Goal: Transaction & Acquisition: Purchase product/service

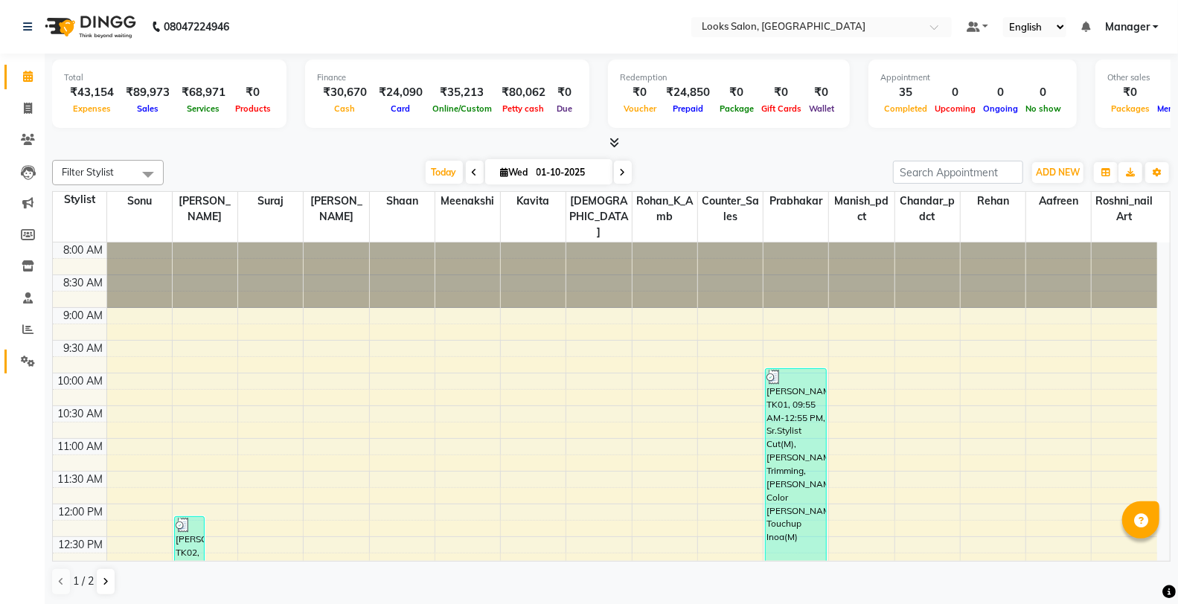
click at [11, 365] on link "Settings" at bounding box center [22, 362] width 36 height 25
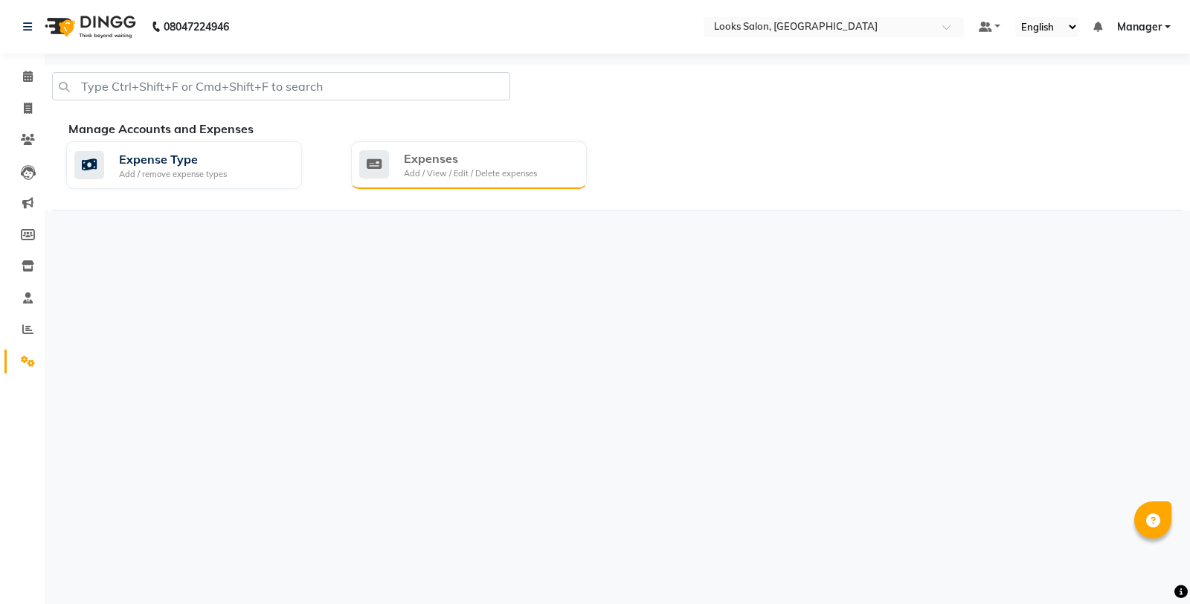
click at [561, 169] on div "Expenses Add / View / Edit / Delete expenses" at bounding box center [467, 165] width 216 height 31
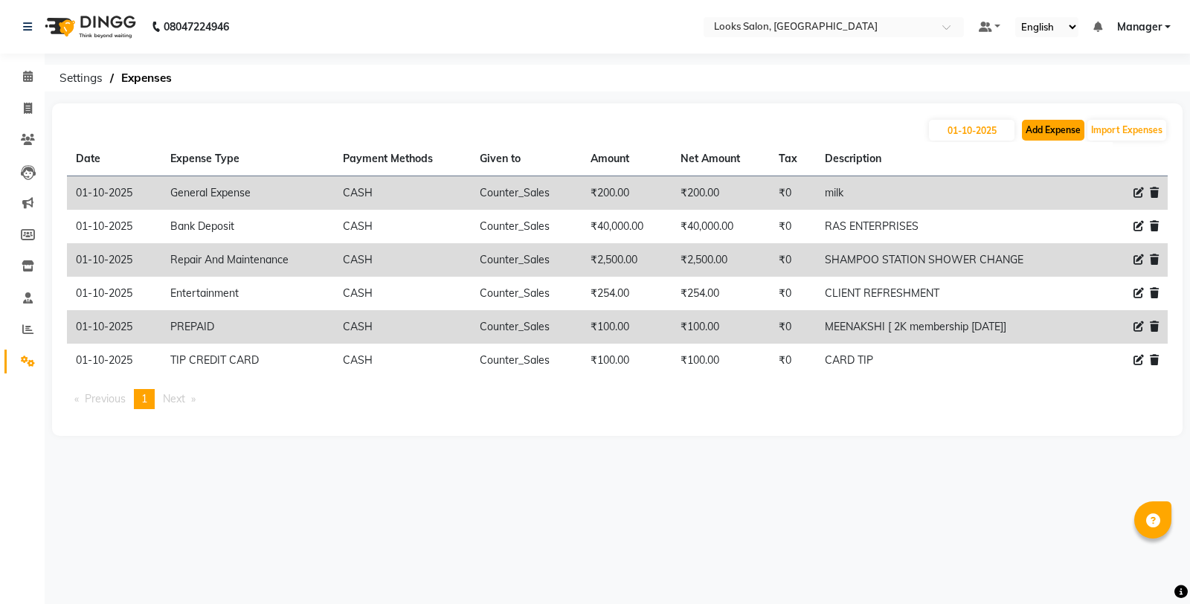
click at [1053, 126] on button "Add Expense" at bounding box center [1053, 130] width 62 height 21
select select "1"
select select "7255"
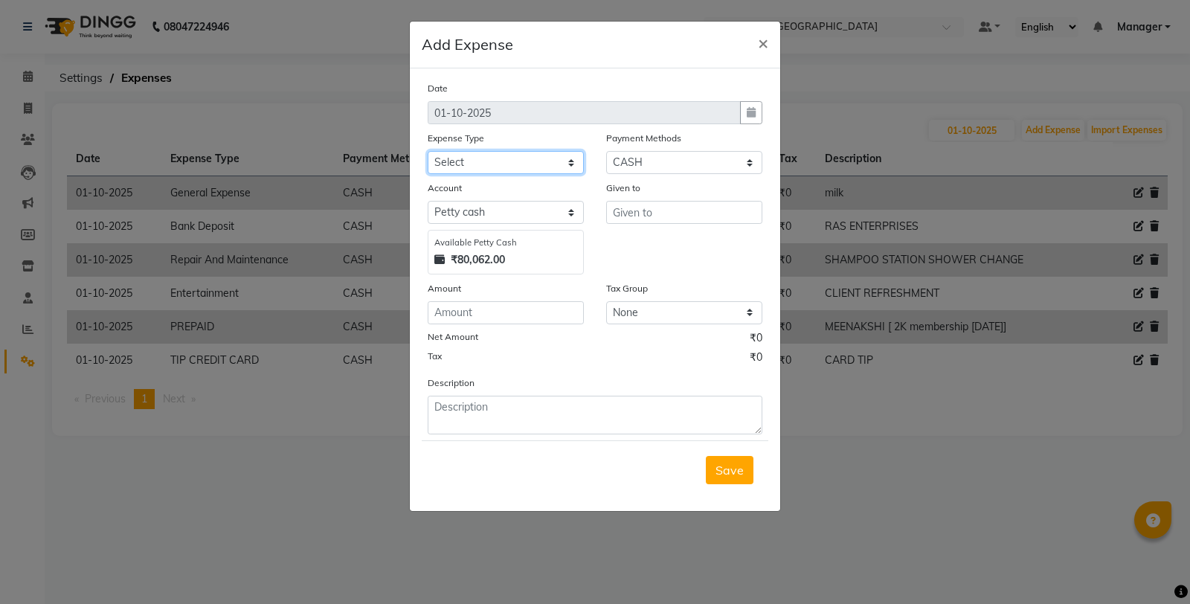
click at [487, 166] on select "Select Accommodation Aesthetics Bank Deposit BLINKIT Cash Handover Client Refun…" at bounding box center [506, 162] width 156 height 23
select select "24828"
click at [428, 151] on select "Select Accommodation Aesthetics Bank Deposit BLINKIT Cash Handover Client Refun…" at bounding box center [506, 162] width 156 height 23
type input "Counter_Sales"
type input "100"
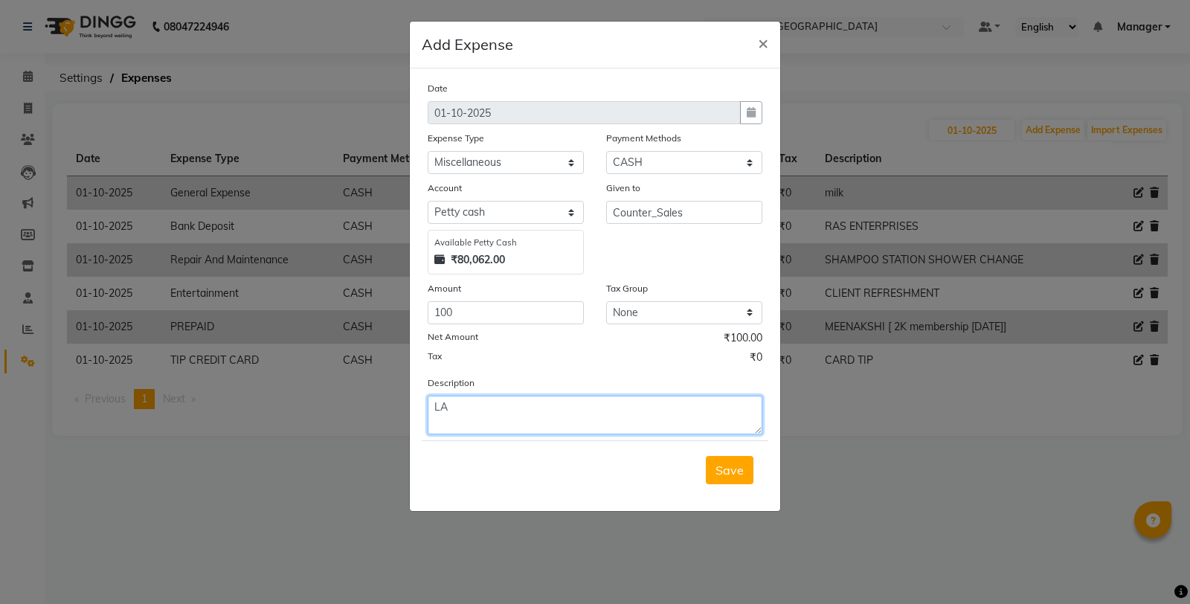
type textarea "L"
type textarea "S"
type textarea "EXTRA SHIFT [ [DATE]]"
click at [734, 475] on span "Save" at bounding box center [730, 470] width 28 height 15
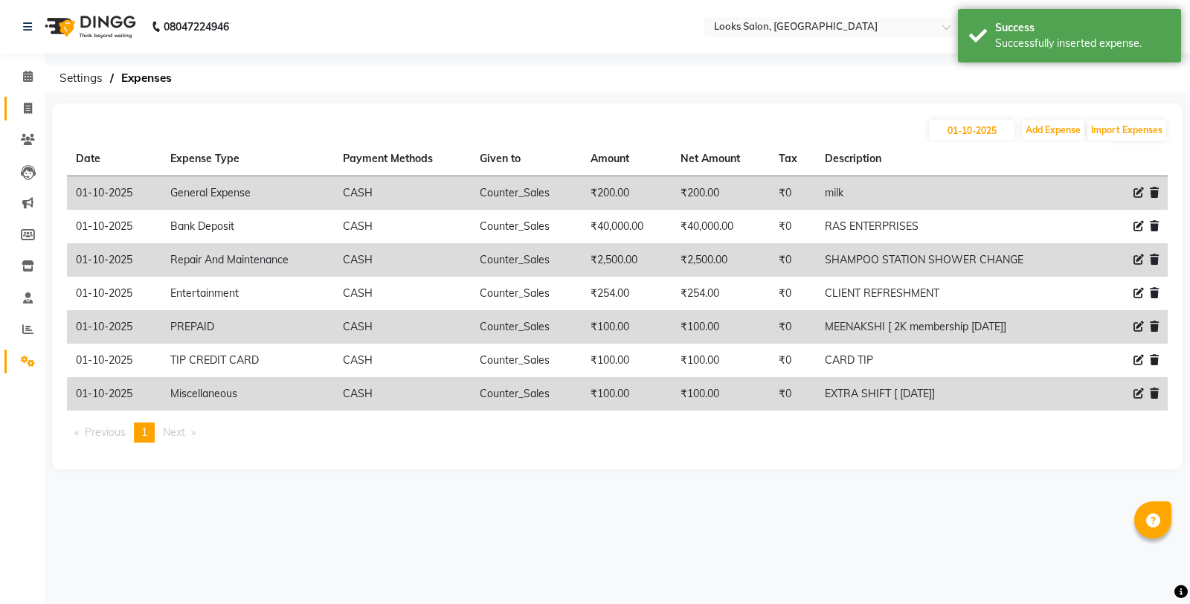
click at [25, 112] on icon at bounding box center [28, 108] width 8 height 11
select select "service"
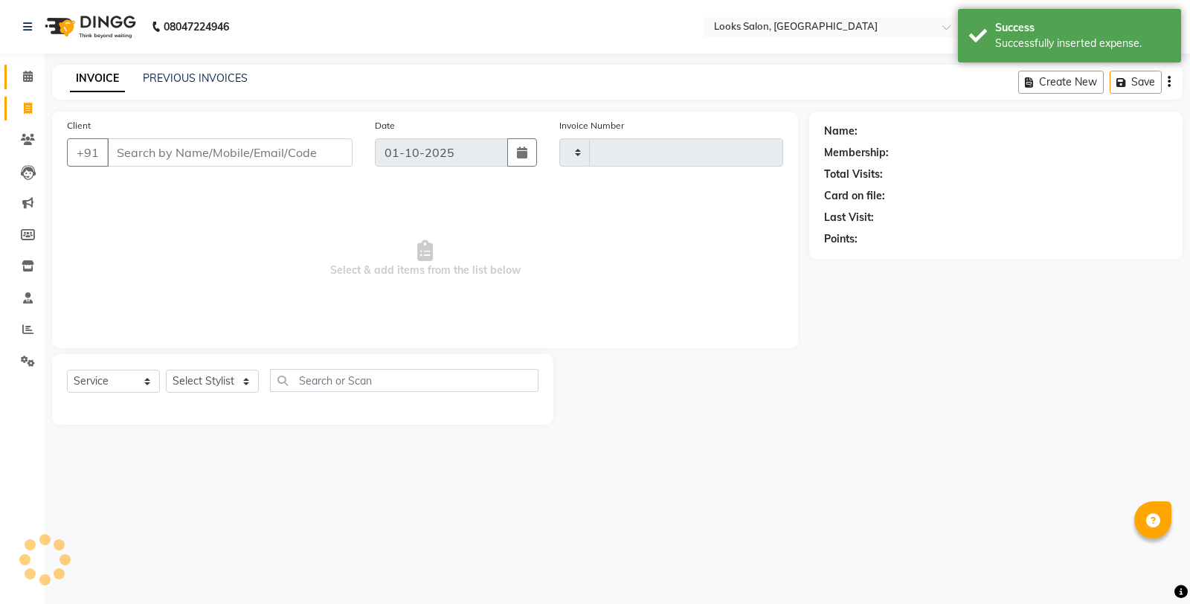
type input "0400"
select select "8126"
click at [28, 83] on span at bounding box center [28, 76] width 26 height 17
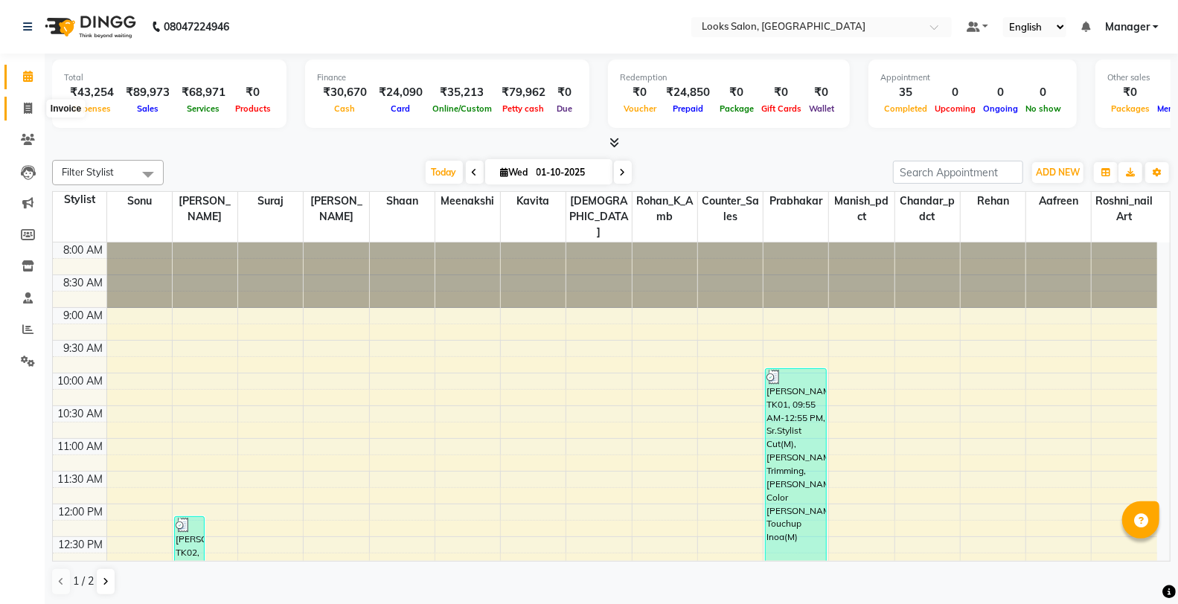
drag, startPoint x: 25, startPoint y: 100, endPoint x: 26, endPoint y: 90, distance: 10.5
click at [25, 100] on span at bounding box center [28, 108] width 26 height 17
select select "service"
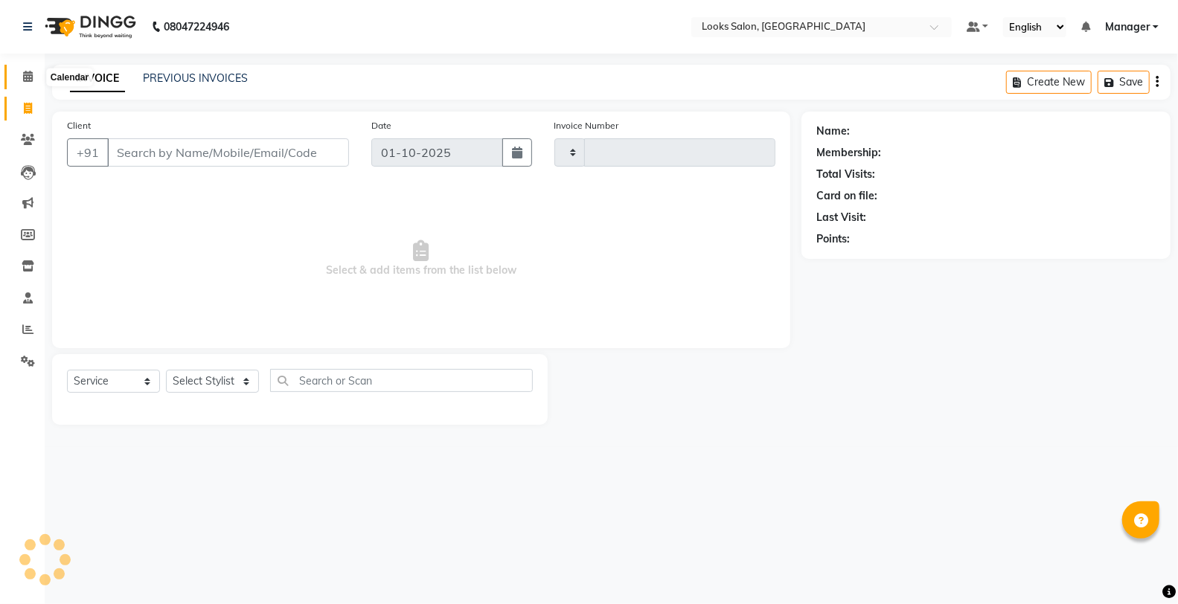
type input "0400"
click at [28, 71] on icon at bounding box center [28, 76] width 10 height 11
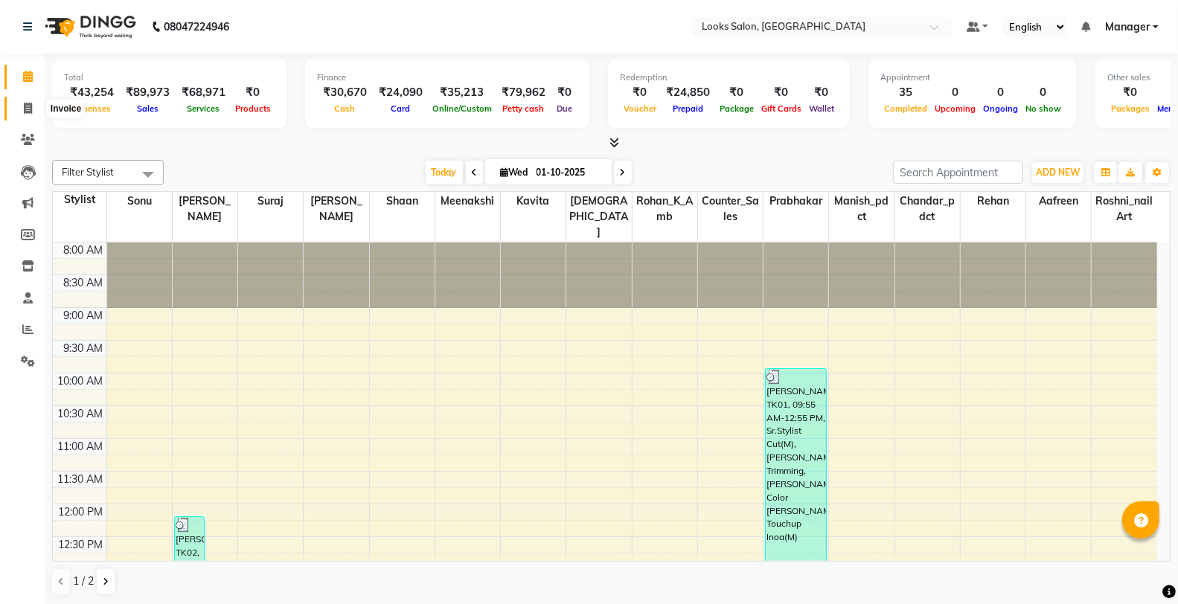
drag, startPoint x: 27, startPoint y: 104, endPoint x: 28, endPoint y: 86, distance: 17.9
click at [27, 104] on icon at bounding box center [28, 108] width 8 height 11
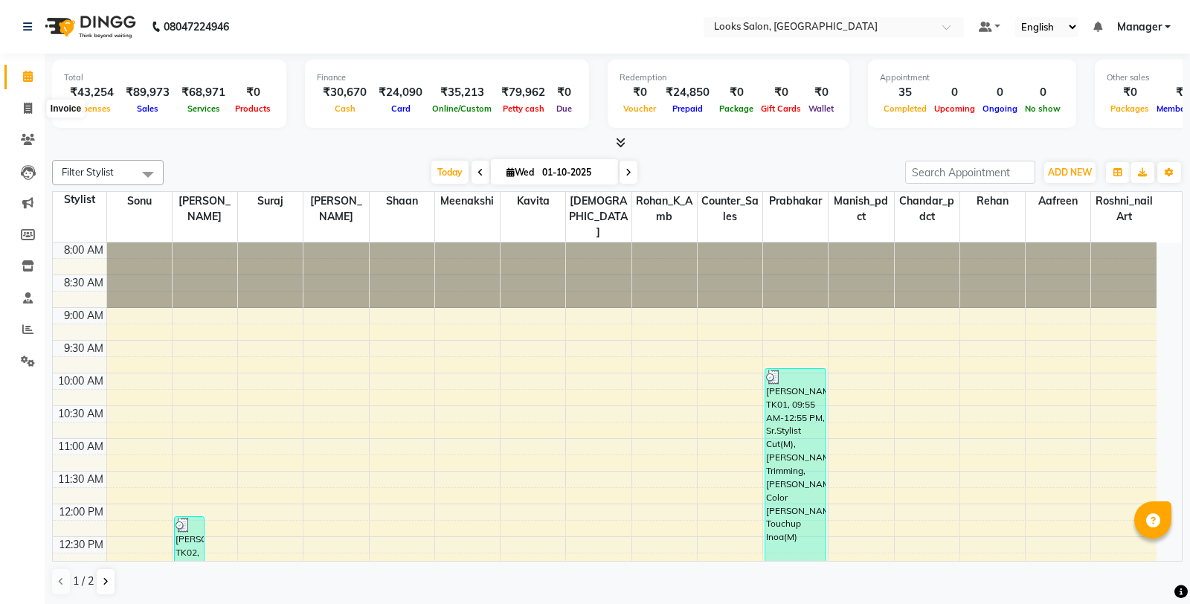
select select "service"
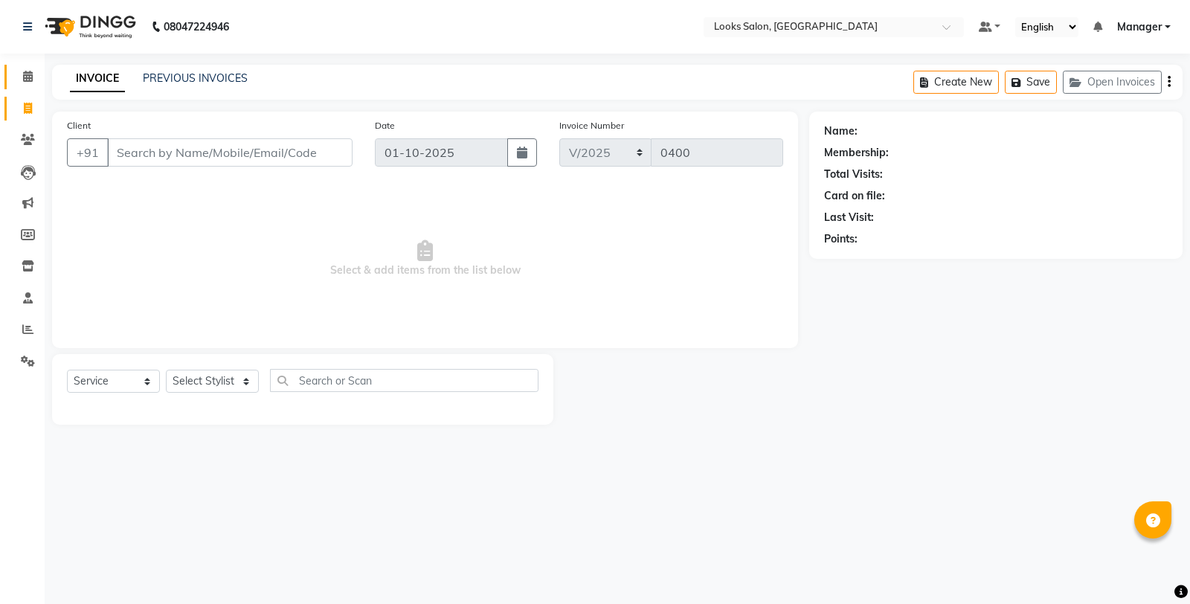
click at [28, 86] on link "Calendar" at bounding box center [22, 77] width 36 height 25
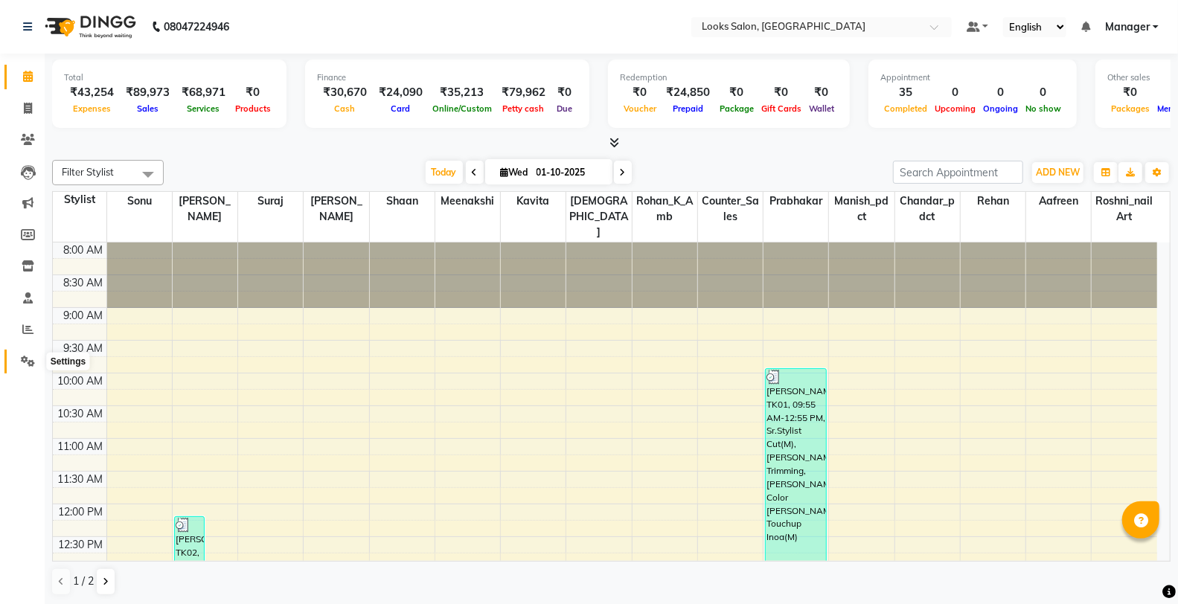
click at [31, 356] on icon at bounding box center [28, 361] width 14 height 11
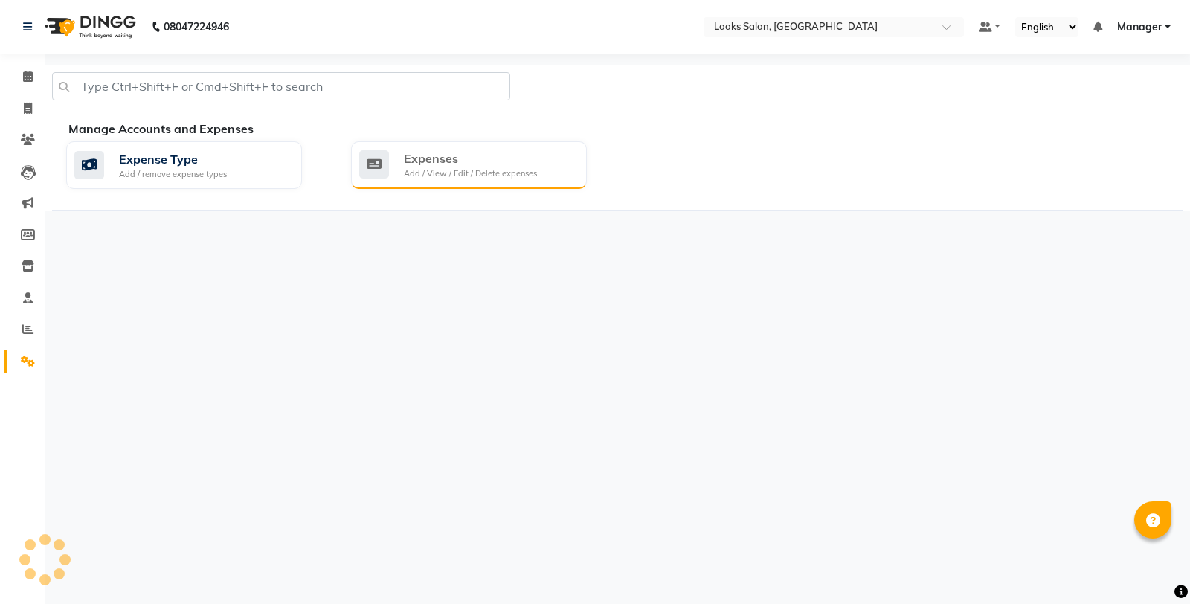
click at [517, 183] on div "Expenses Add / View / Edit / Delete expenses" at bounding box center [469, 165] width 236 height 48
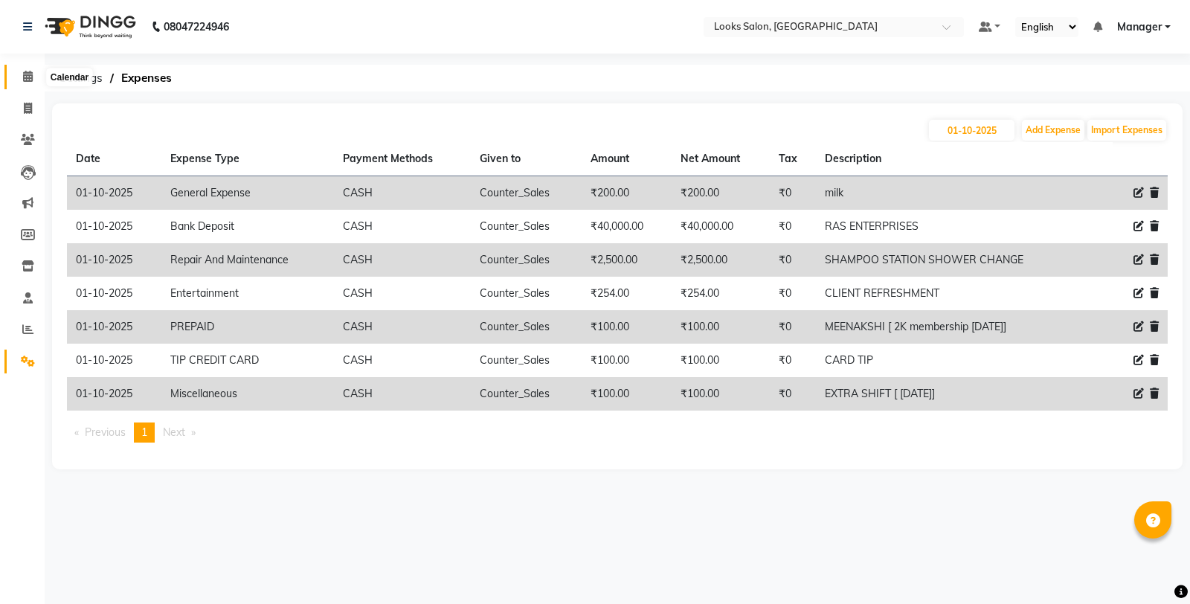
click at [28, 80] on icon at bounding box center [28, 76] width 10 height 11
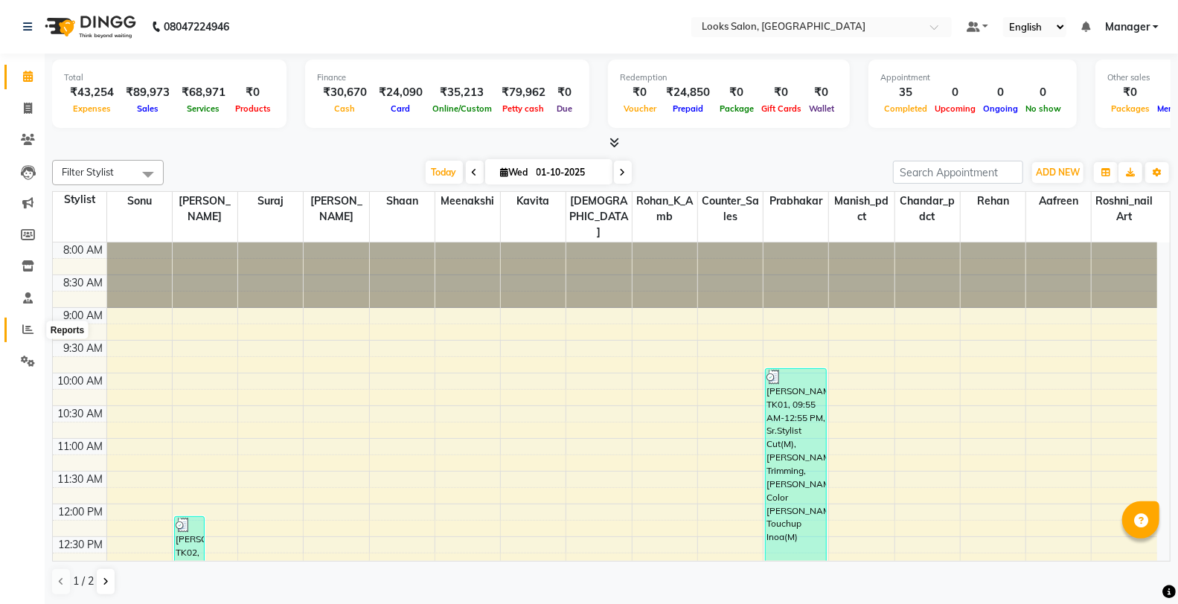
click at [25, 330] on icon at bounding box center [27, 329] width 11 height 11
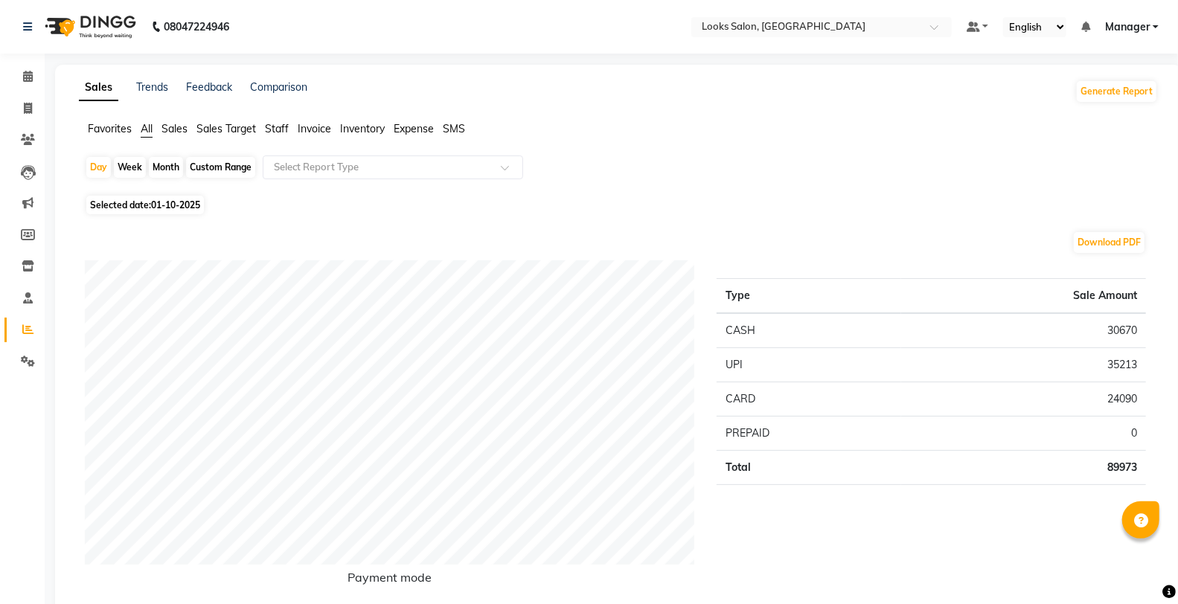
click at [279, 124] on span "Staff" at bounding box center [277, 128] width 24 height 13
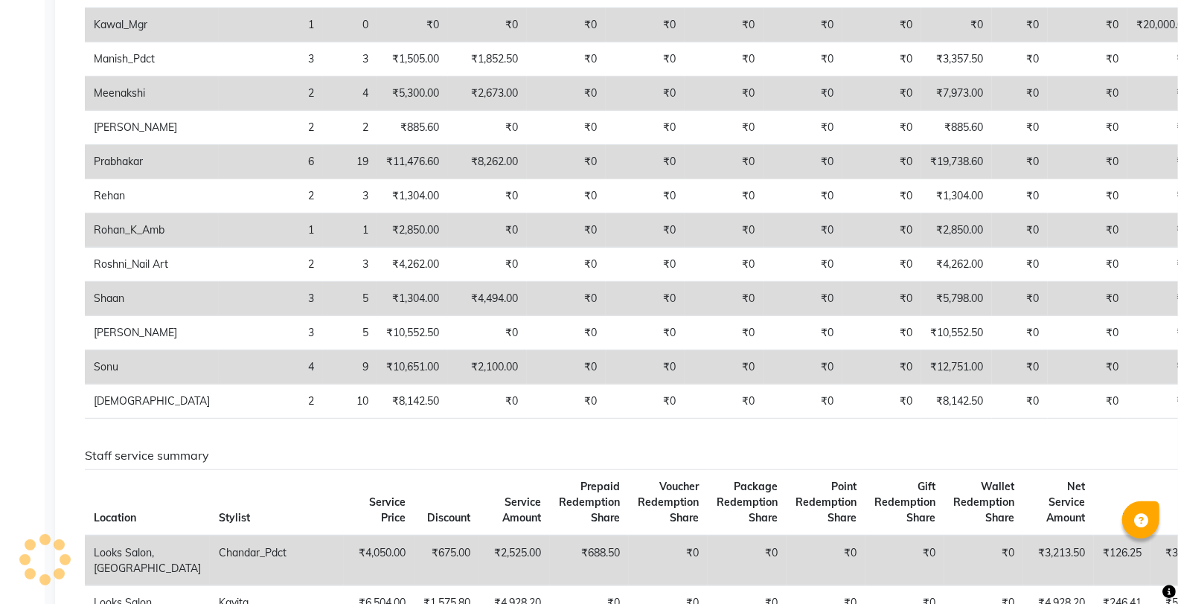
scroll to position [413, 0]
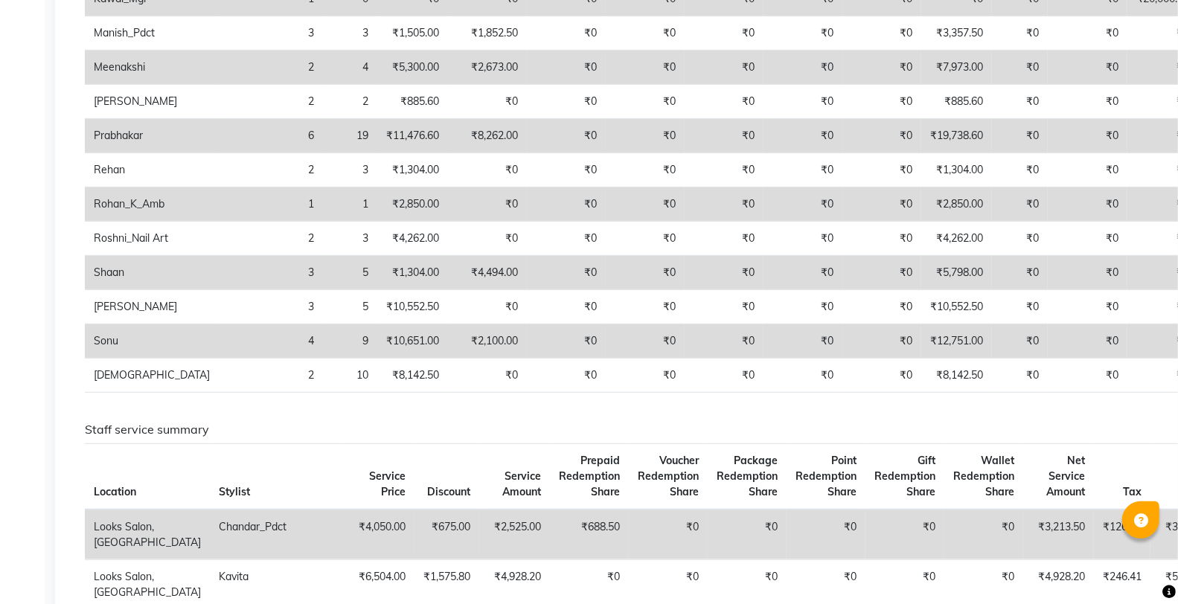
click at [921, 290] on td "₹5,798.00" at bounding box center [956, 273] width 71 height 34
drag, startPoint x: 850, startPoint y: 290, endPoint x: 770, endPoint y: 345, distance: 97.4
click at [921, 290] on td "₹5,798.00" at bounding box center [956, 273] width 71 height 34
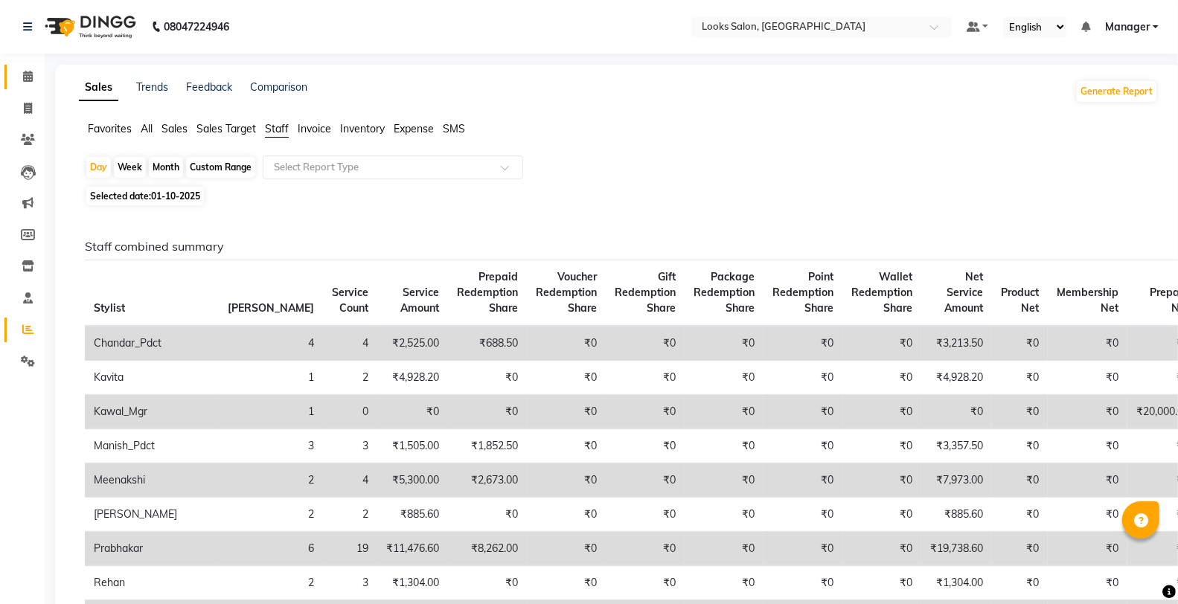
click at [32, 86] on link "Calendar" at bounding box center [22, 77] width 36 height 25
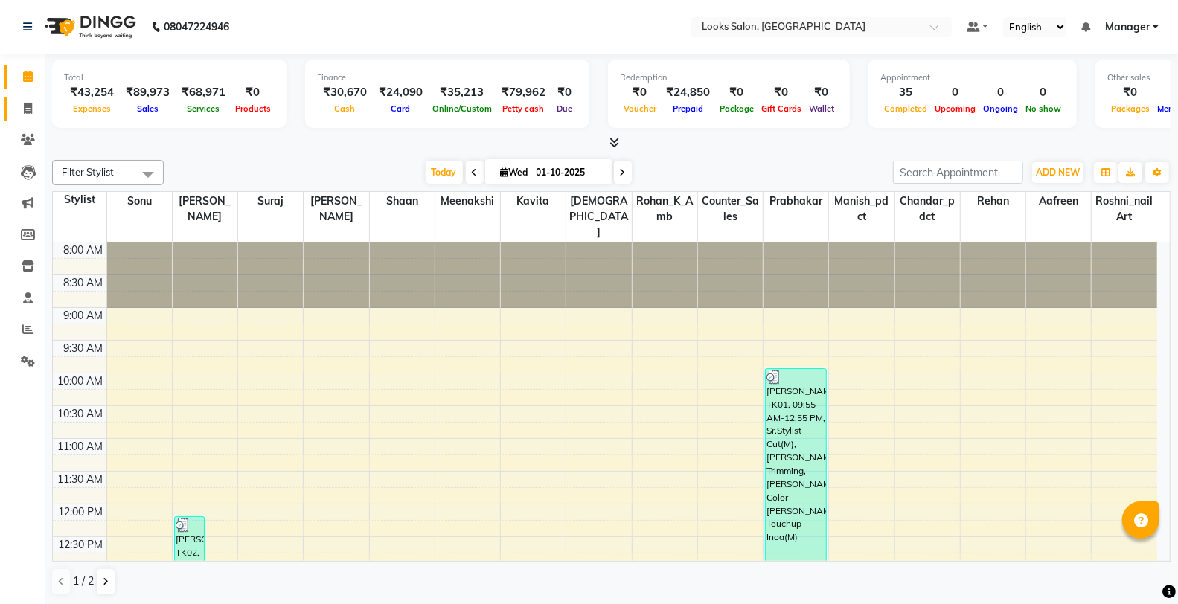
click at [32, 97] on link "Invoice" at bounding box center [22, 109] width 36 height 25
select select "service"
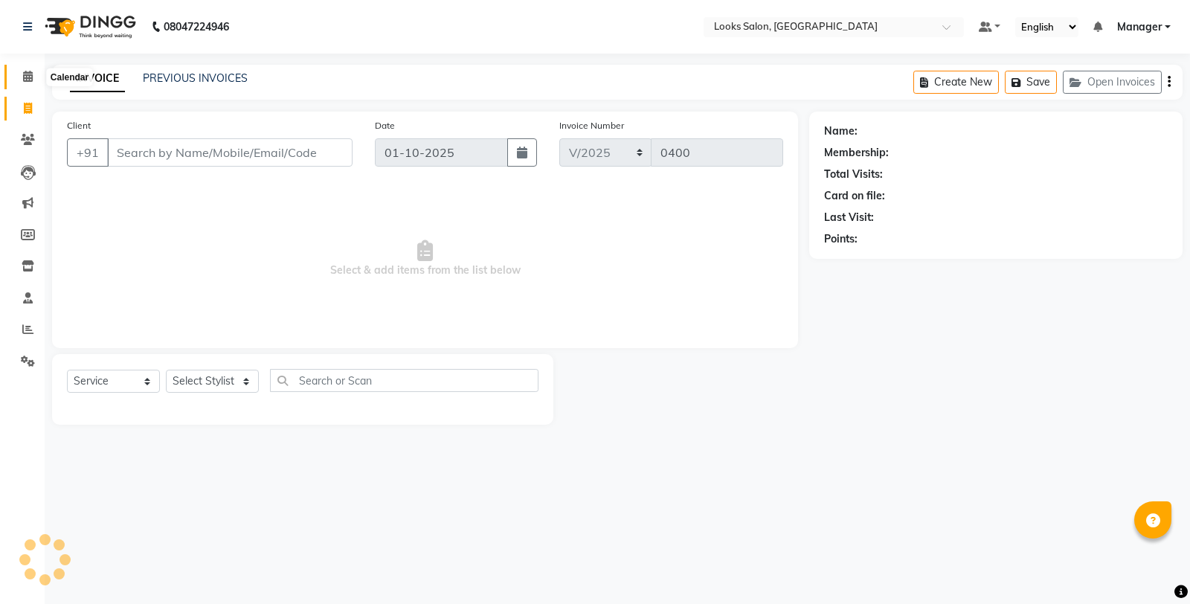
click at [23, 80] on icon at bounding box center [28, 76] width 10 height 11
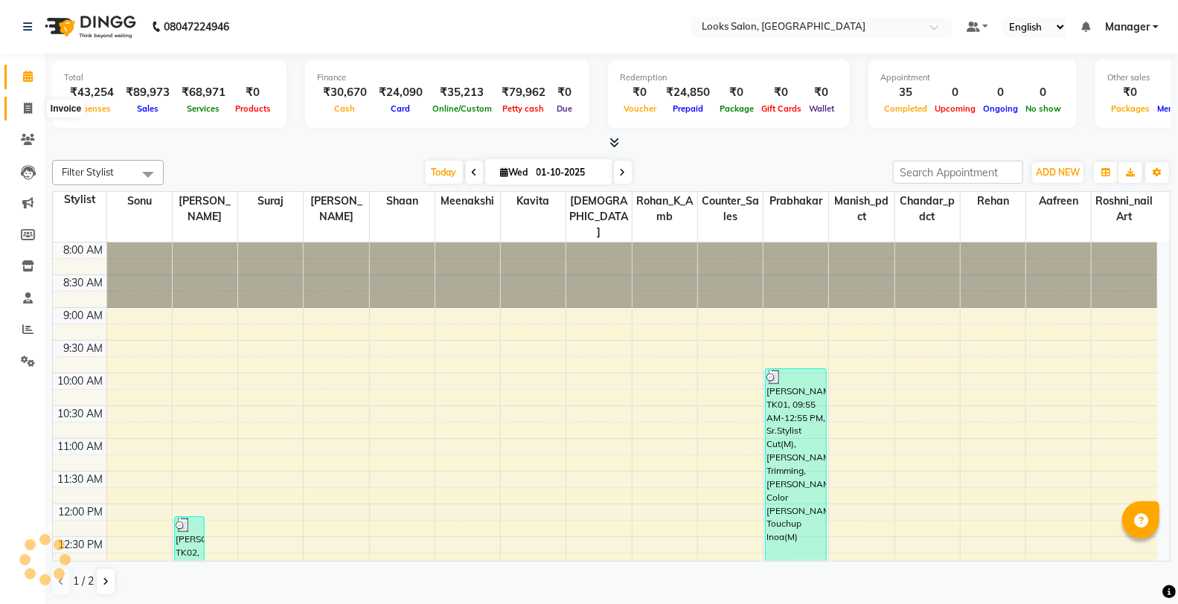
click at [37, 109] on span at bounding box center [28, 108] width 26 height 17
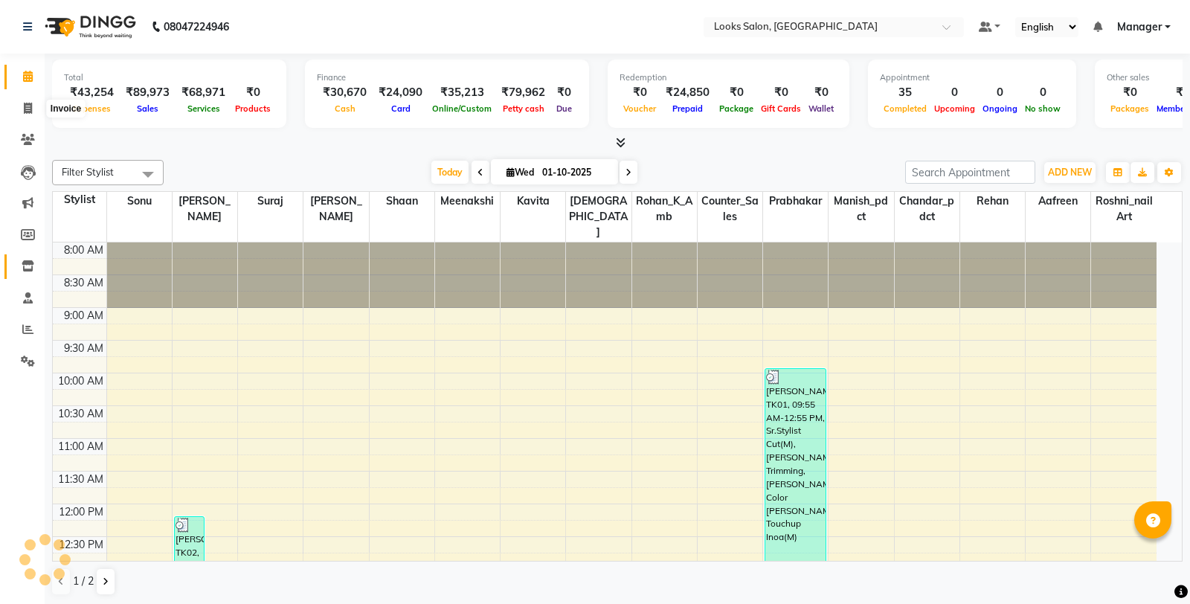
select select "service"
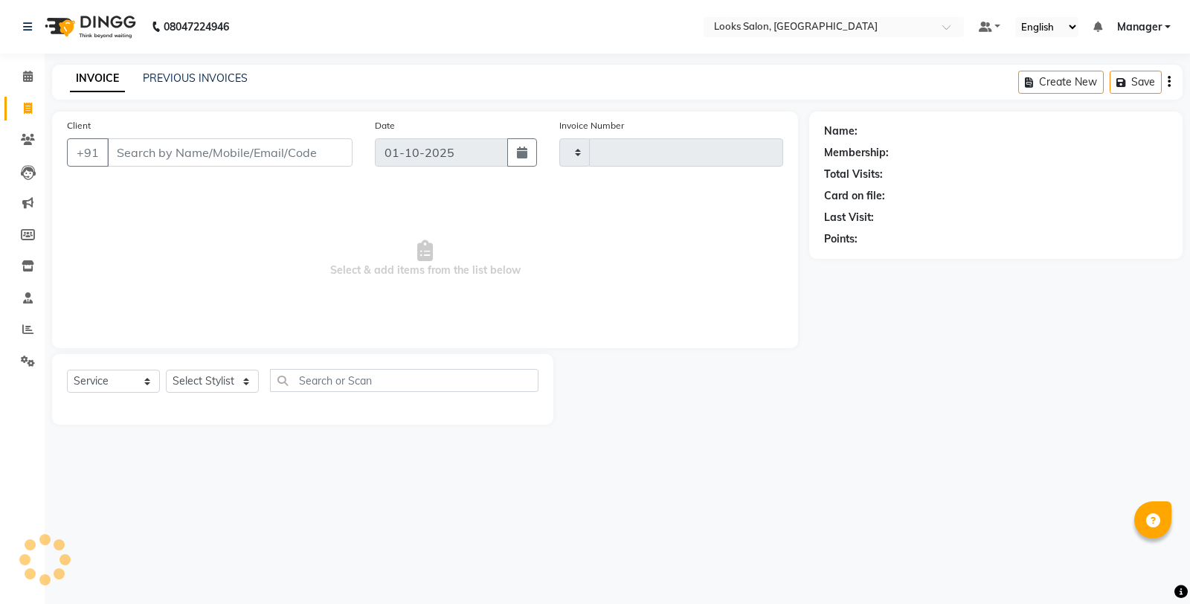
type input "0400"
select select "8126"
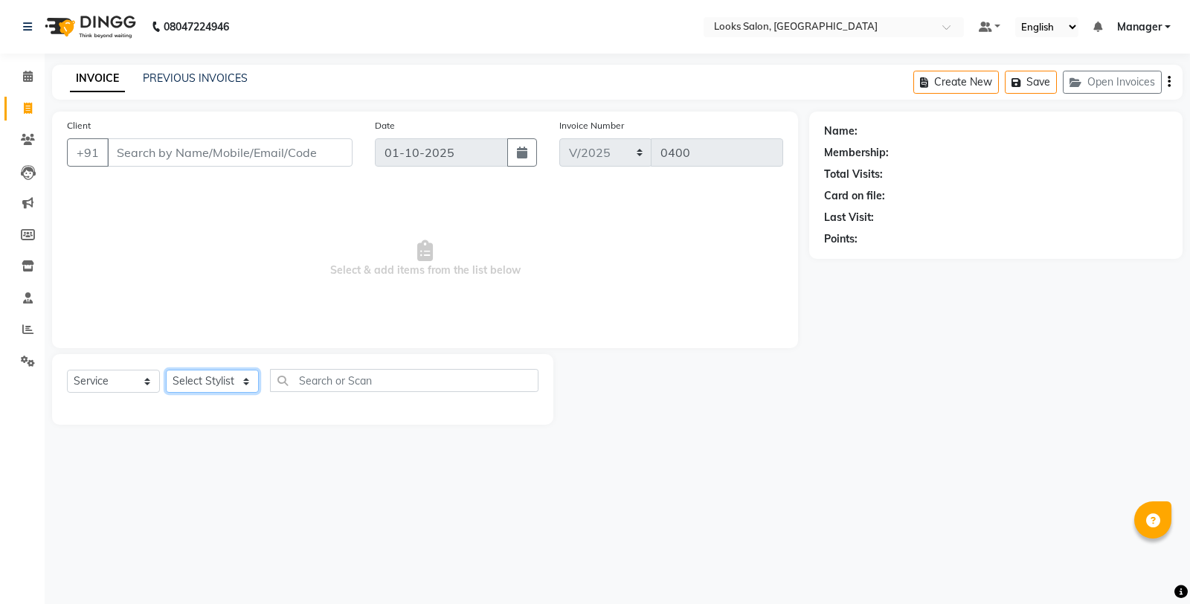
click at [189, 379] on select "Select Stylist" at bounding box center [212, 381] width 93 height 23
select select "75826"
click at [166, 371] on select "Select Stylist Aafreen Chandar_pdct Counter_Sales Damini_Mgr [PERSON_NAME] Mana…" at bounding box center [212, 381] width 93 height 23
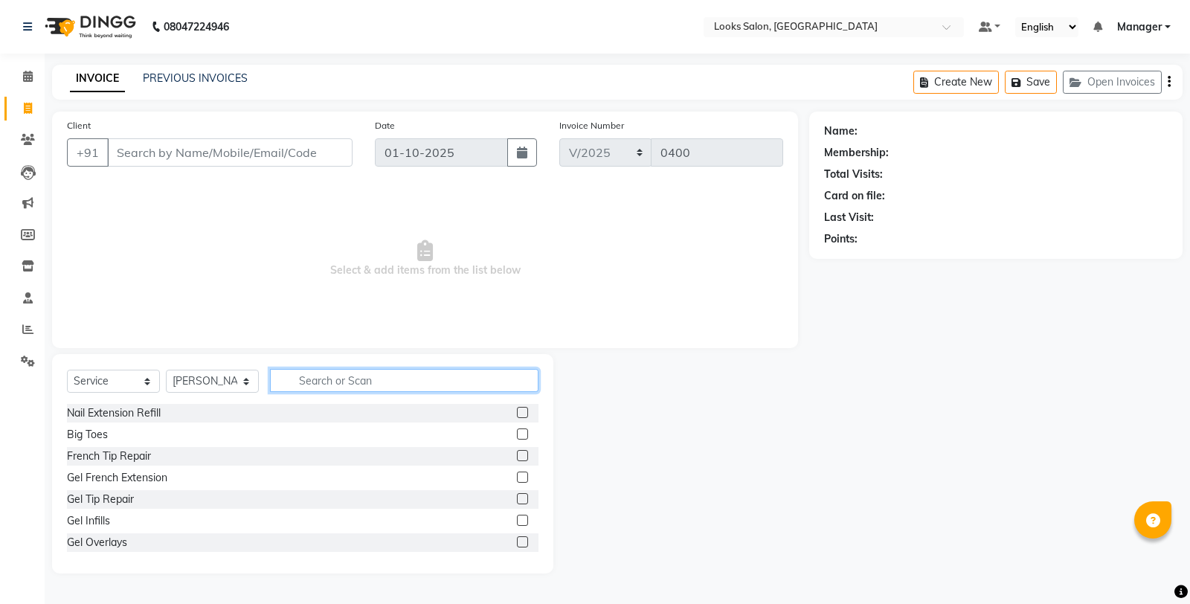
click at [362, 381] on input "text" at bounding box center [404, 380] width 269 height 23
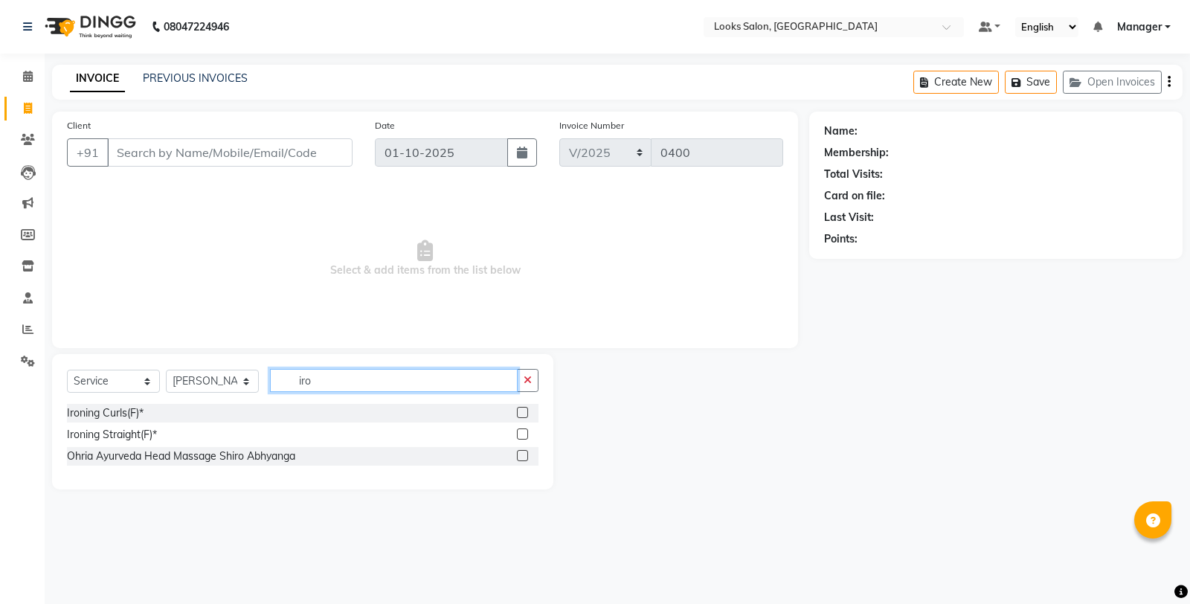
type input "iro"
drag, startPoint x: 525, startPoint y: 434, endPoint x: 515, endPoint y: 362, distance: 72.2
click at [525, 434] on label at bounding box center [522, 434] width 11 height 11
click at [525, 434] on input "checkbox" at bounding box center [522, 435] width 10 height 10
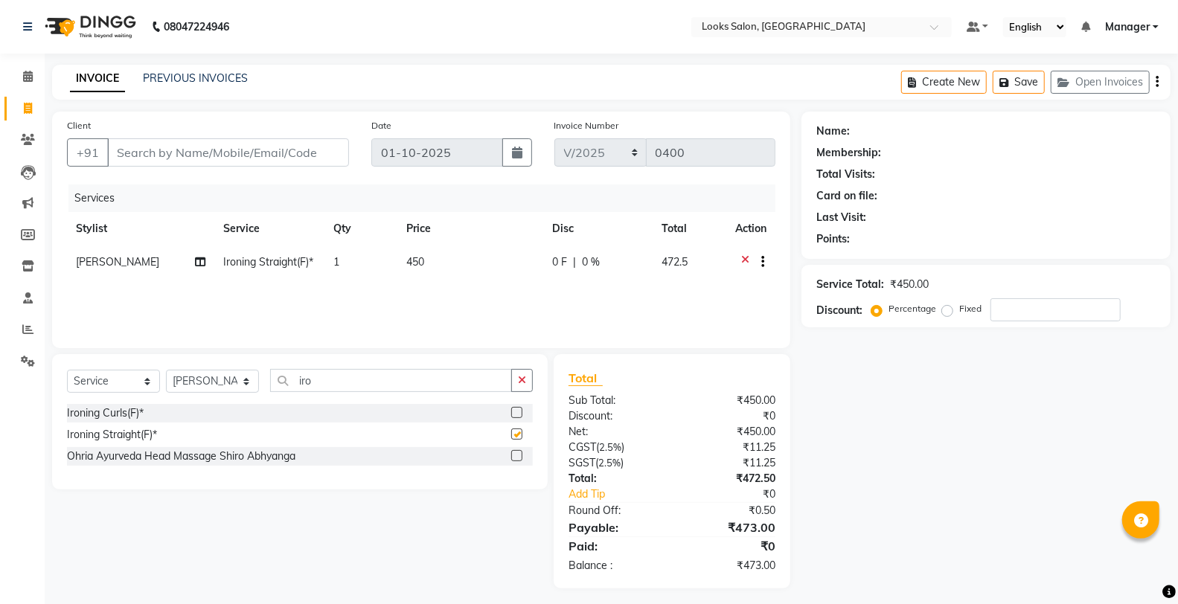
checkbox input "false"
drag, startPoint x: 530, startPoint y: 387, endPoint x: 492, endPoint y: 318, distance: 78.3
click at [528, 385] on button "button" at bounding box center [522, 380] width 22 height 23
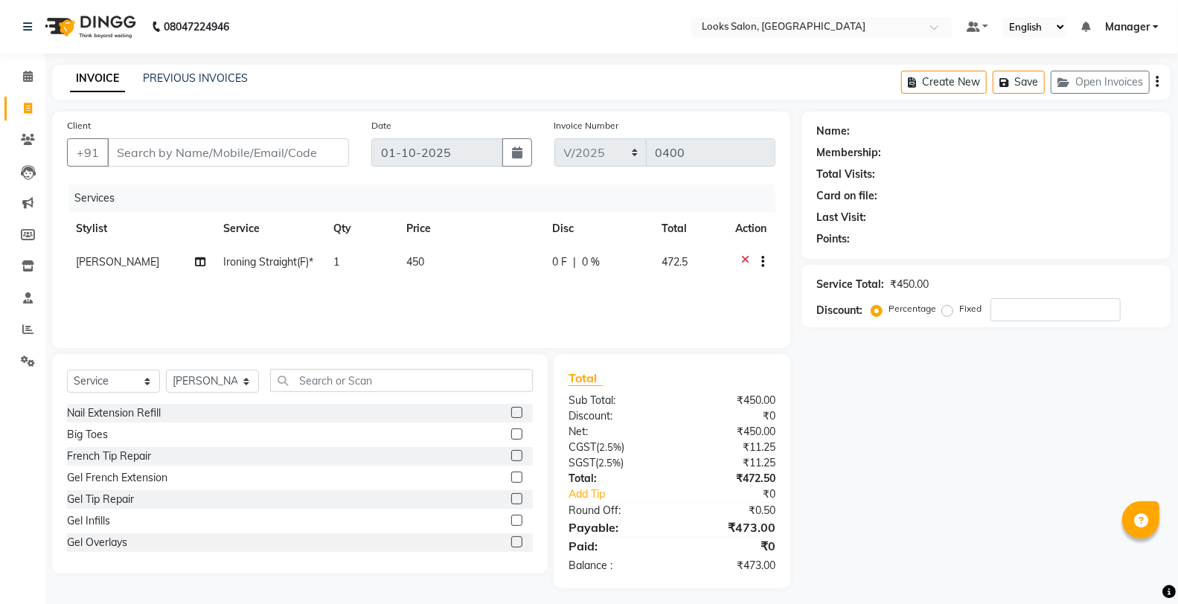
click at [464, 271] on td "450" at bounding box center [470, 264] width 146 height 36
select select "75826"
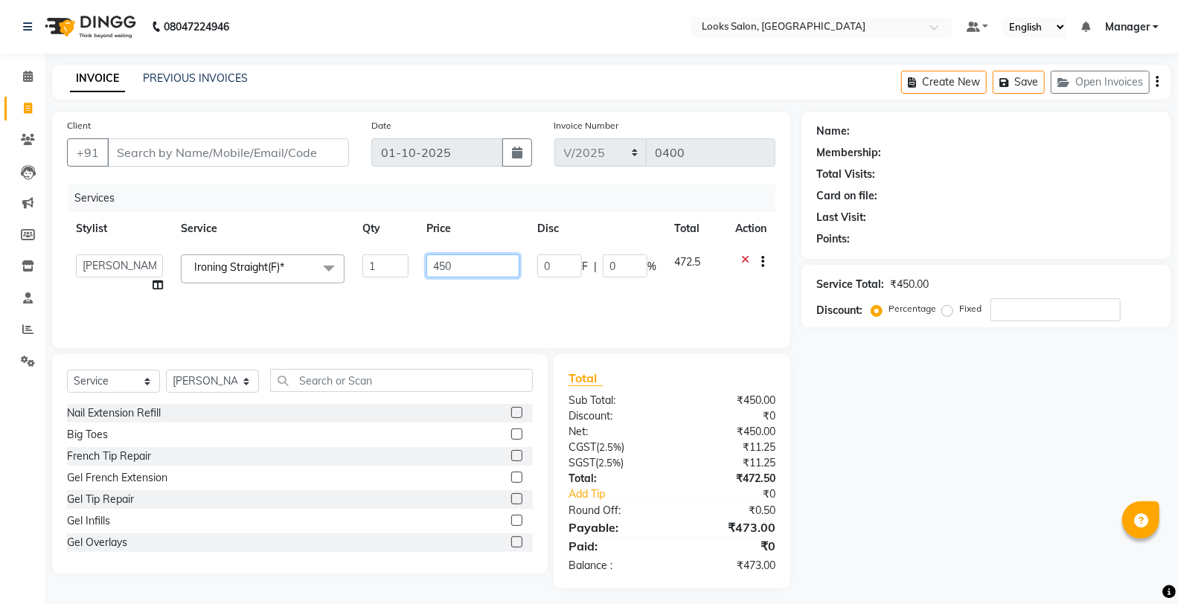
drag, startPoint x: 492, startPoint y: 249, endPoint x: 446, endPoint y: 262, distance: 47.3
click at [446, 262] on td "450" at bounding box center [472, 274] width 111 height 57
click at [435, 275] on input "450" at bounding box center [472, 265] width 93 height 23
type input "800"
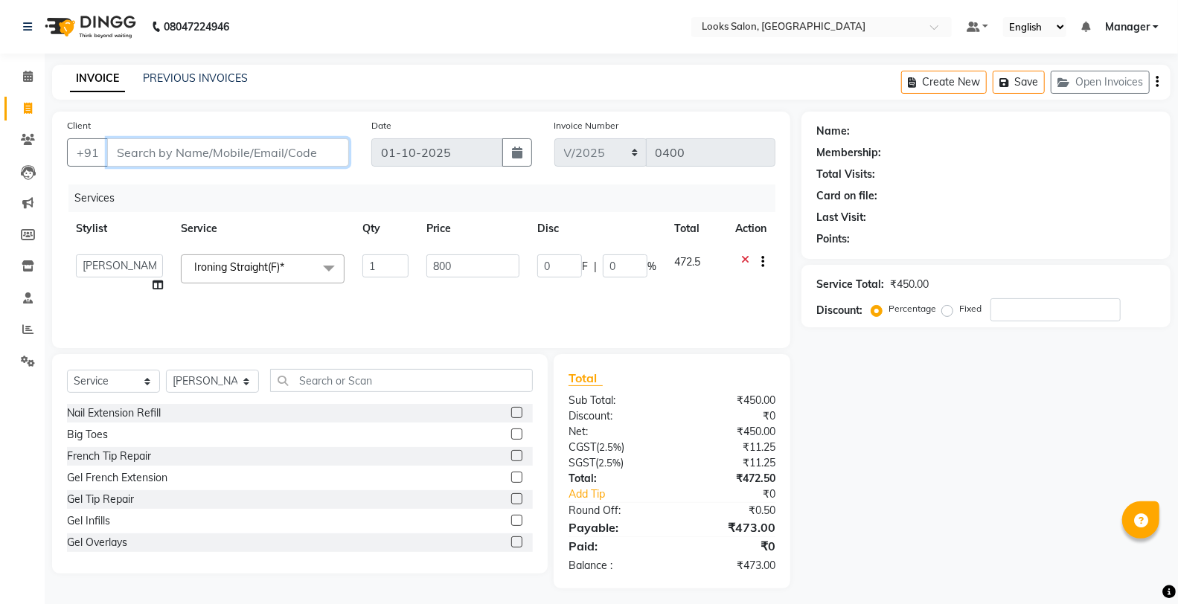
click at [260, 151] on input "Client" at bounding box center [228, 152] width 242 height 28
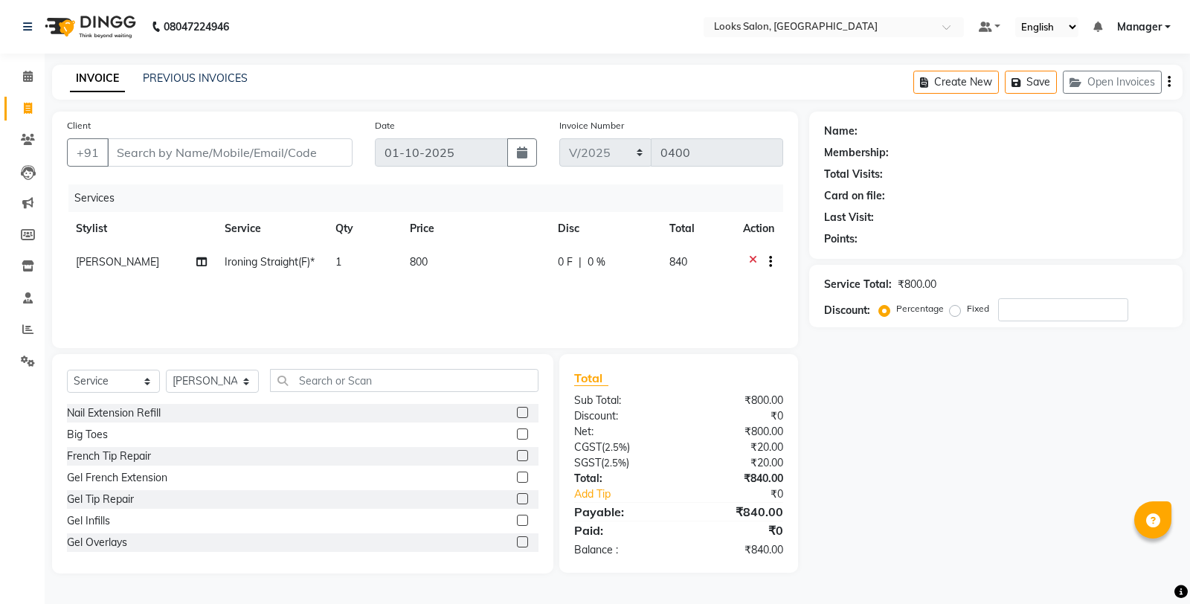
click at [499, 275] on td "800" at bounding box center [475, 264] width 148 height 36
select select "75826"
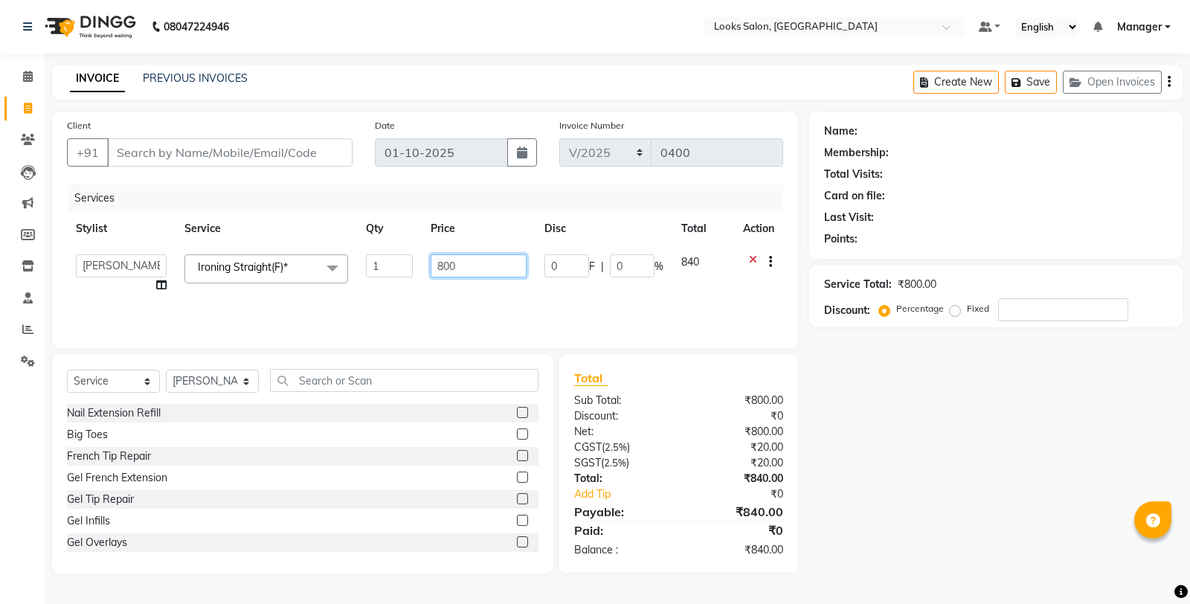
drag, startPoint x: 492, startPoint y: 263, endPoint x: 418, endPoint y: 263, distance: 73.7
click at [418, 263] on tr "Aafreen Chandar_pdct Counter_Sales Damini_Mgr [PERSON_NAME] Manager Manish_pdct…" at bounding box center [425, 274] width 716 height 57
type input "1000"
click at [439, 366] on div "Select Service Product Membership Package Voucher Prepaid Gift Card Select Styl…" at bounding box center [302, 463] width 501 height 219
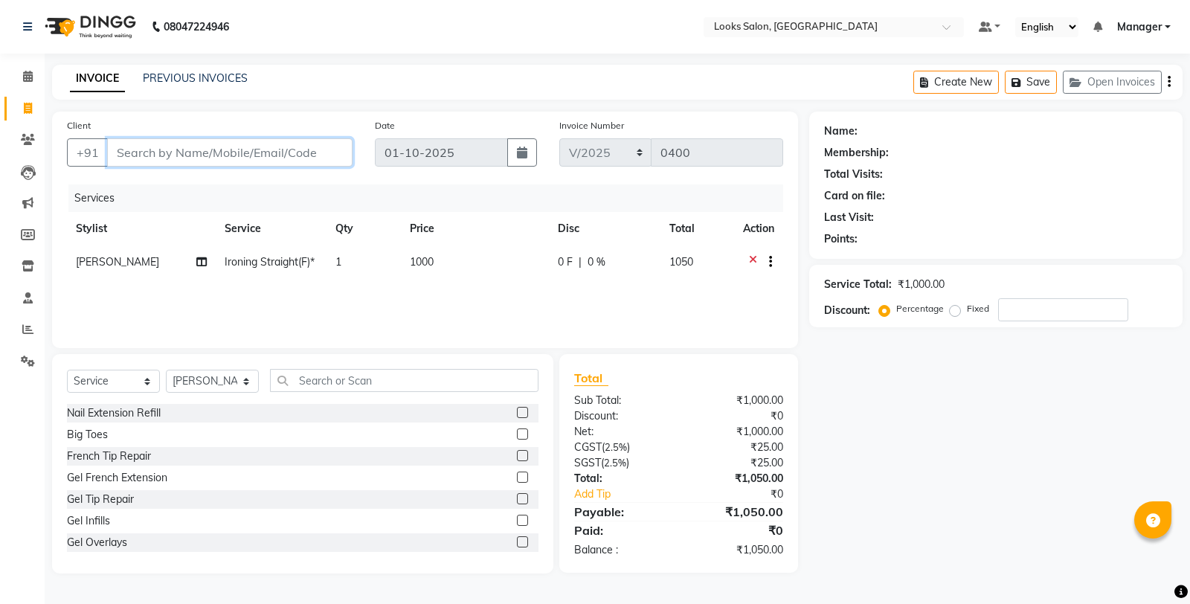
click at [272, 161] on input "Client" at bounding box center [230, 152] width 246 height 28
type input "n"
type input "0"
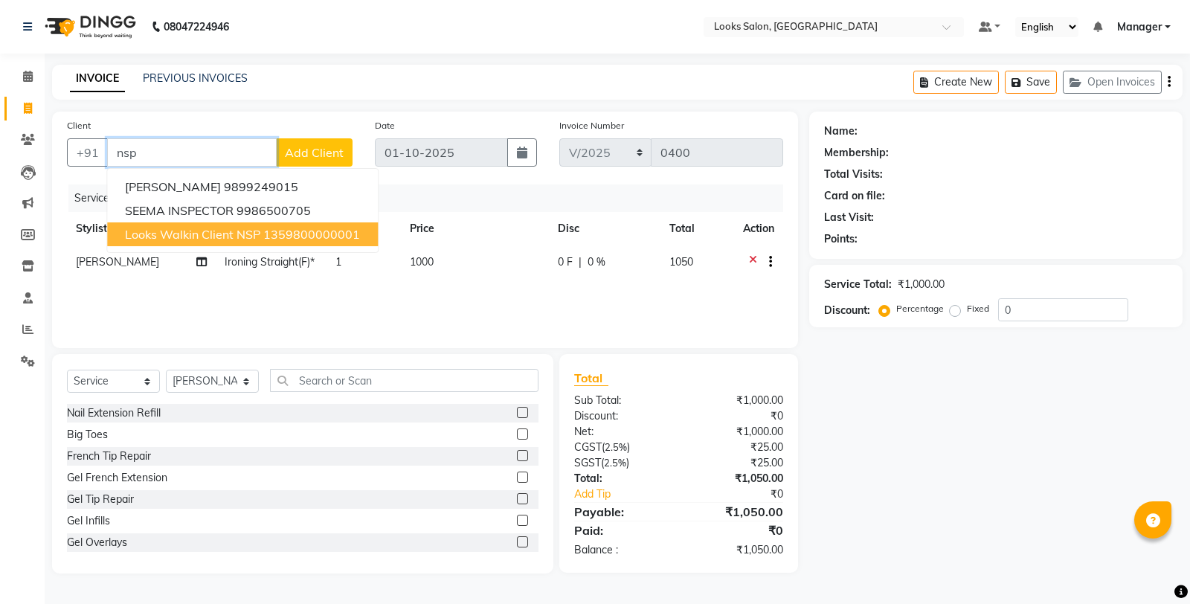
click at [228, 231] on span "Looks Walkin Client NSP" at bounding box center [192, 234] width 135 height 15
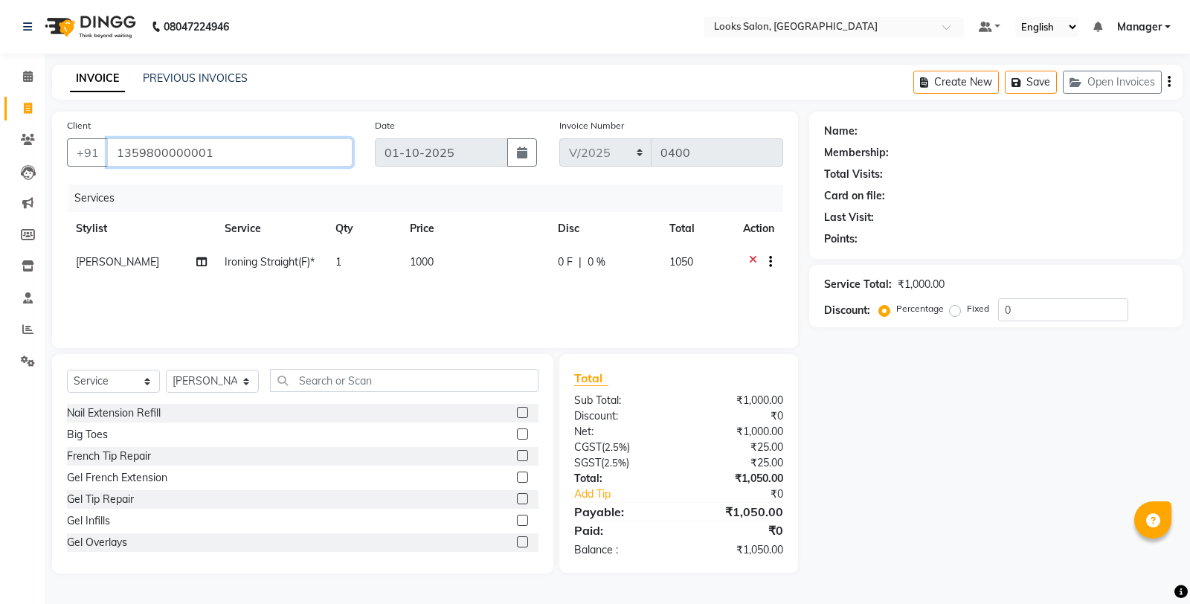
type input "1359800000001"
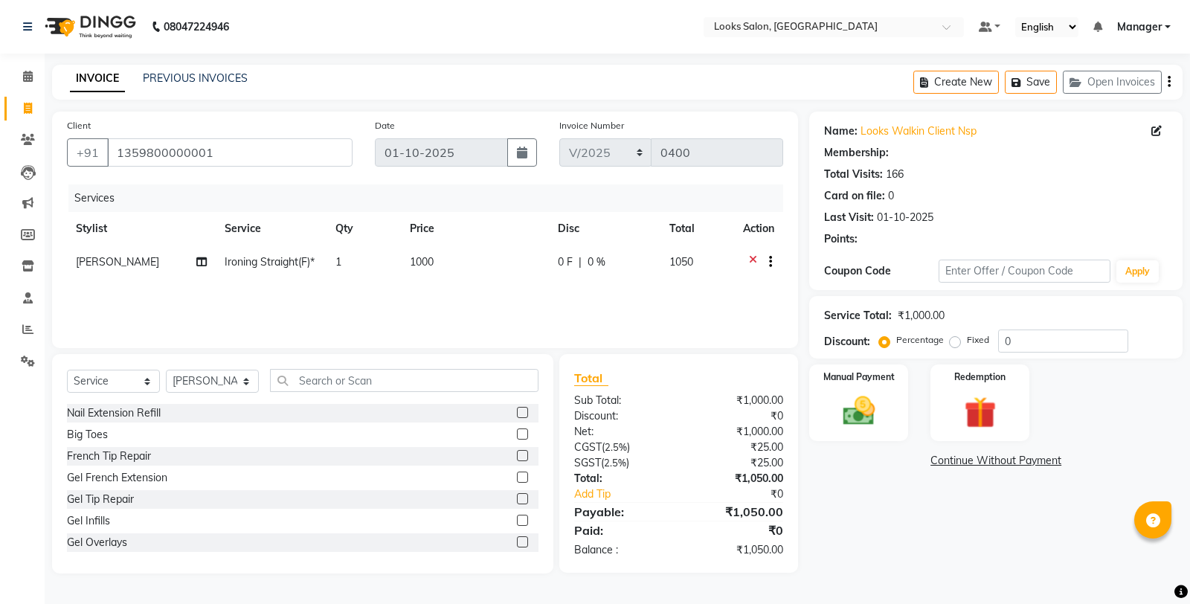
select select "1: Object"
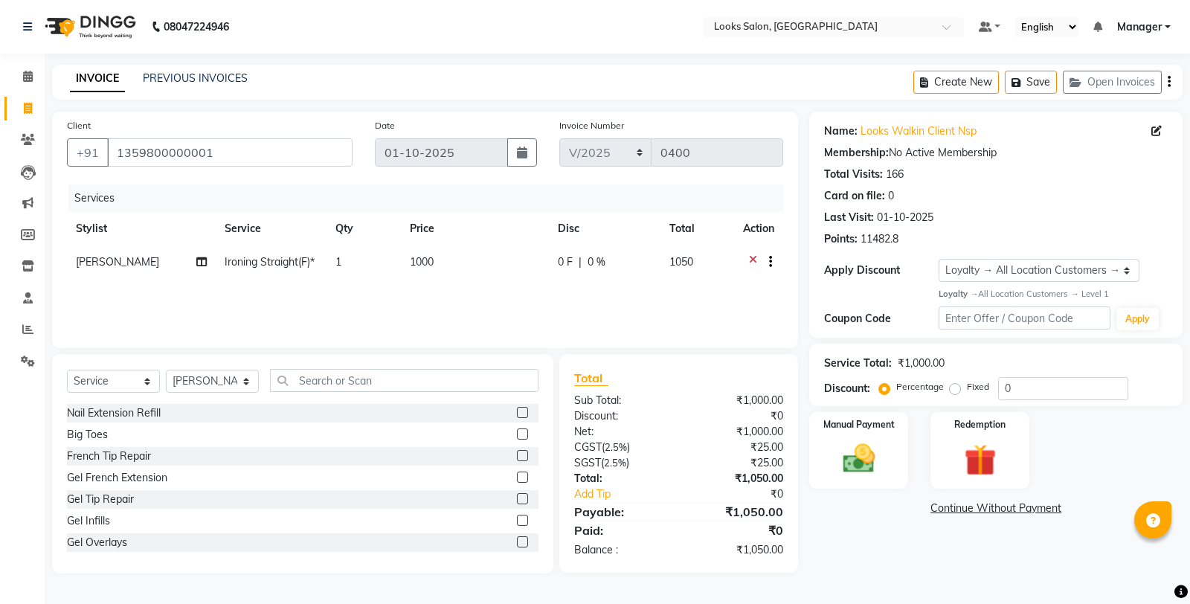
click at [485, 257] on td "1000" at bounding box center [475, 264] width 148 height 36
select select "75826"
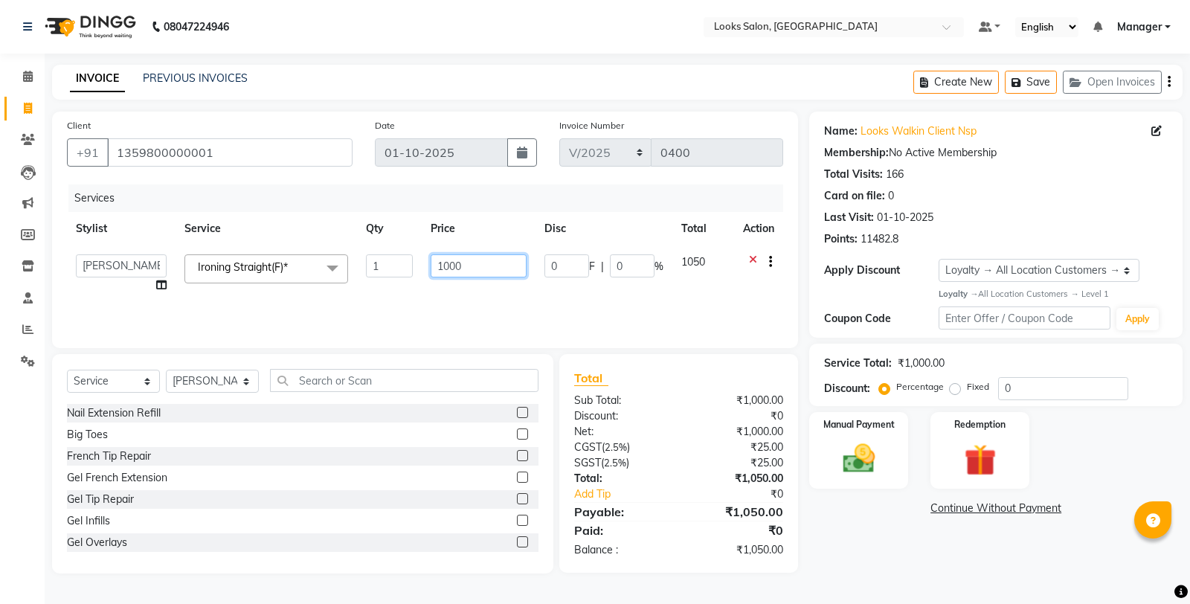
drag, startPoint x: 488, startPoint y: 257, endPoint x: 385, endPoint y: 260, distance: 103.5
click at [385, 260] on tr "Aafreen Chandar_pdct Counter_Sales Damini_Mgr [PERSON_NAME] Manager Manish_pdct…" at bounding box center [425, 274] width 716 height 57
type input "800"
click at [417, 389] on input "text" at bounding box center [404, 380] width 269 height 23
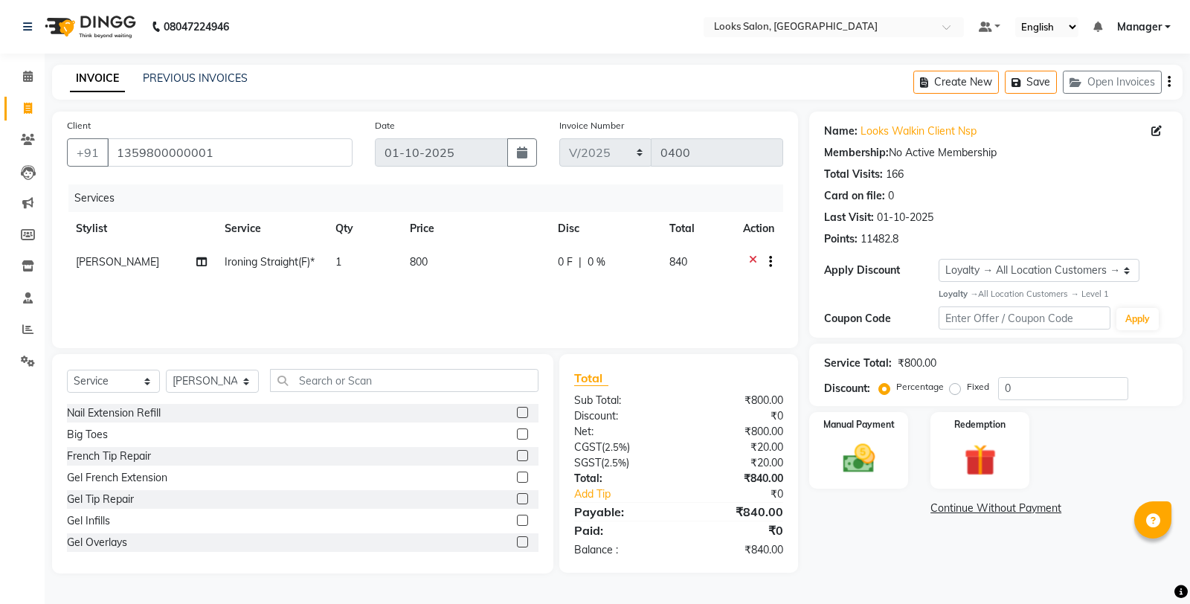
click at [479, 268] on td "800" at bounding box center [475, 264] width 148 height 36
select select "75826"
click at [457, 365] on div "Select Service Product Membership Package Voucher Prepaid Gift Card Select Styl…" at bounding box center [302, 463] width 501 height 219
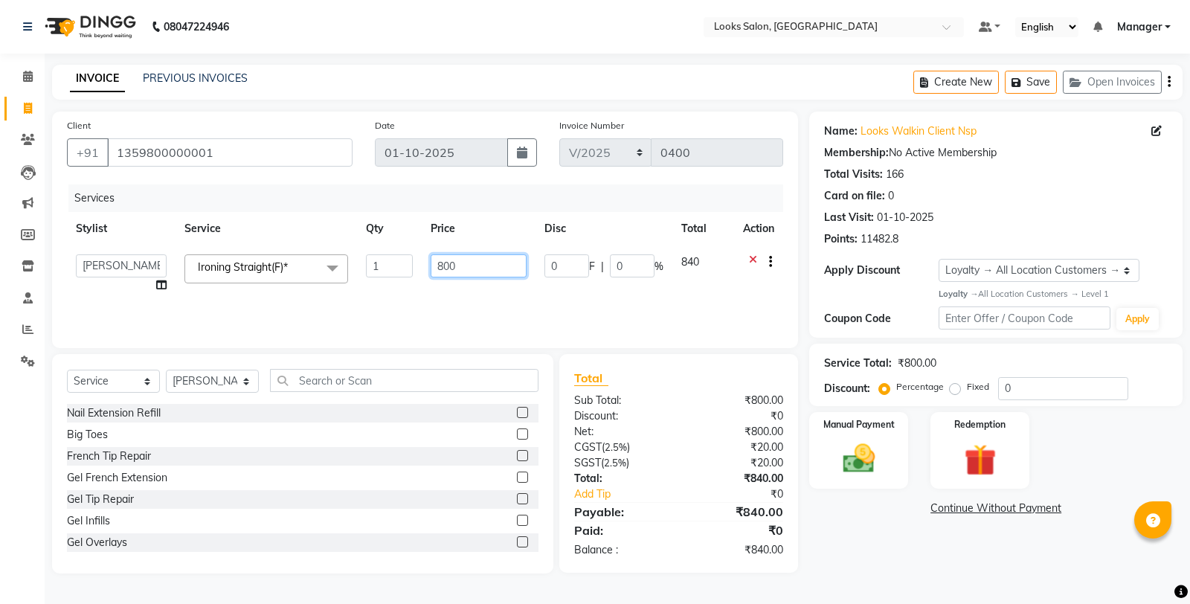
click at [478, 272] on input "800" at bounding box center [479, 265] width 96 height 23
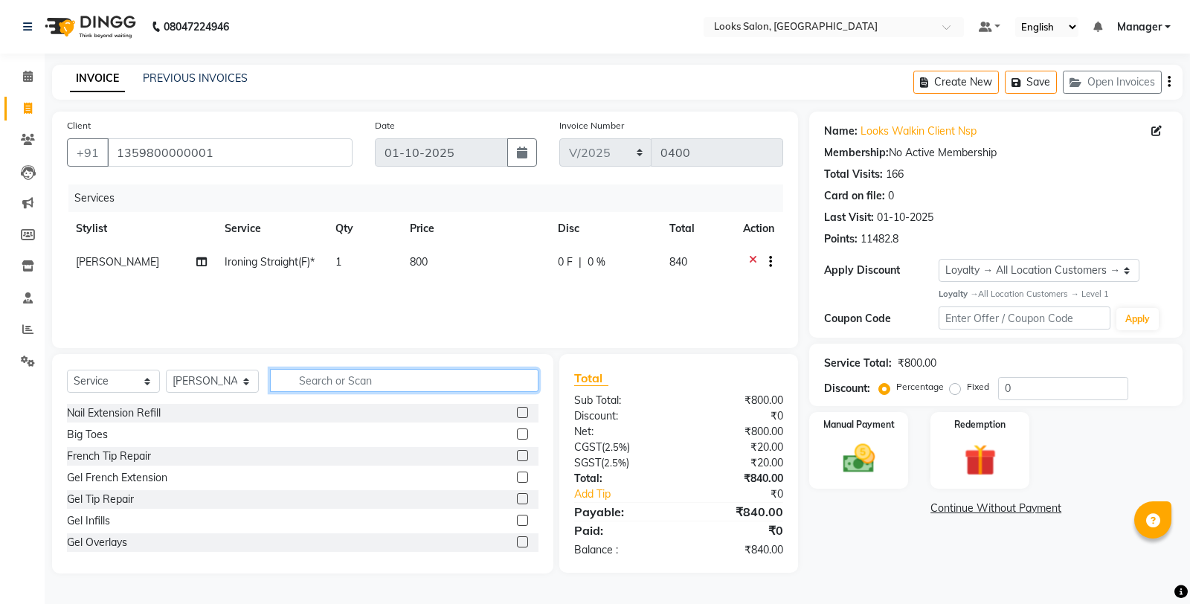
click at [443, 384] on input "text" at bounding box center [404, 380] width 269 height 23
click at [898, 420] on div "Manual Payment" at bounding box center [859, 451] width 103 height 80
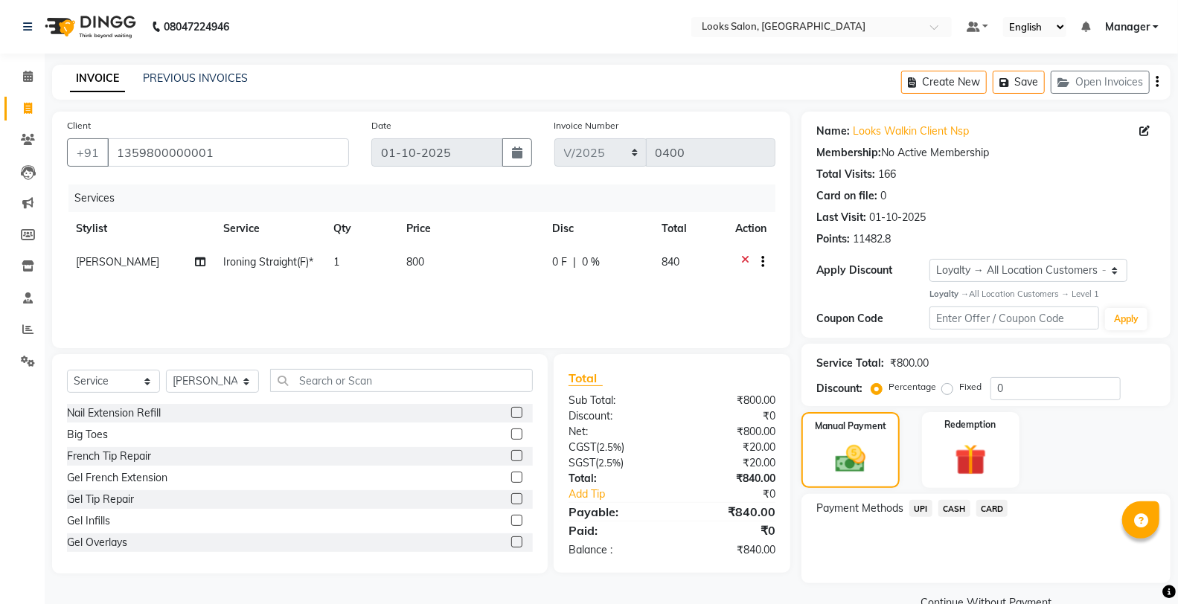
click at [947, 511] on span "CASH" at bounding box center [954, 508] width 32 height 17
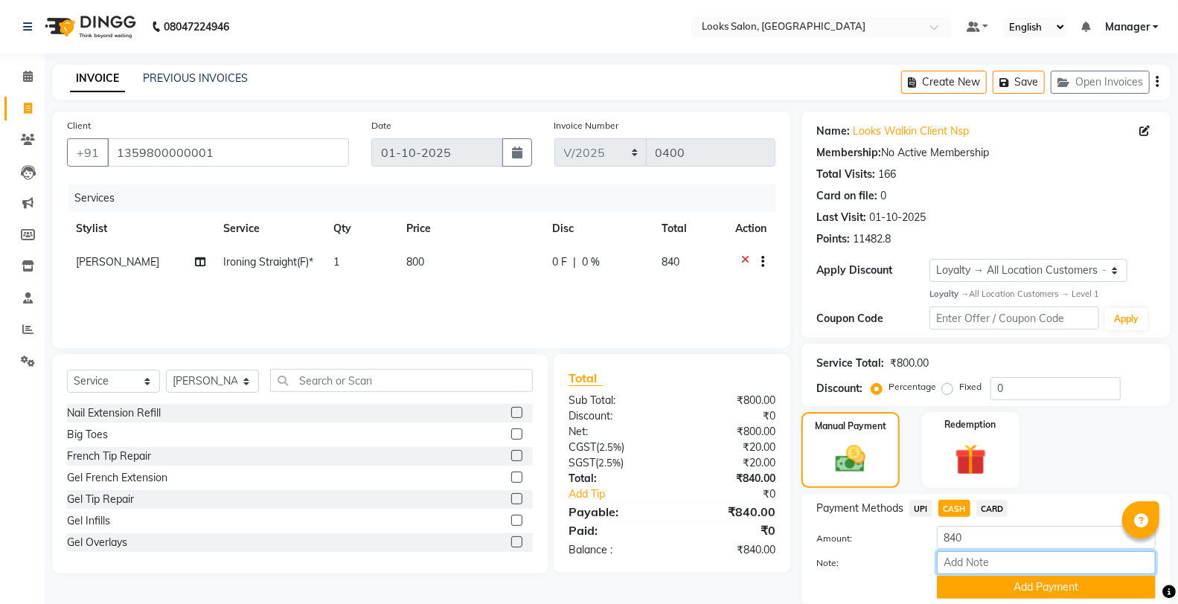
click at [988, 571] on input "Note:" at bounding box center [1046, 562] width 219 height 23
click at [988, 593] on button "Add Payment" at bounding box center [1046, 587] width 219 height 23
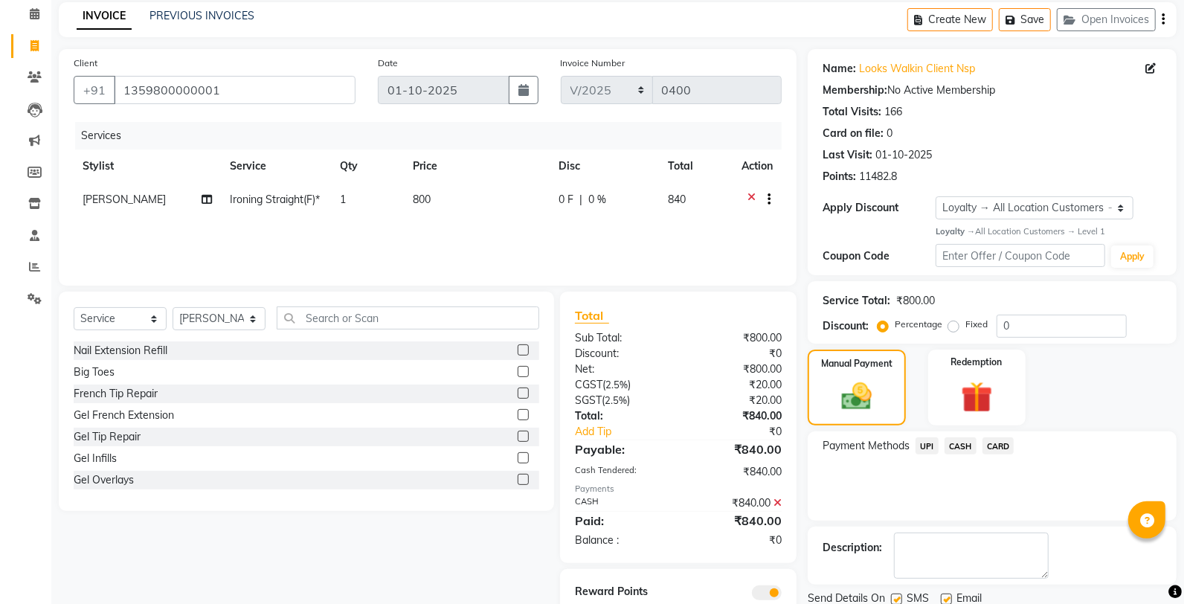
scroll to position [117, 0]
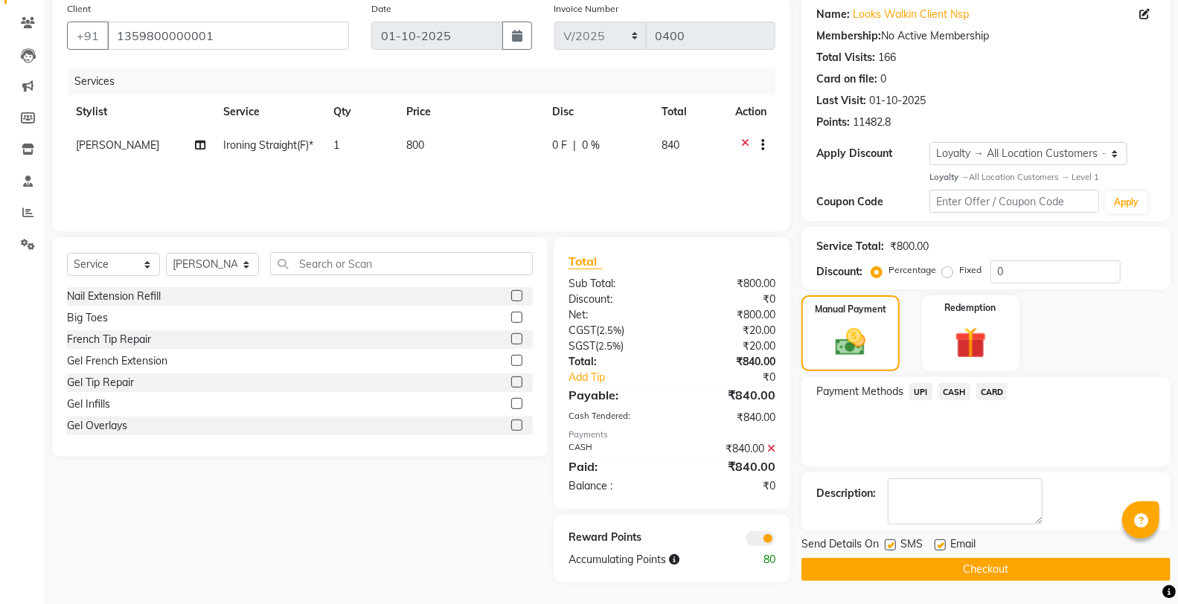
click at [761, 539] on span at bounding box center [761, 538] width 30 height 15
click at [775, 541] on input "checkbox" at bounding box center [775, 541] width 0 height 0
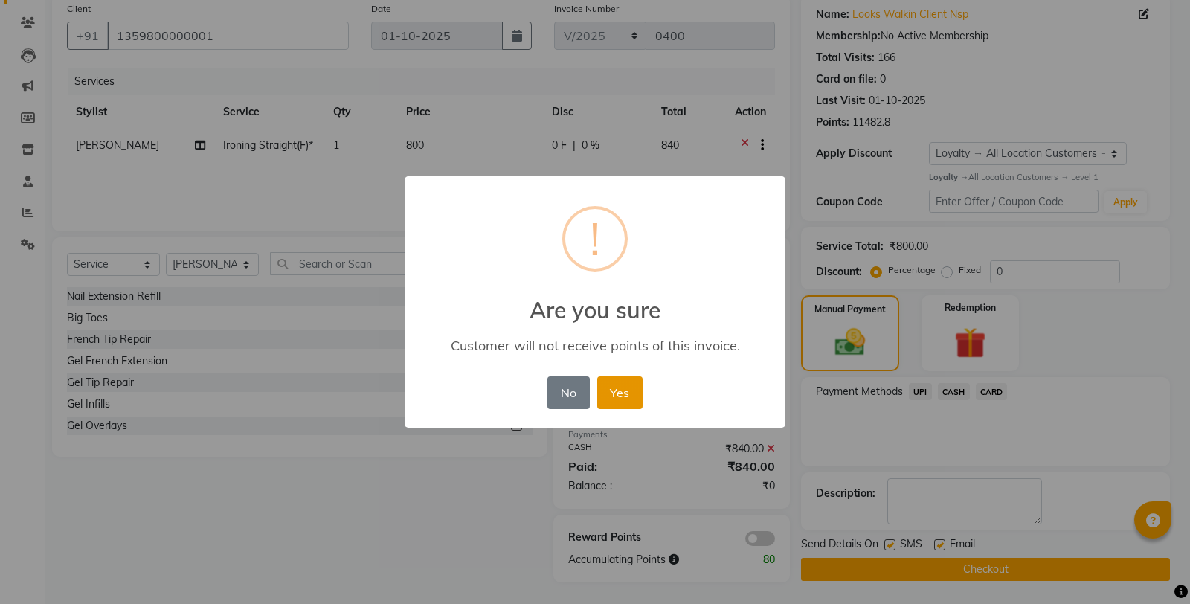
click at [626, 398] on button "Yes" at bounding box center [619, 392] width 45 height 33
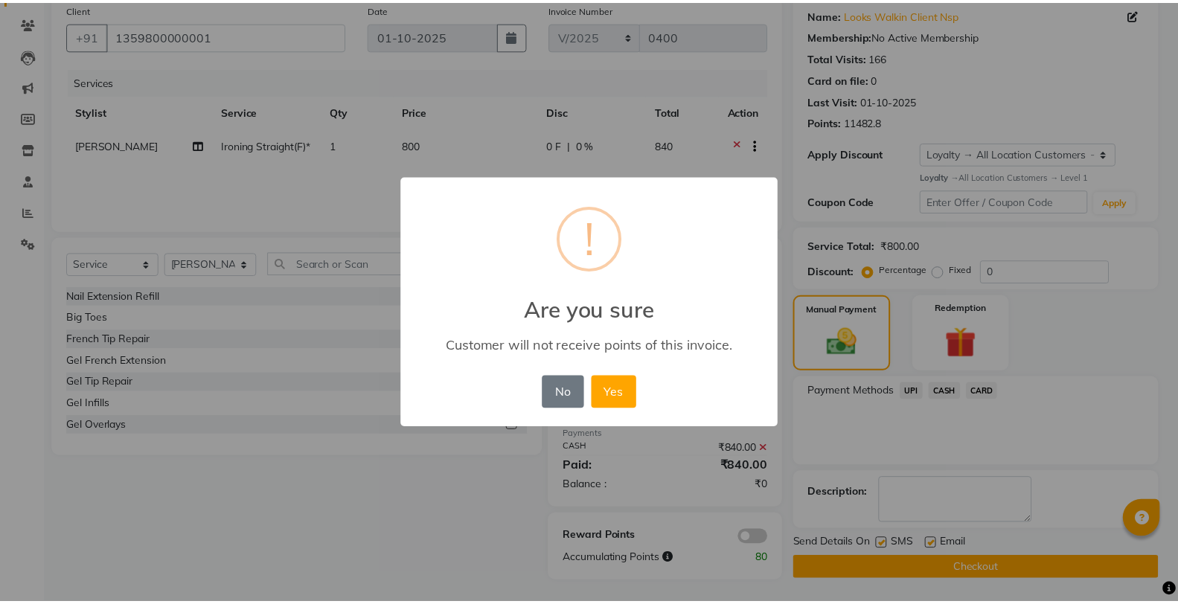
scroll to position [115, 0]
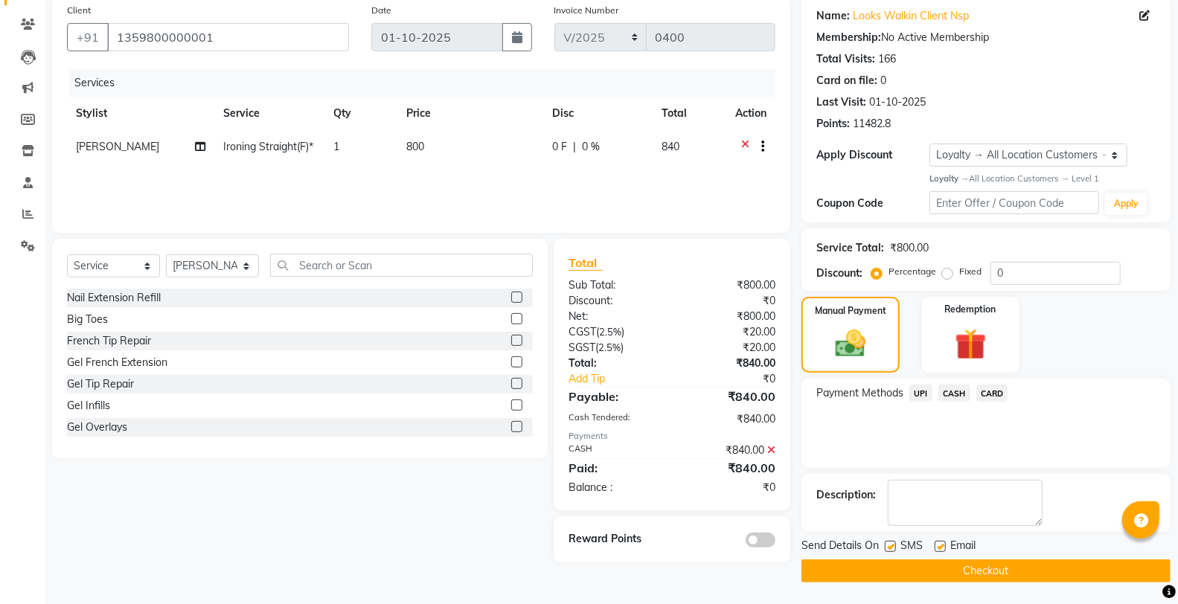
click at [884, 547] on div "Send Details On SMS Email" at bounding box center [985, 547] width 369 height 19
click at [894, 546] on label at bounding box center [890, 546] width 11 height 11
click at [894, 546] on input "checkbox" at bounding box center [890, 547] width 10 height 10
checkbox input "false"
click at [879, 565] on button "Checkout" at bounding box center [985, 570] width 369 height 23
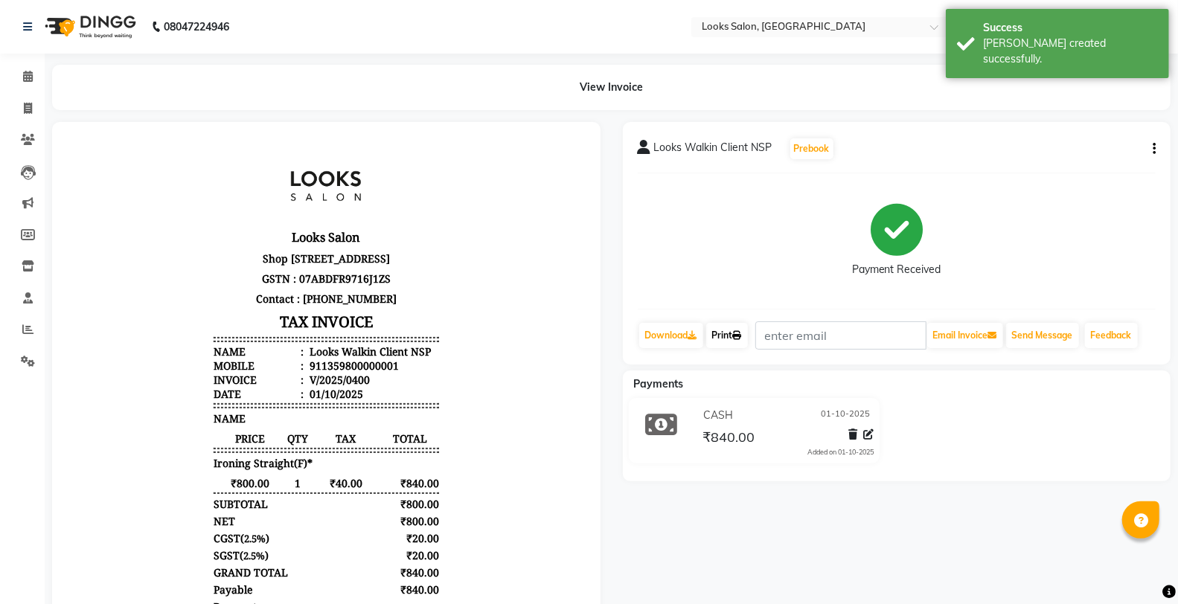
drag, startPoint x: 733, startPoint y: 332, endPoint x: 749, endPoint y: 321, distance: 19.8
click at [733, 332] on link "Print" at bounding box center [727, 335] width 42 height 25
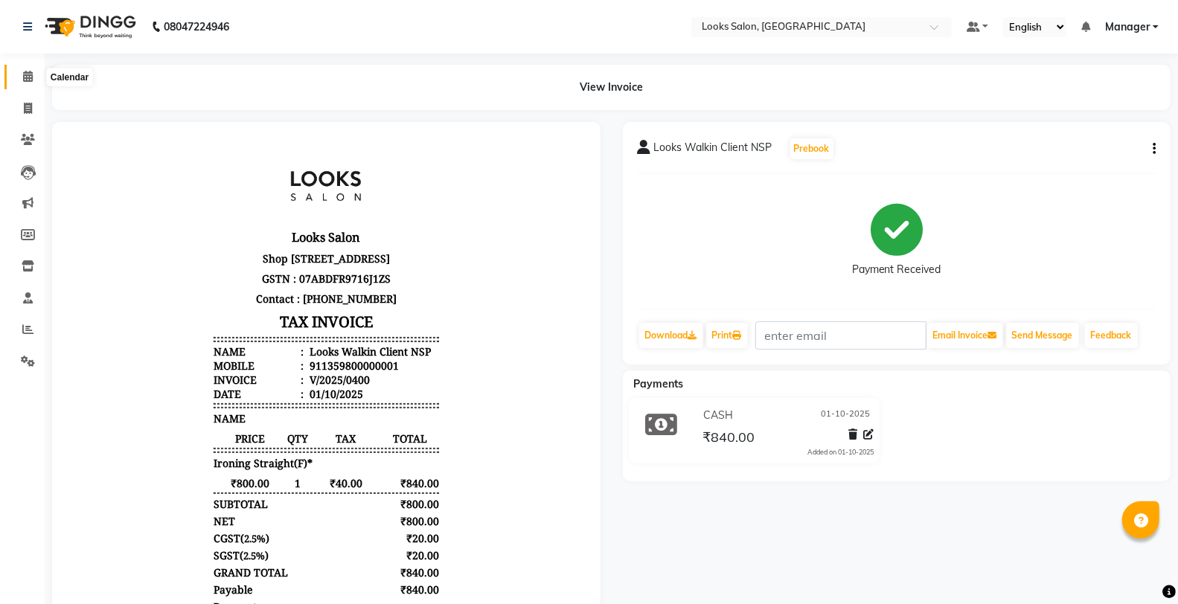
click at [38, 72] on span at bounding box center [28, 76] width 26 height 17
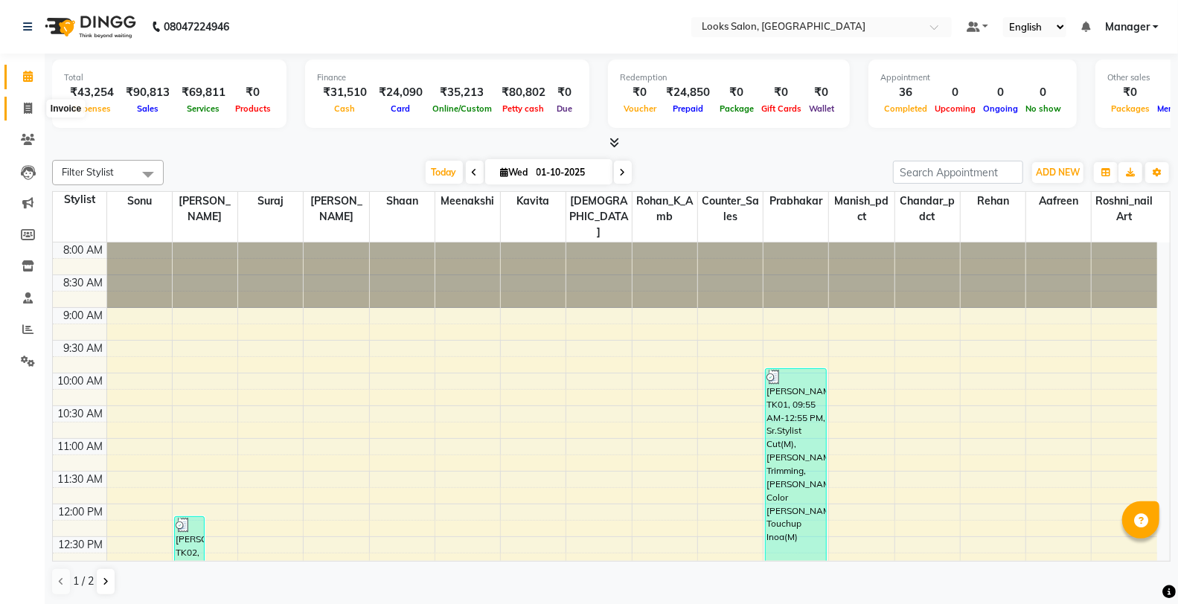
click at [24, 106] on icon at bounding box center [28, 108] width 8 height 11
select select "service"
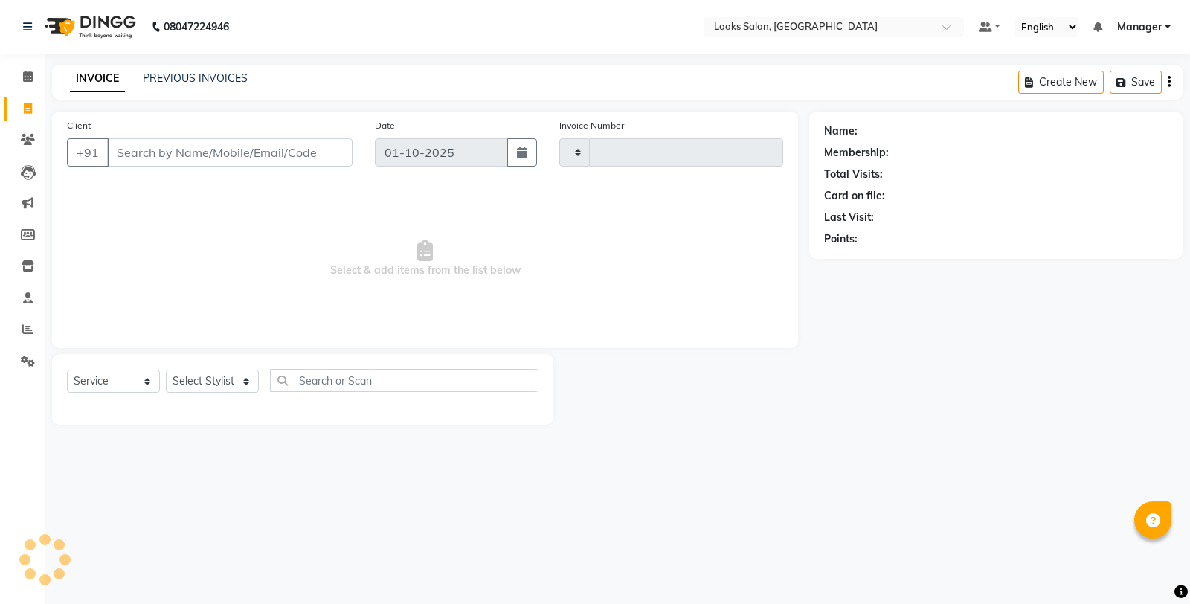
type input "0401"
select select "8126"
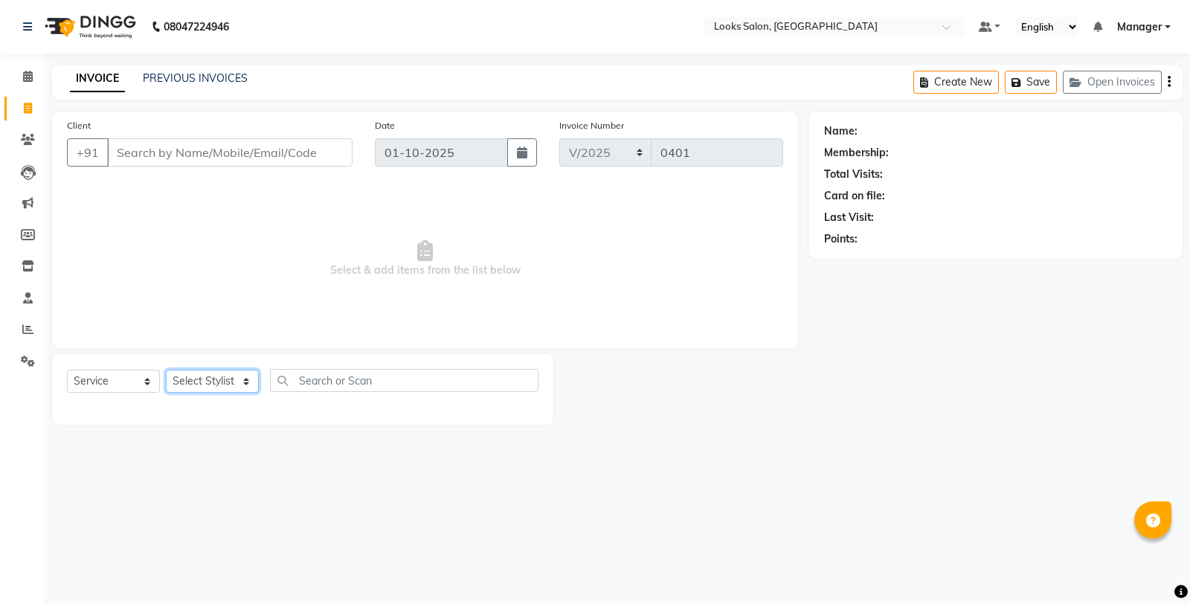
click at [199, 388] on select "Select Stylist" at bounding box center [212, 381] width 93 height 23
click at [126, 158] on input "Client" at bounding box center [230, 152] width 246 height 28
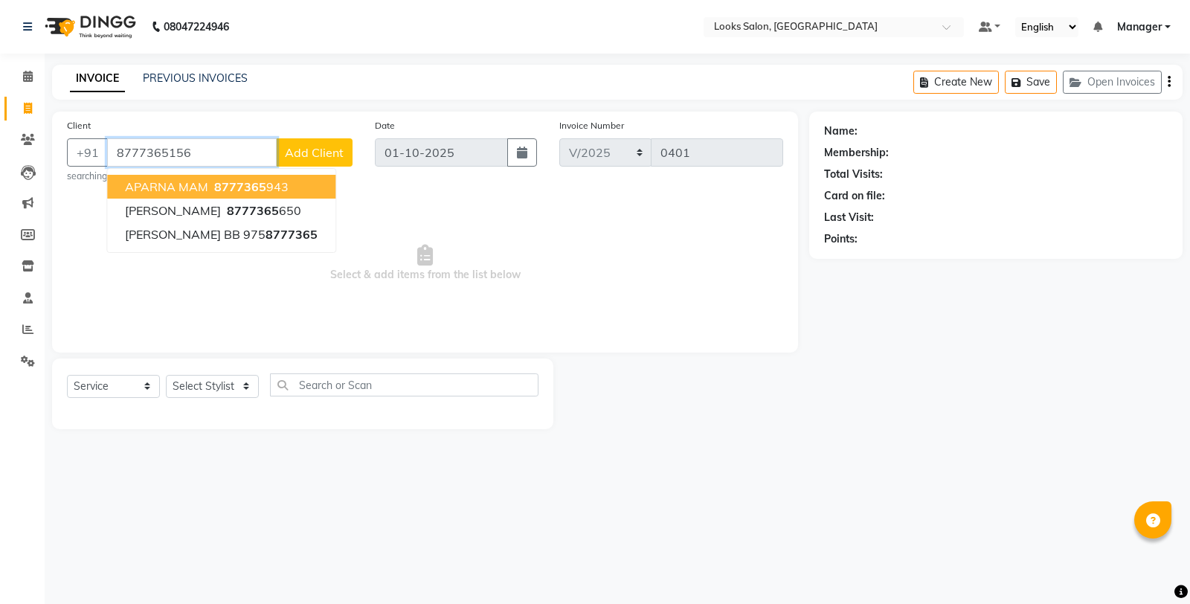
type input "8777365156"
click at [317, 152] on span "Add Client" at bounding box center [314, 152] width 59 height 15
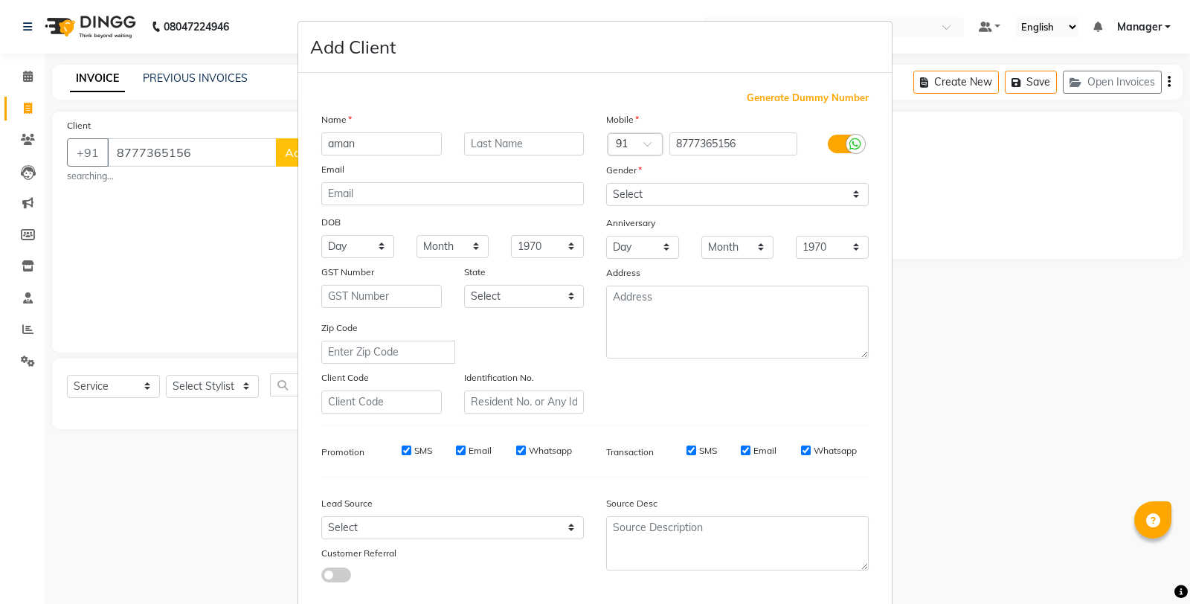
type input "aman"
type input "bajaj"
drag, startPoint x: 709, startPoint y: 184, endPoint x: 703, endPoint y: 205, distance: 21.7
click at [709, 185] on select "Select [DEMOGRAPHIC_DATA] [DEMOGRAPHIC_DATA] Other Prefer Not To Say" at bounding box center [737, 194] width 263 height 23
select select "[DEMOGRAPHIC_DATA]"
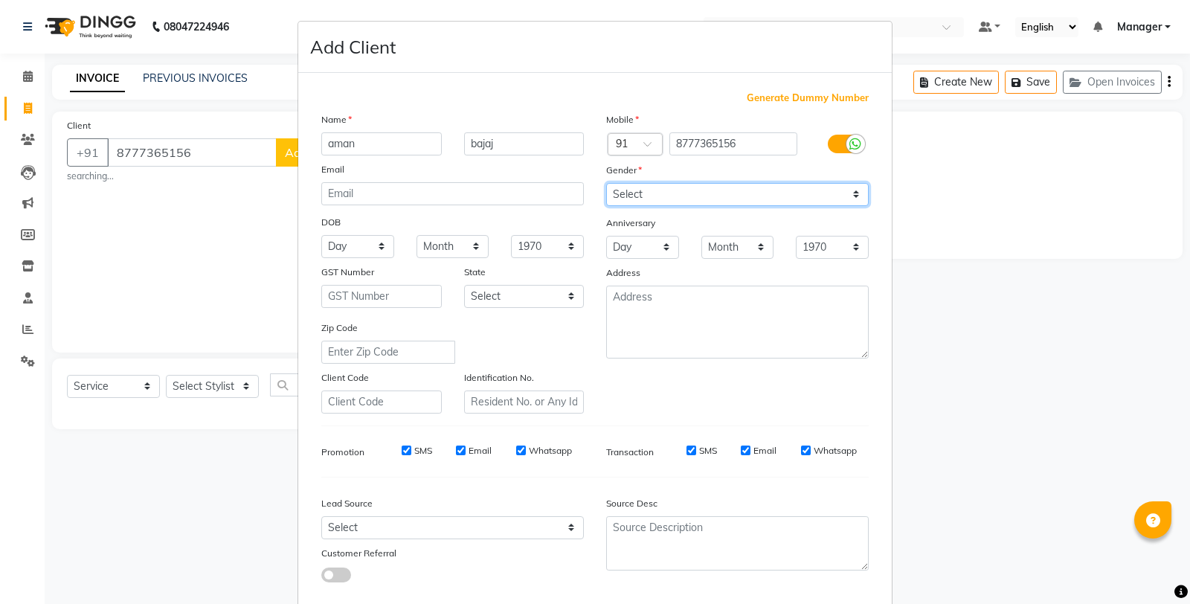
click at [606, 183] on select "Select [DEMOGRAPHIC_DATA] [DEMOGRAPHIC_DATA] Other Prefer Not To Say" at bounding box center [737, 194] width 263 height 23
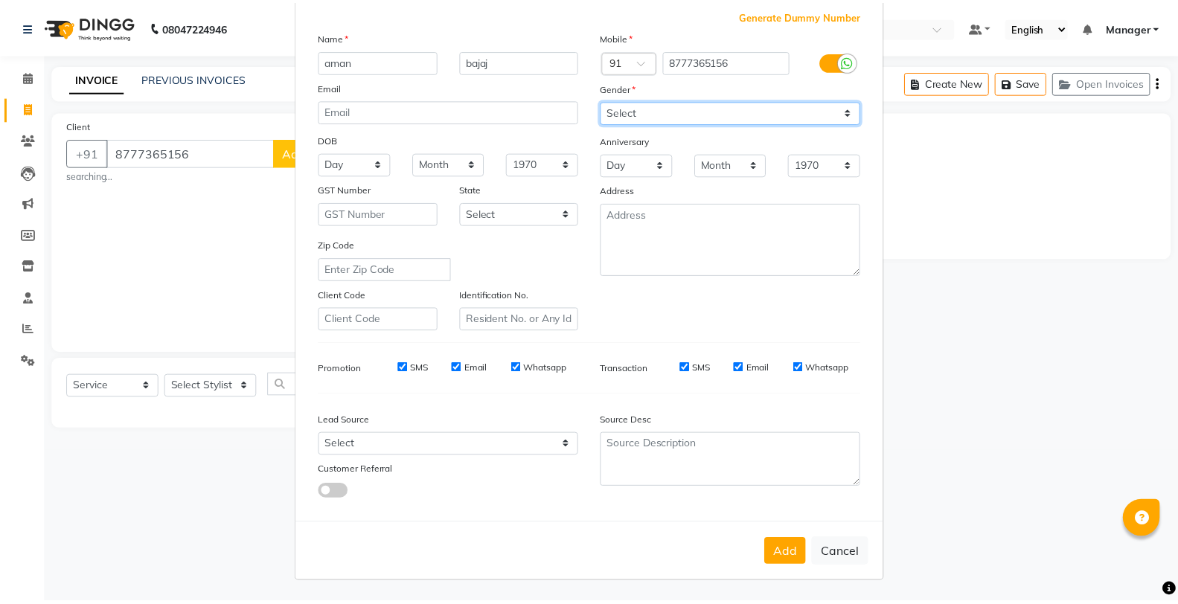
scroll to position [83, 0]
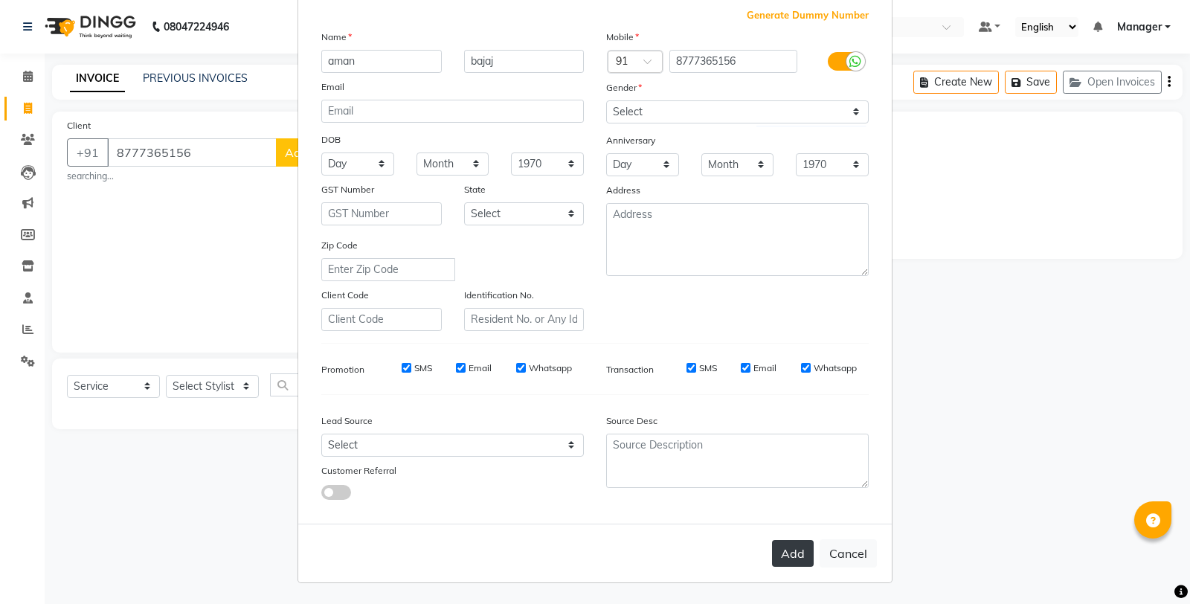
click at [786, 552] on button "Add" at bounding box center [793, 553] width 42 height 27
select select
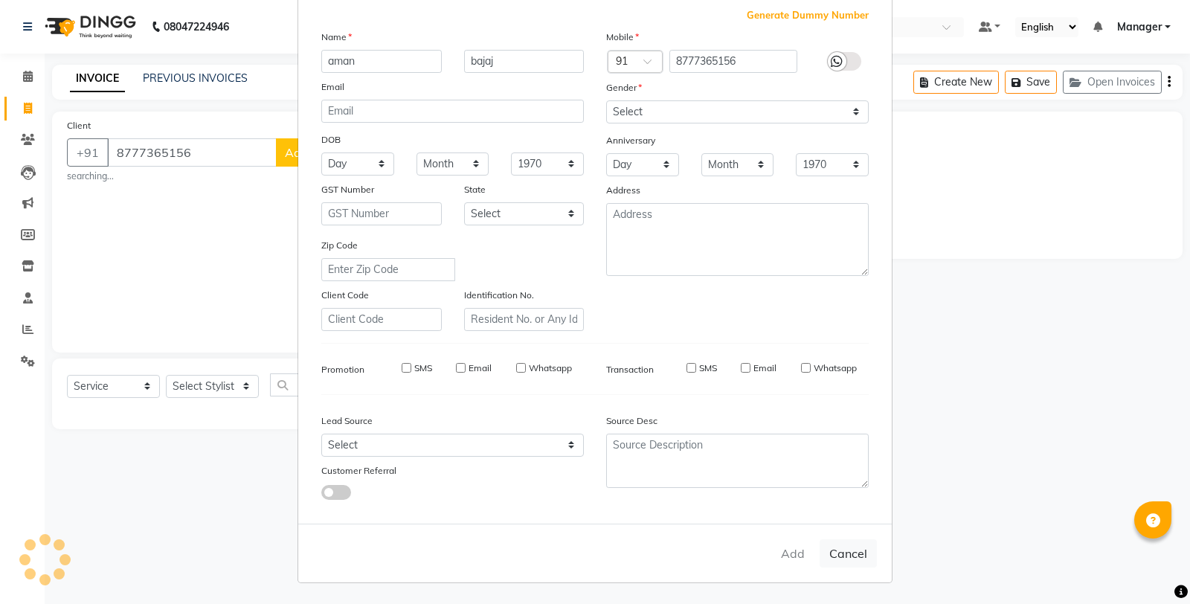
select select
checkbox input "false"
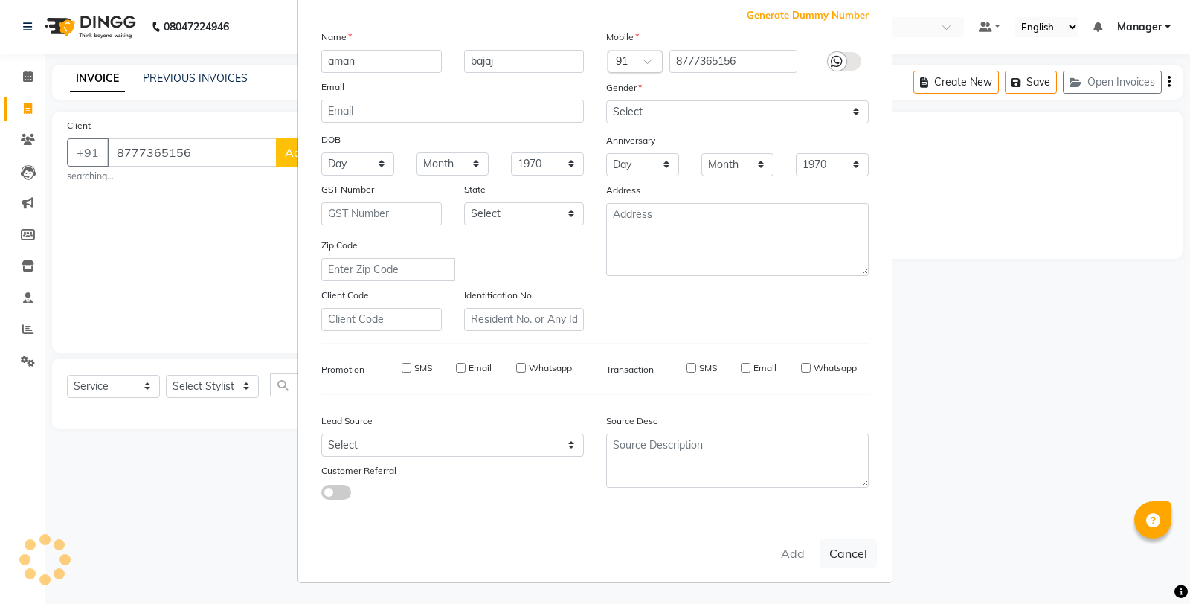
checkbox input "false"
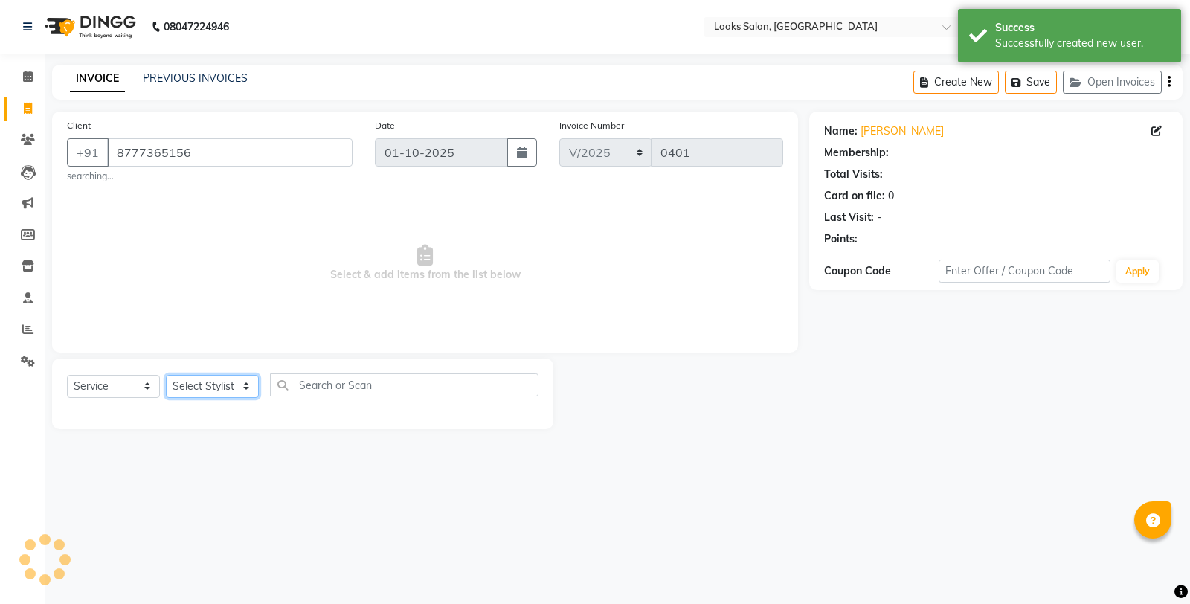
click at [192, 389] on select "Select Stylist Aafreen Chandar_pdct Counter_Sales Damini_Mgr [PERSON_NAME] Mana…" at bounding box center [212, 386] width 93 height 23
select select "1: Object"
select select "75826"
click at [166, 375] on select "Select Stylist Aafreen Chandar_pdct Counter_Sales Damini_Mgr [PERSON_NAME] Mana…" at bounding box center [212, 386] width 93 height 23
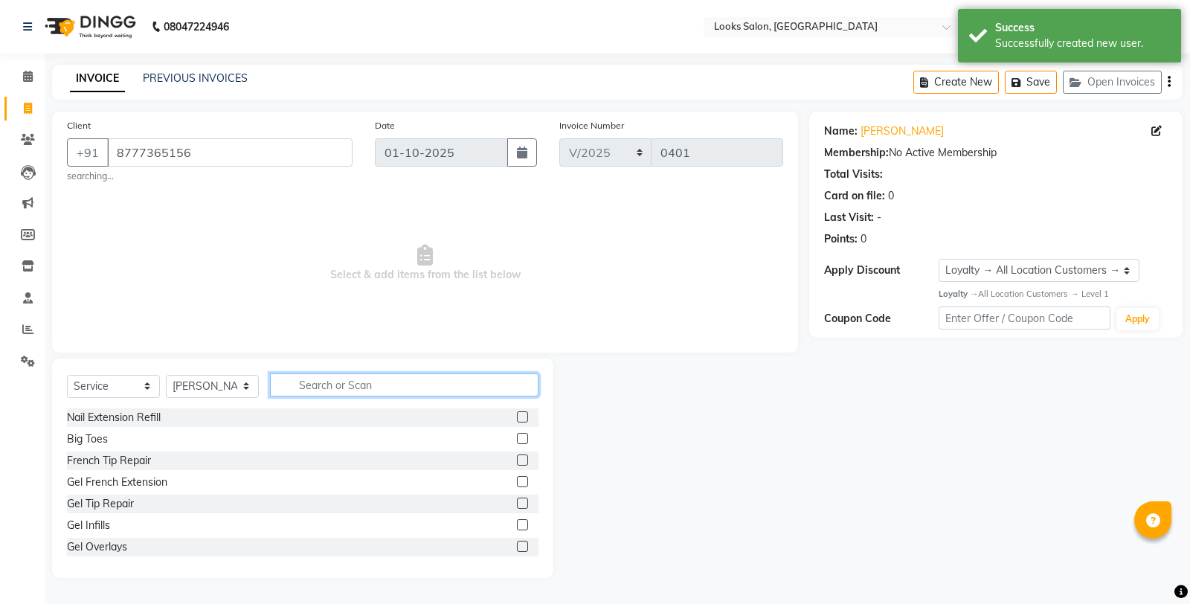
click at [339, 391] on input "text" at bounding box center [404, 384] width 269 height 23
type input "wash"
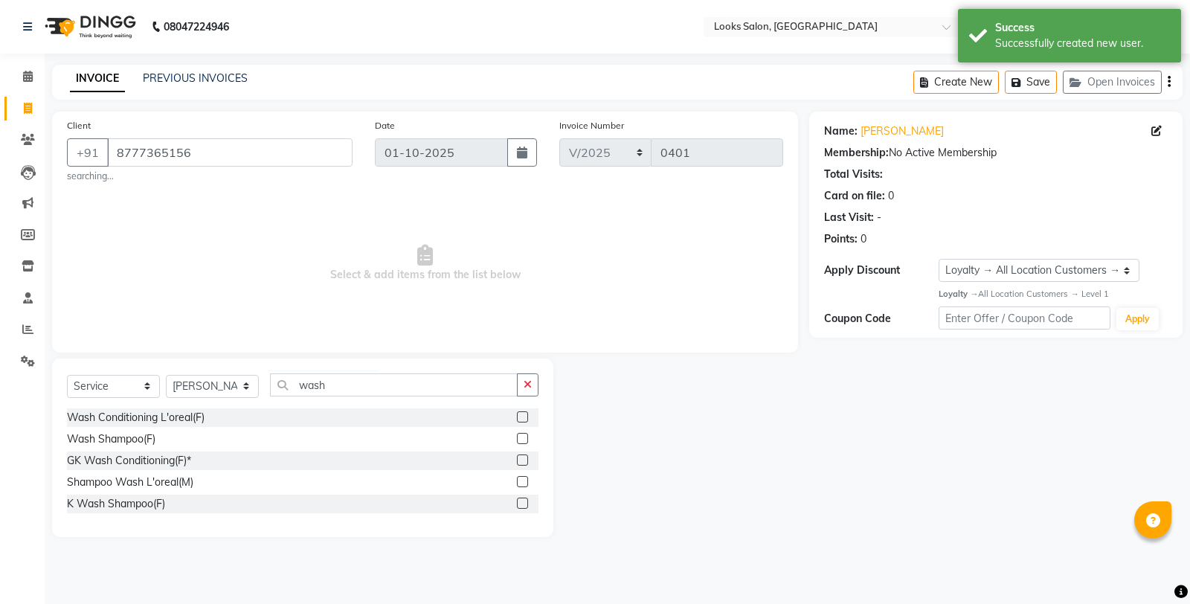
click at [521, 414] on label at bounding box center [522, 416] width 11 height 11
click at [521, 414] on input "checkbox" at bounding box center [522, 418] width 10 height 10
checkbox input "true"
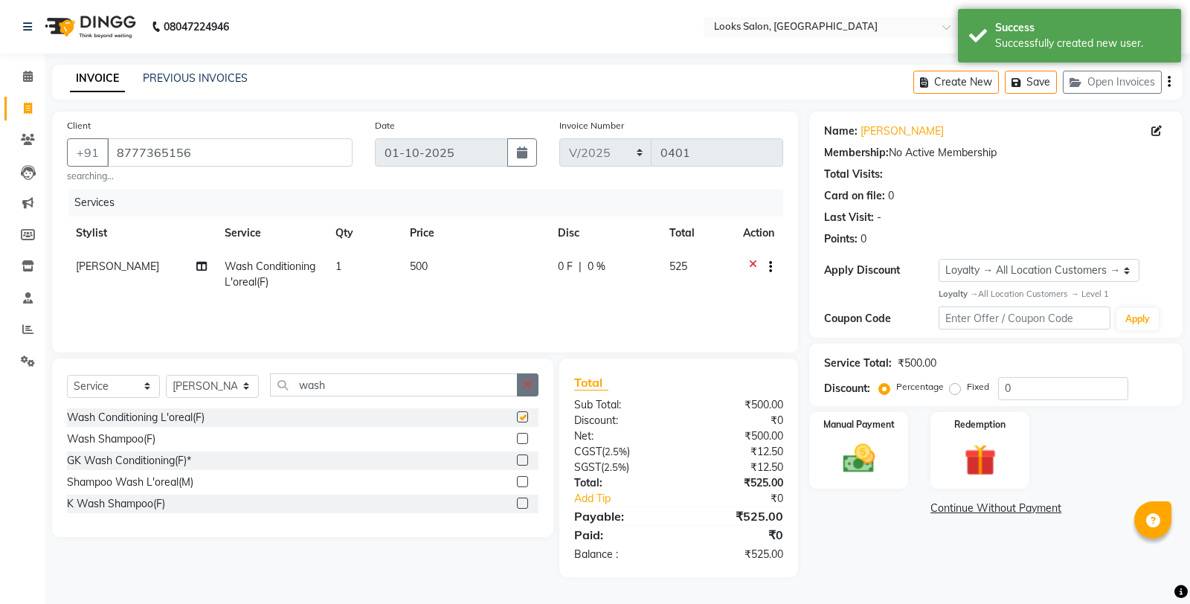
click at [528, 384] on icon "button" at bounding box center [528, 384] width 8 height 10
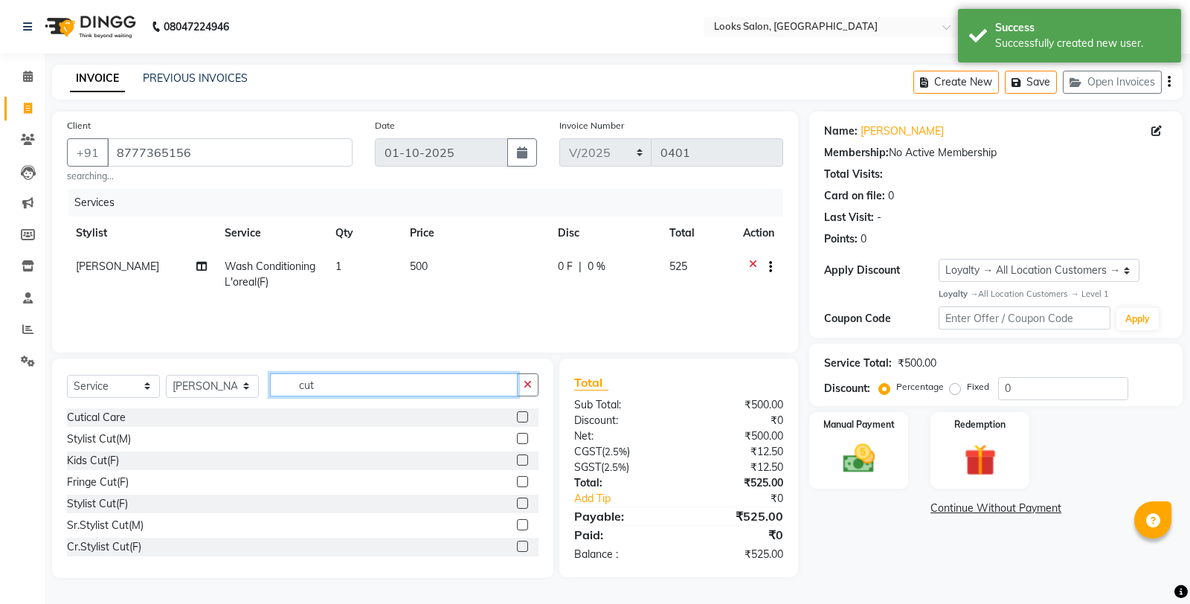
type input "cut"
click at [517, 504] on label at bounding box center [522, 503] width 11 height 11
click at [517, 504] on input "checkbox" at bounding box center [522, 504] width 10 height 10
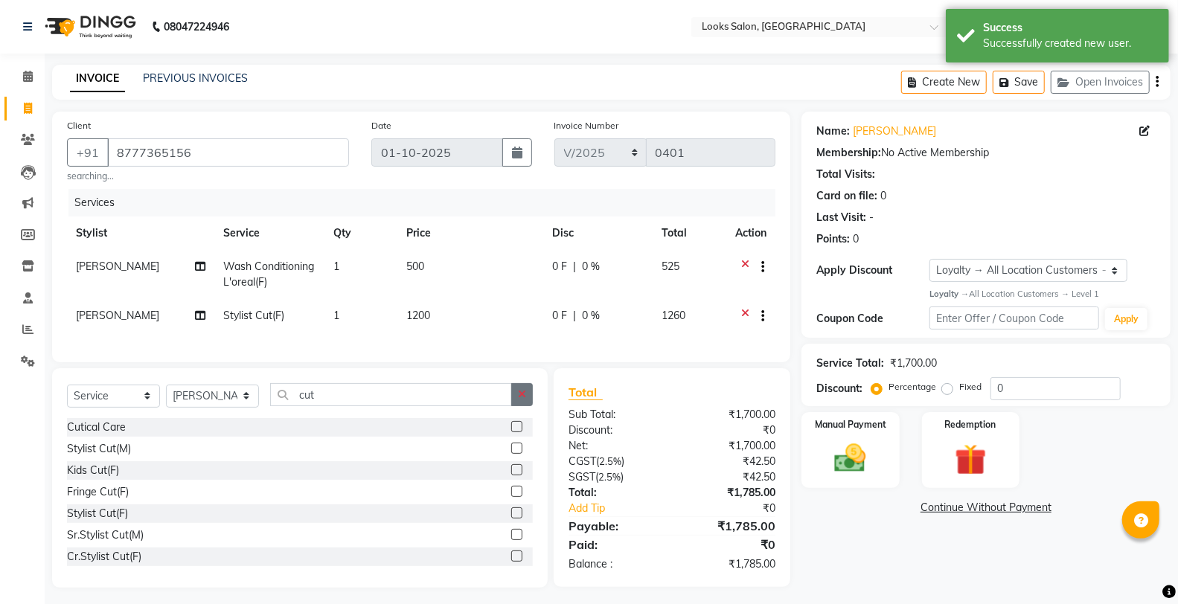
checkbox input "false"
click at [521, 400] on icon "button" at bounding box center [522, 394] width 8 height 10
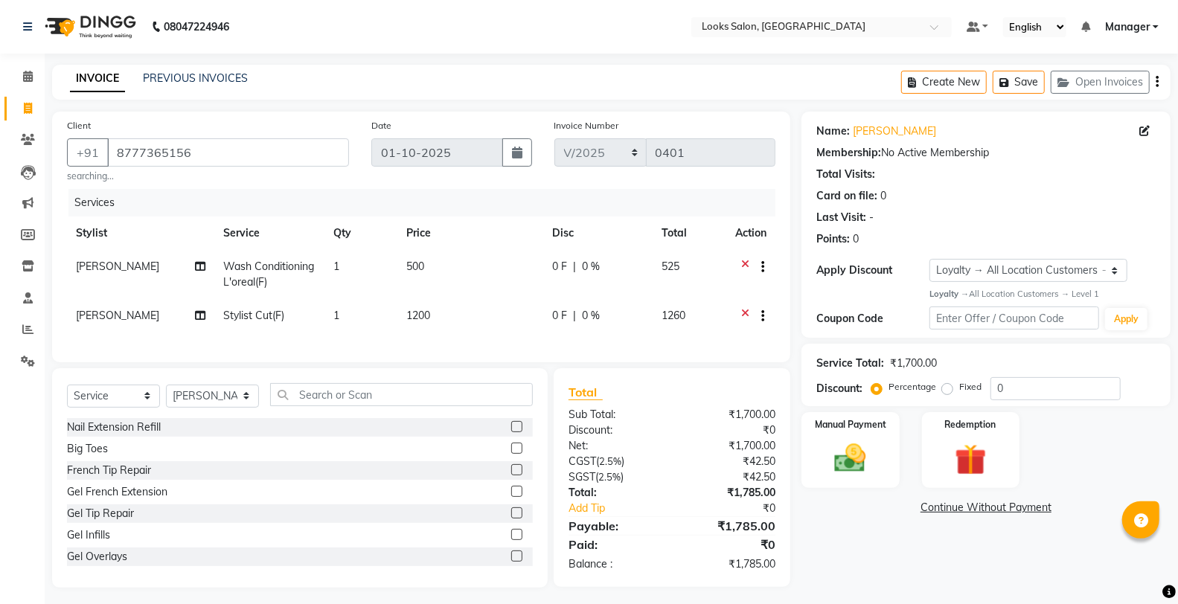
click at [476, 312] on td "1200" at bounding box center [470, 317] width 146 height 36
select select "75826"
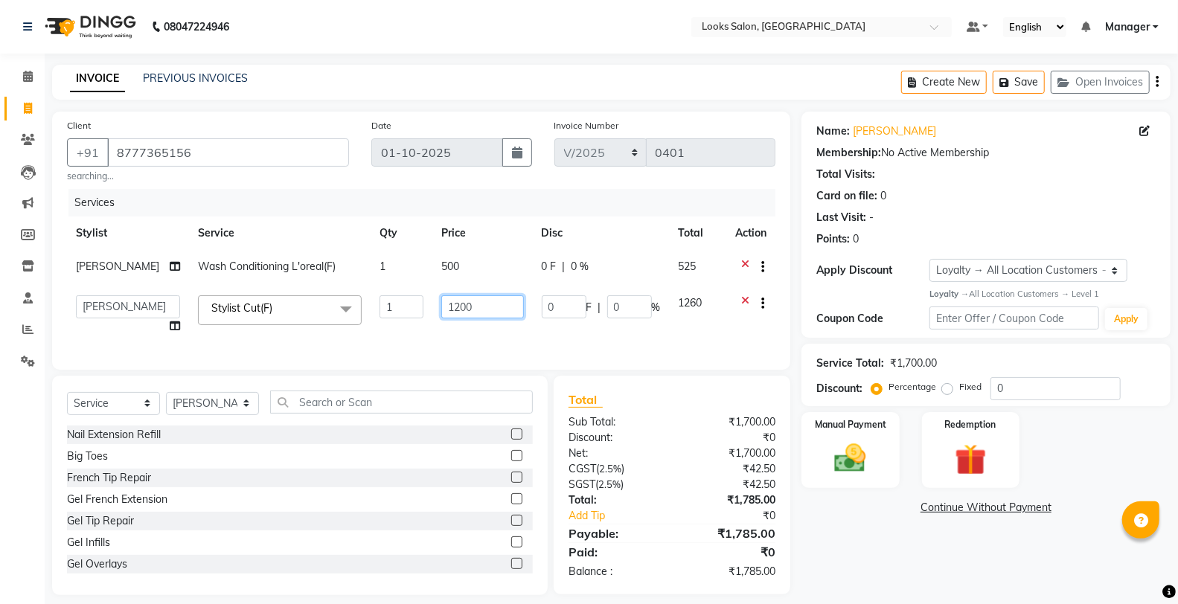
drag, startPoint x: 476, startPoint y: 312, endPoint x: 390, endPoint y: 314, distance: 86.3
click at [390, 314] on tr "Aafreen Chandar_pdct Counter_Sales Damini_Mgr [PERSON_NAME] Manager Manish_pdct…" at bounding box center [421, 314] width 708 height 57
type input "1000"
click at [481, 271] on td "500" at bounding box center [482, 268] width 100 height 36
select select "75826"
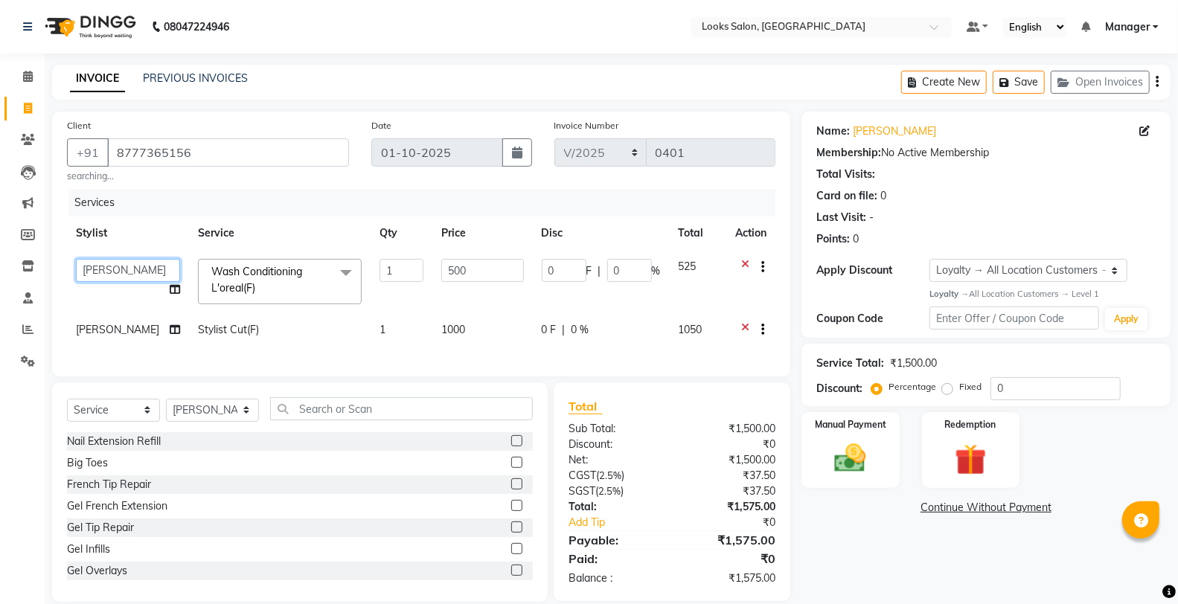
click at [118, 271] on select "[PERSON_NAME] Counter_Sales Damini_Mgr [PERSON_NAME] Manager Manish_pdct Meenak…" at bounding box center [128, 270] width 104 height 23
click at [126, 266] on select "[PERSON_NAME] Counter_Sales Damini_Mgr [PERSON_NAME] Manager Manish_pdct Meenak…" at bounding box center [128, 270] width 104 height 23
click at [126, 257] on td "[PERSON_NAME] Counter_Sales Damini_Mgr [PERSON_NAME] Manager Manish_pdct Meenak…" at bounding box center [128, 281] width 122 height 63
select select "75826"
drag, startPoint x: 123, startPoint y: 268, endPoint x: 129, endPoint y: 261, distance: 9.5
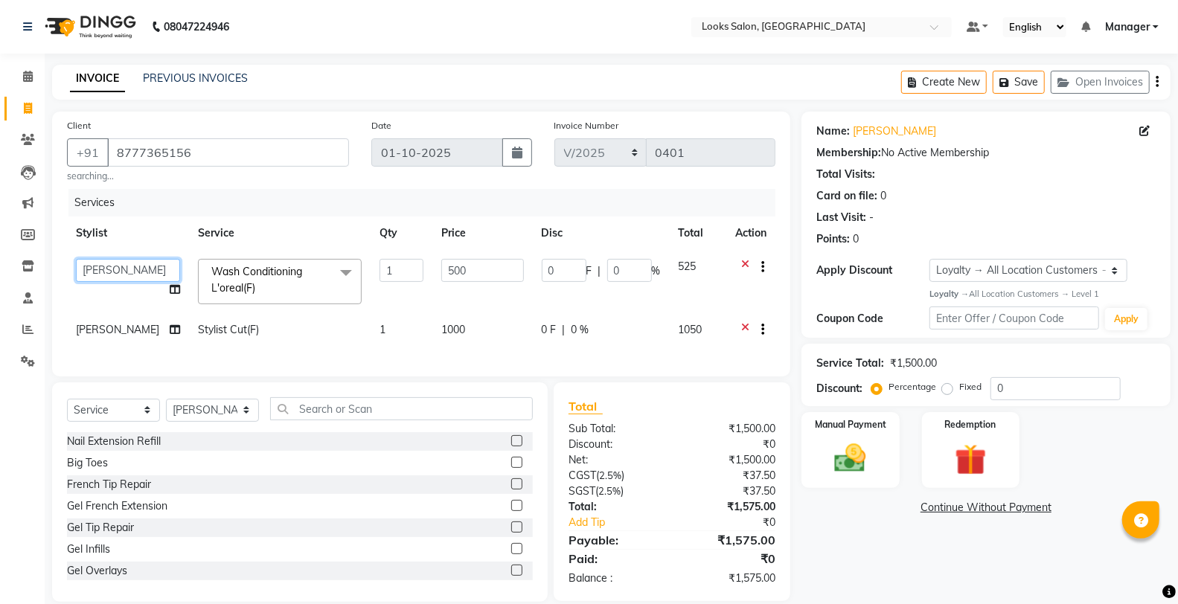
click at [123, 268] on select "[PERSON_NAME] Counter_Sales Damini_Mgr [PERSON_NAME] Manager Manish_pdct Meenak…" at bounding box center [128, 270] width 104 height 23
select select "89616"
click at [477, 275] on input "500" at bounding box center [482, 270] width 83 height 23
click at [452, 407] on div "Select Service Product Membership Package Voucher Prepaid Gift Card Select Styl…" at bounding box center [300, 491] width 496 height 219
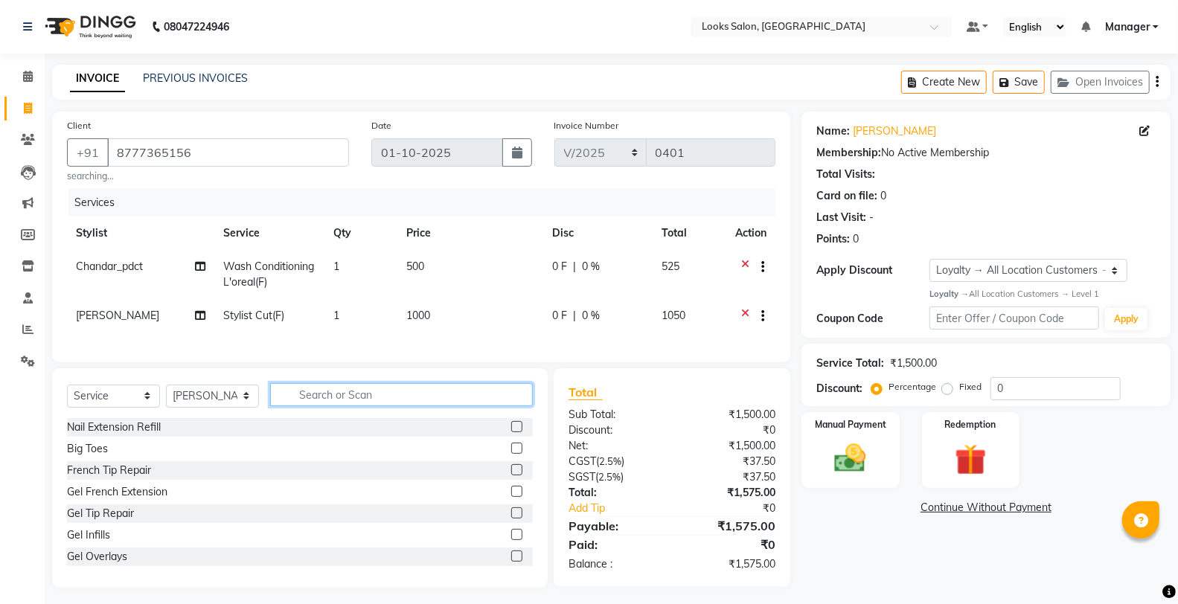
scroll to position [19, 0]
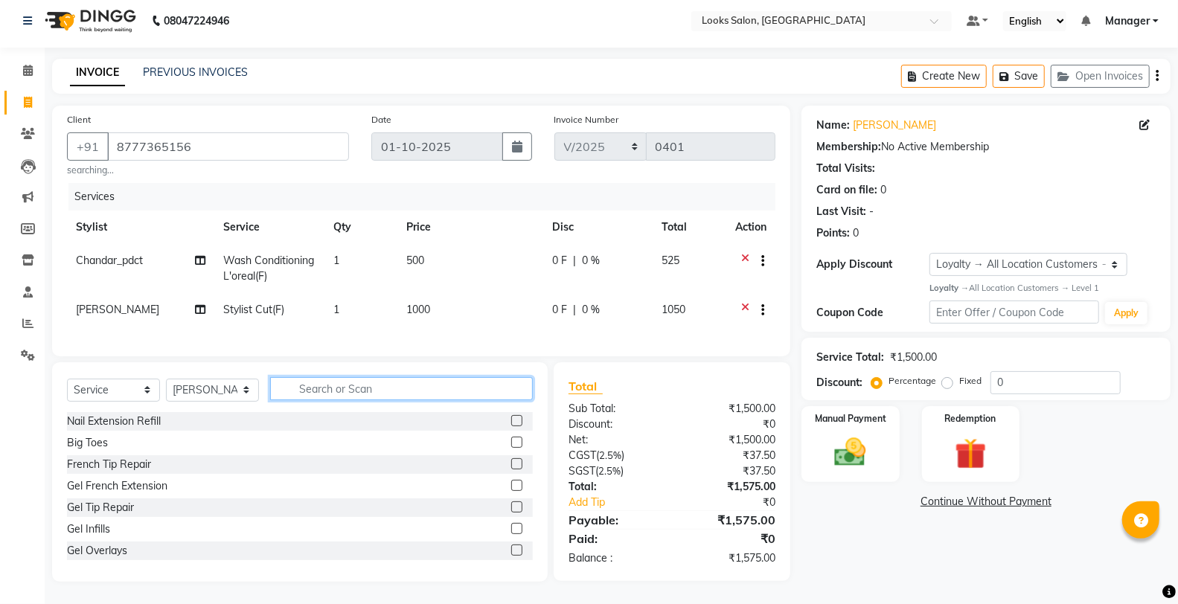
click at [420, 388] on input "text" at bounding box center [401, 388] width 263 height 23
type input "wash"
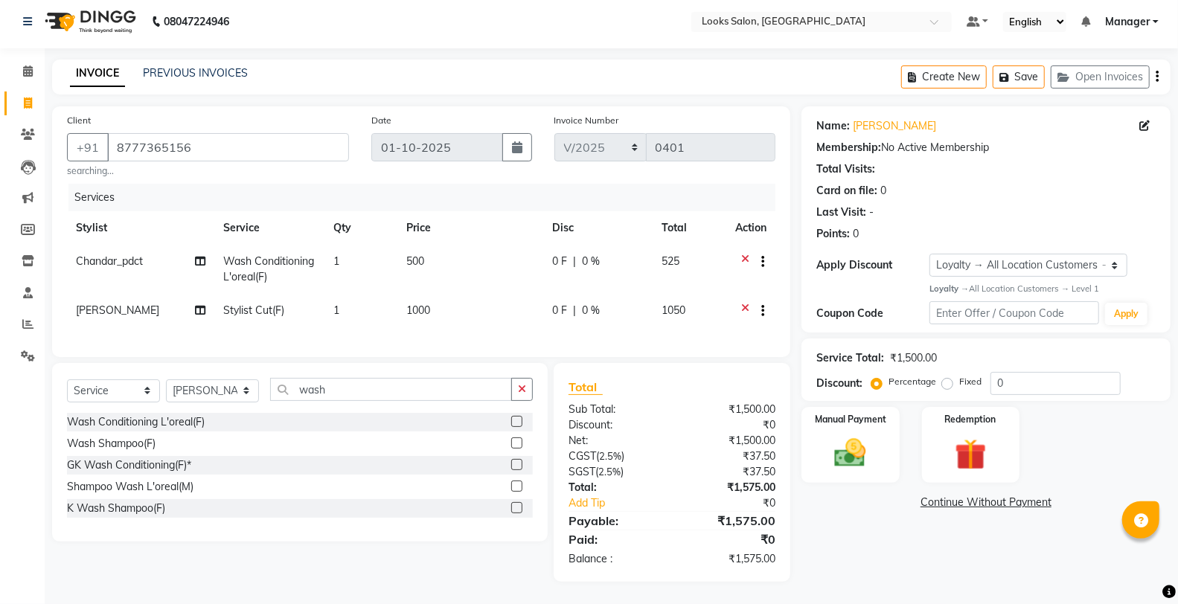
drag, startPoint x: 516, startPoint y: 509, endPoint x: 507, endPoint y: 474, distance: 36.3
click at [516, 507] on label at bounding box center [516, 507] width 11 height 11
click at [516, 507] on input "checkbox" at bounding box center [516, 509] width 10 height 10
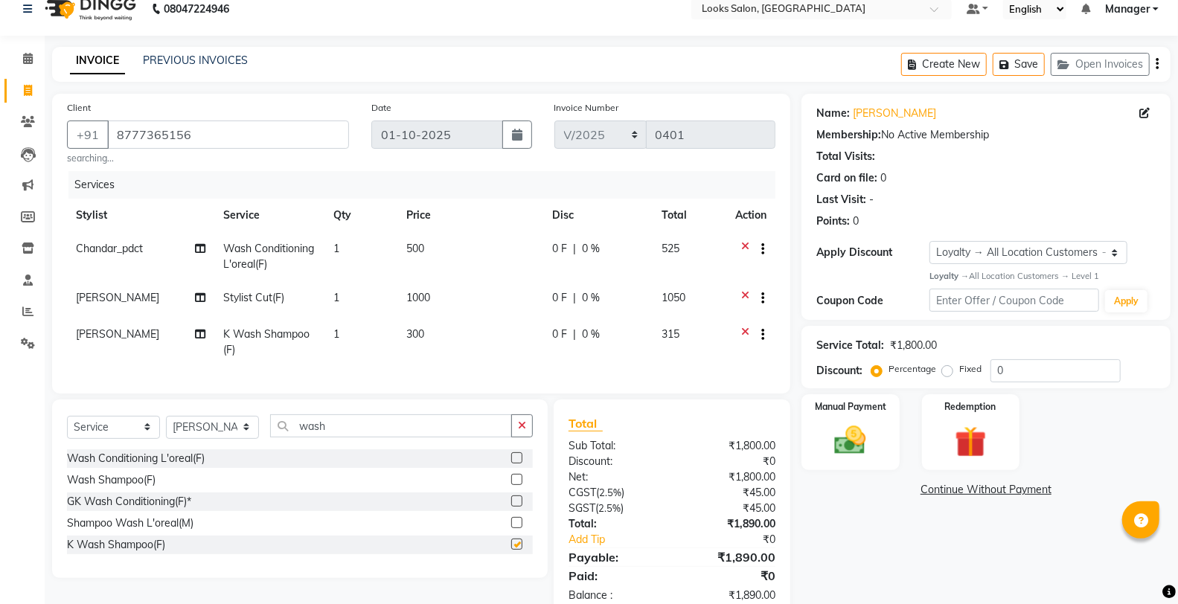
click at [475, 353] on td "300" at bounding box center [470, 342] width 146 height 49
checkbox input "false"
select select "75826"
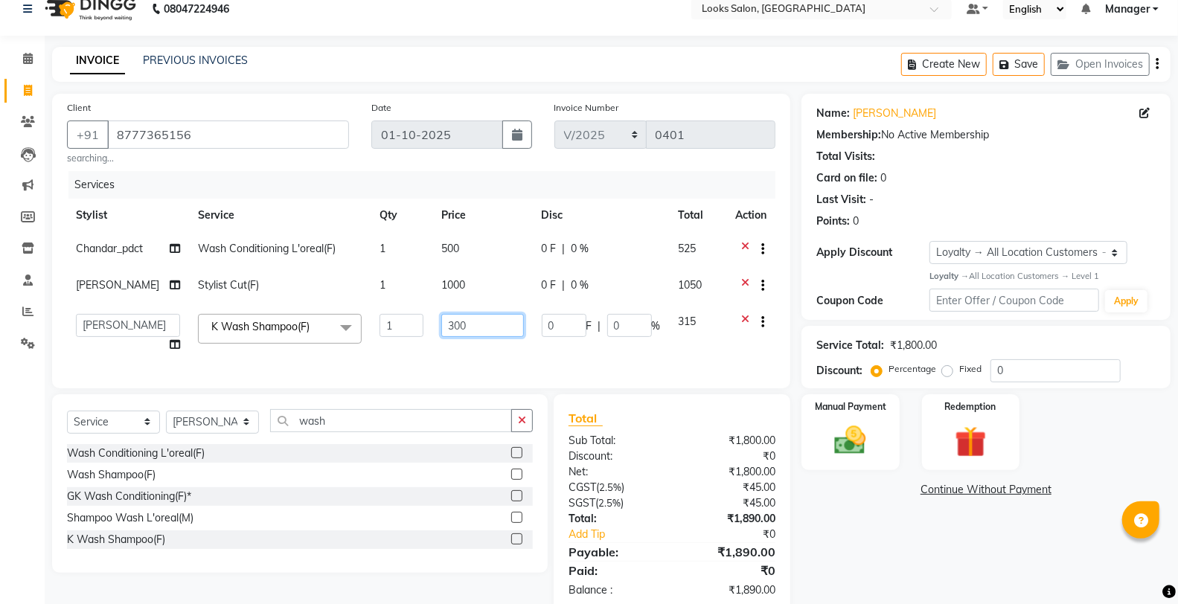
drag, startPoint x: 475, startPoint y: 324, endPoint x: 393, endPoint y: 323, distance: 81.8
click at [393, 323] on tr "Aafreen Chandar_pdct Counter_Sales Damini_Mgr [PERSON_NAME] Manager Manish_pdct…" at bounding box center [421, 333] width 708 height 57
type input "600"
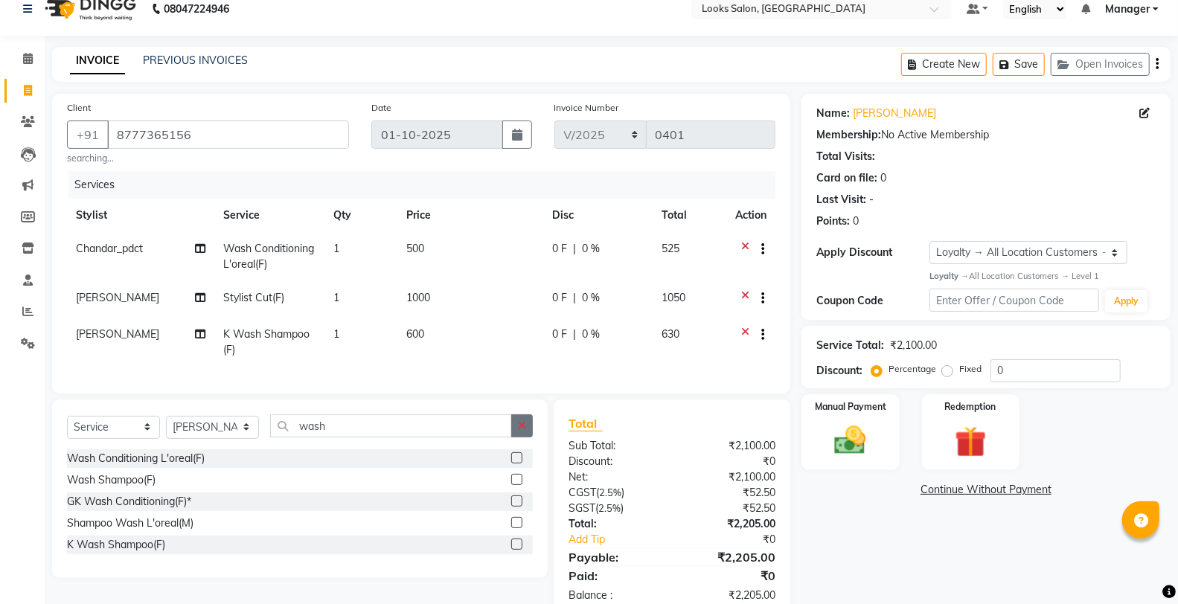
click at [527, 437] on button "button" at bounding box center [522, 425] width 22 height 23
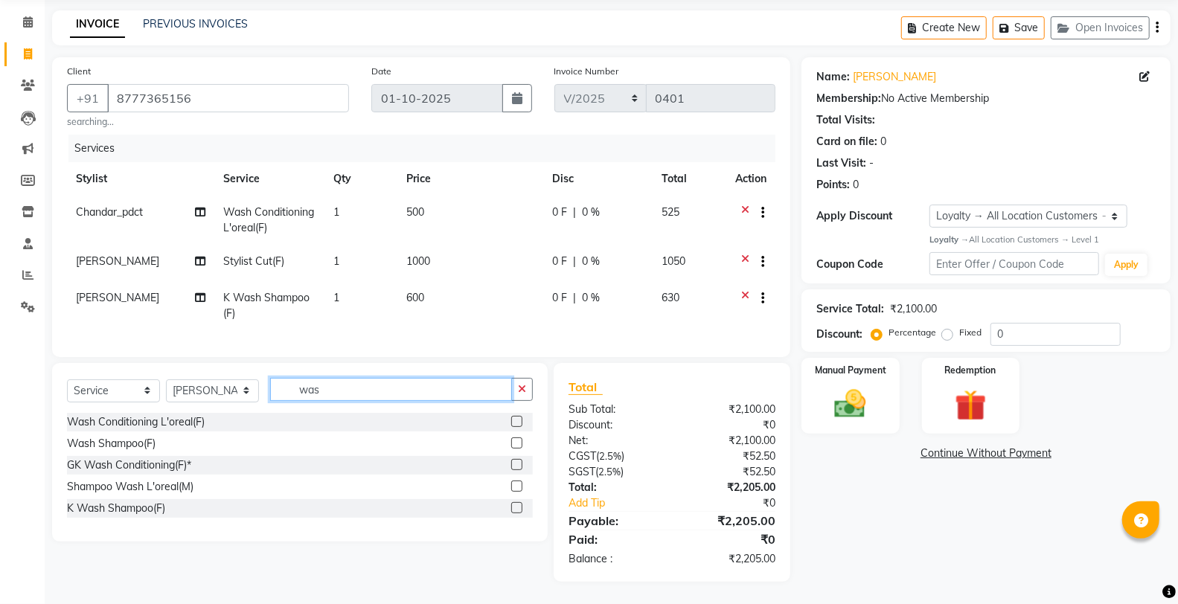
scroll to position [67, 0]
type input "wash"
click at [522, 420] on label at bounding box center [516, 421] width 11 height 11
click at [521, 420] on input "checkbox" at bounding box center [516, 422] width 10 height 10
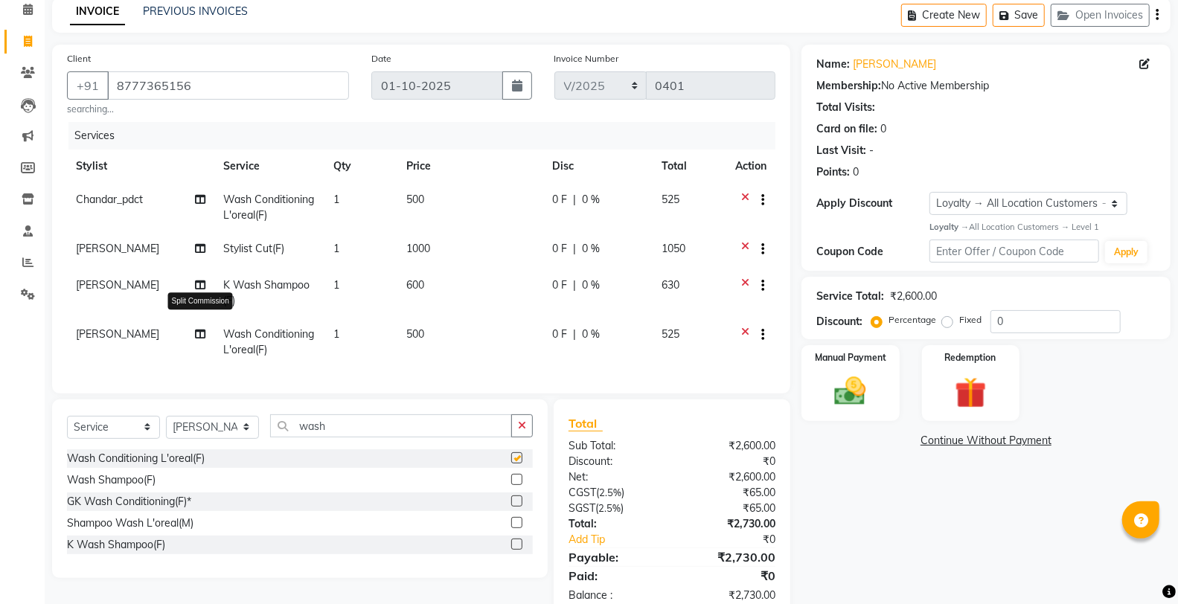
checkbox input "false"
click at [124, 346] on td "[PERSON_NAME]" at bounding box center [140, 342] width 147 height 49
select select "75826"
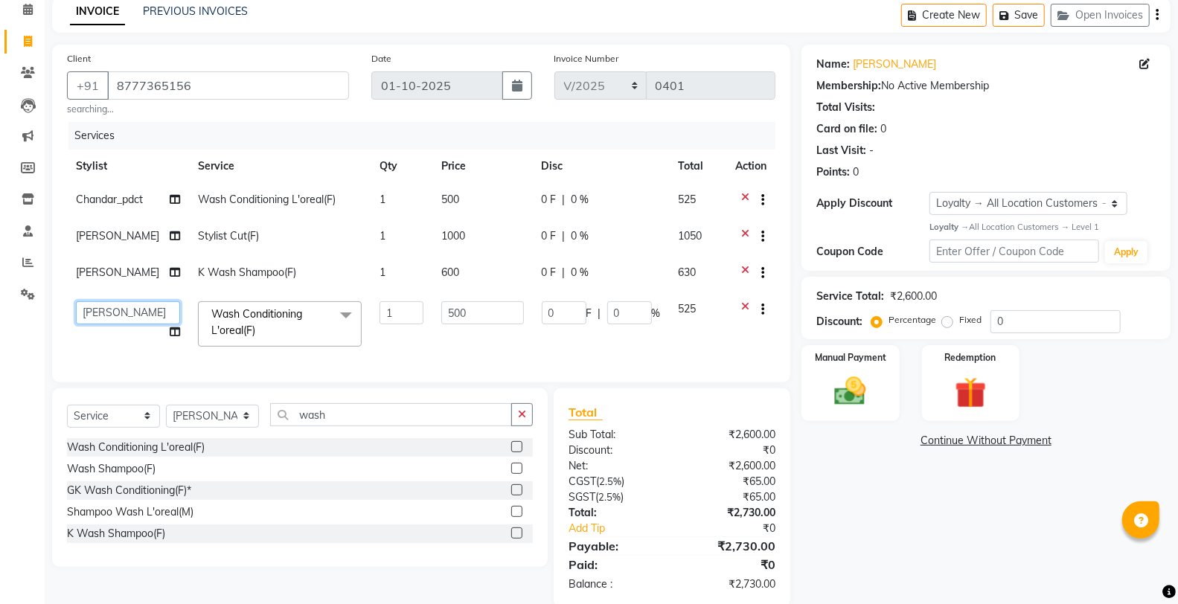
click at [127, 318] on select "[PERSON_NAME] Counter_Sales Damini_Mgr [PERSON_NAME] Manager Manish_pdct Meenak…" at bounding box center [128, 312] width 104 height 23
select select "89616"
click at [460, 310] on input "500" at bounding box center [482, 312] width 83 height 23
type input "5"
type input "200"
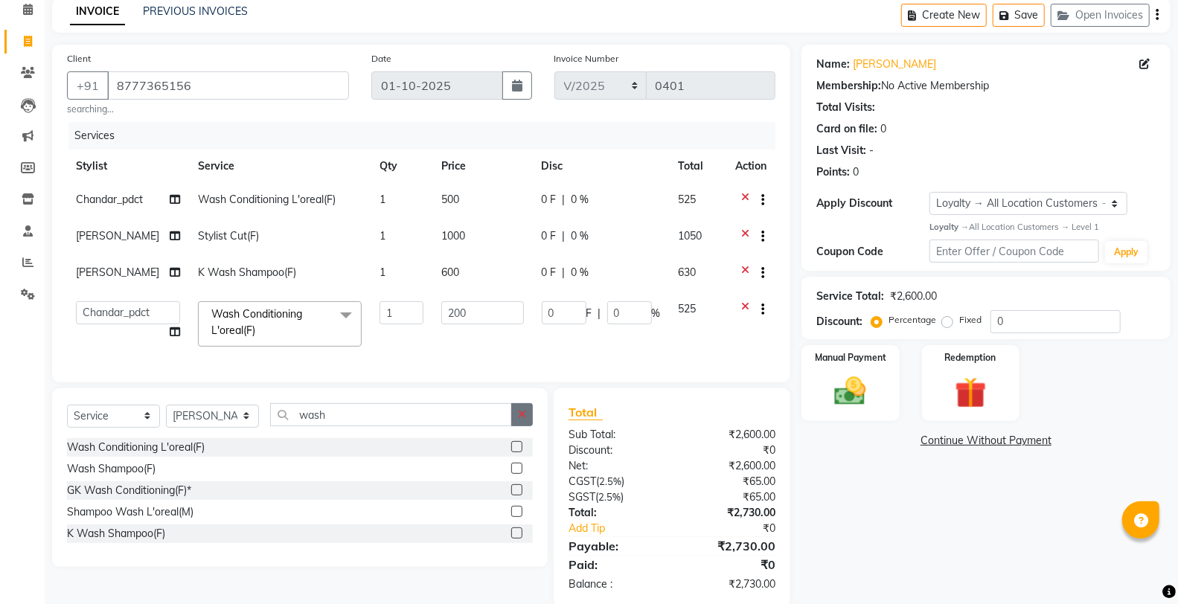
click at [525, 426] on button "button" at bounding box center [522, 414] width 22 height 23
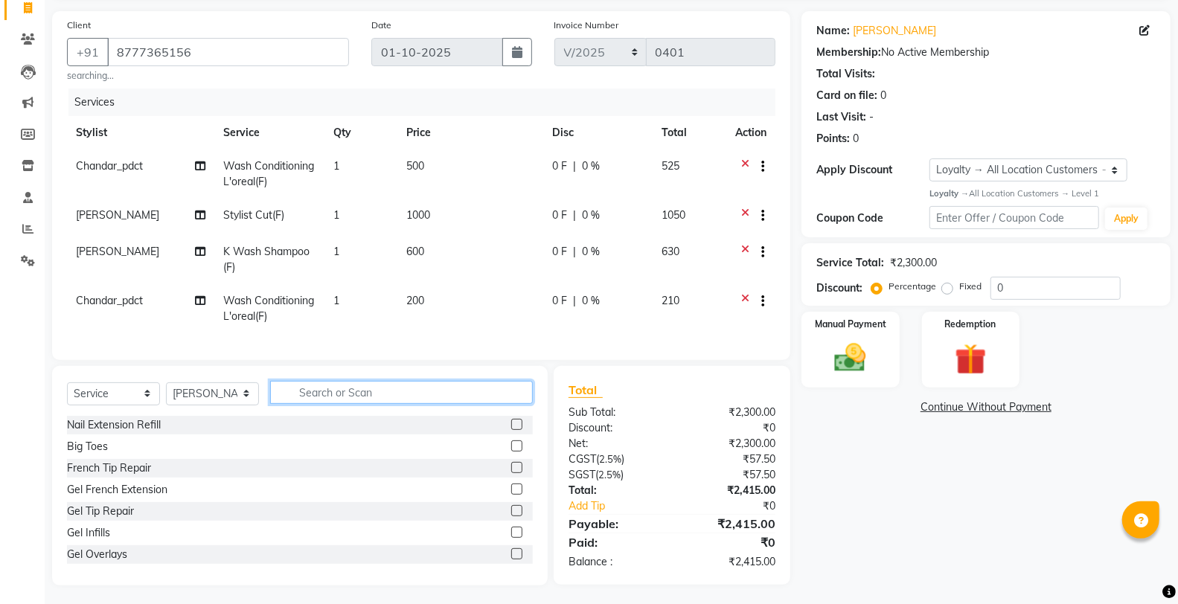
scroll to position [116, 0]
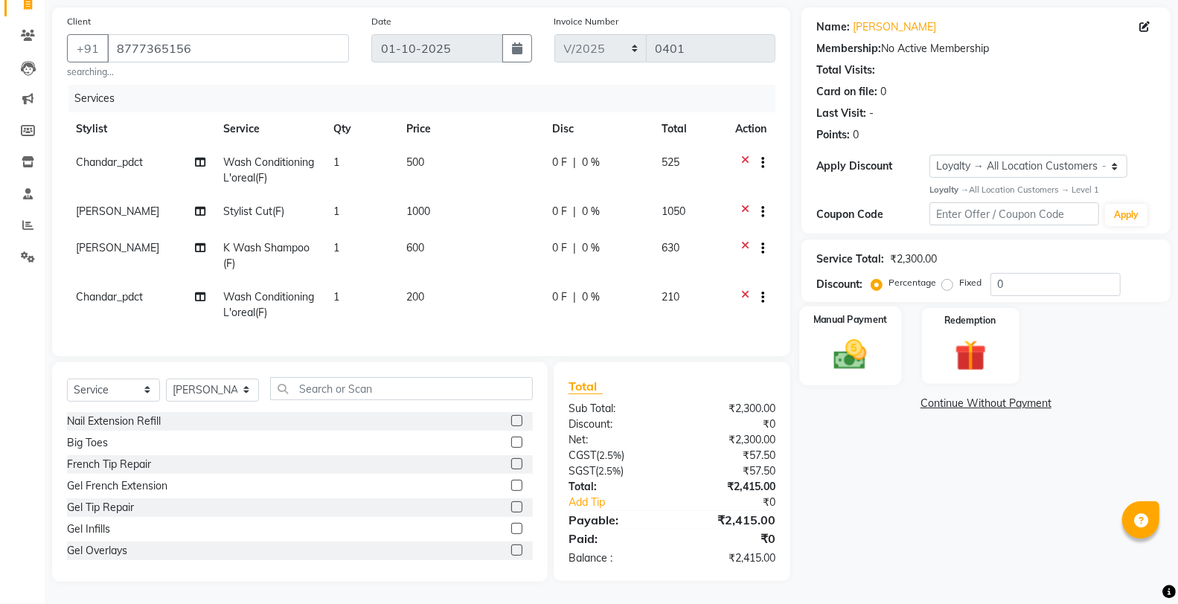
click at [859, 336] on img at bounding box center [850, 355] width 53 height 38
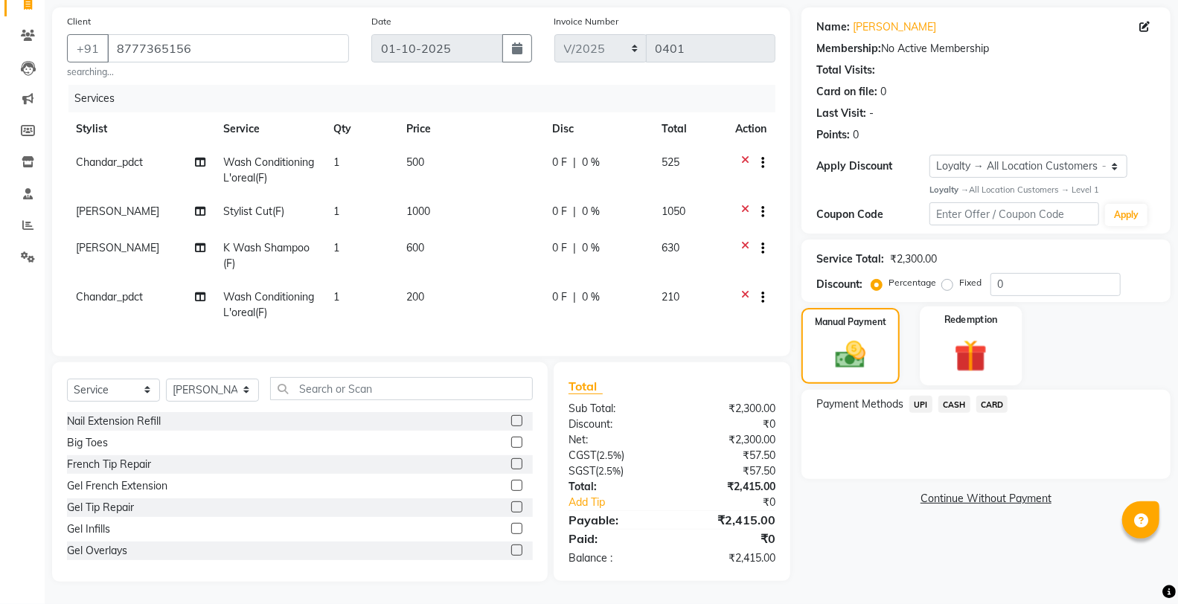
drag, startPoint x: 961, startPoint y: 339, endPoint x: 927, endPoint y: 337, distance: 33.5
click at [961, 338] on img at bounding box center [970, 356] width 53 height 41
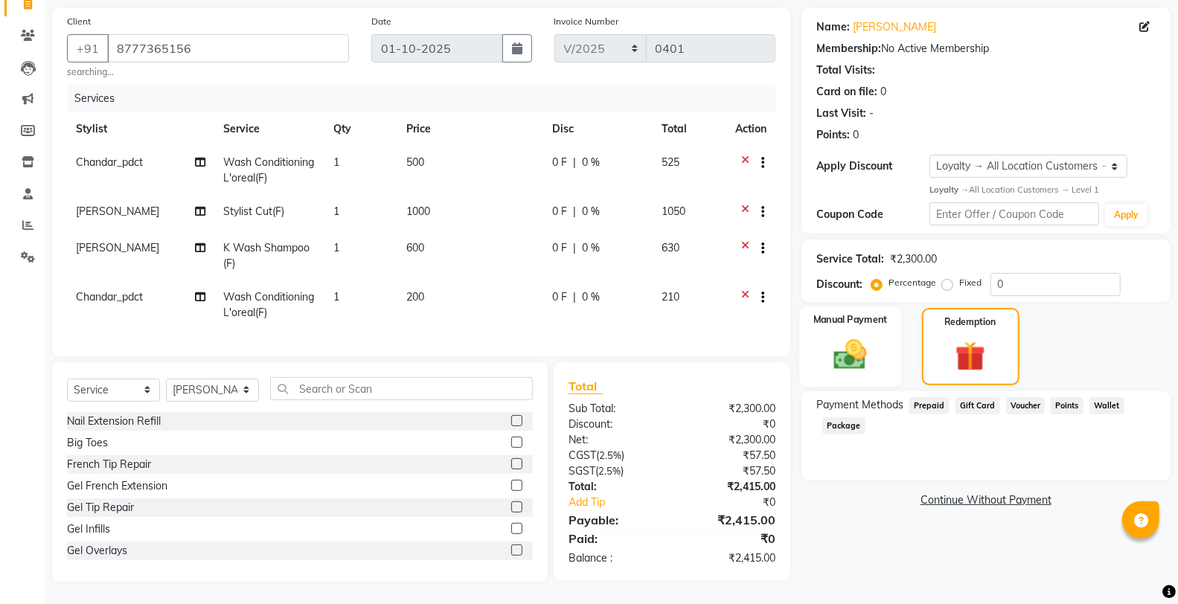
click at [827, 336] on img at bounding box center [850, 355] width 53 height 38
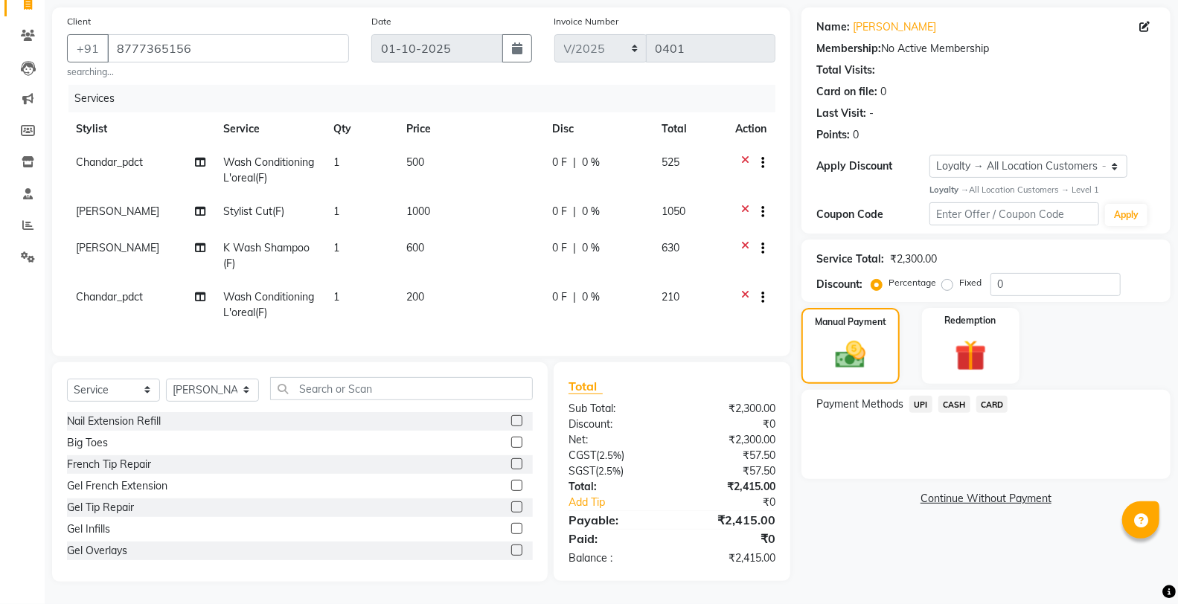
click at [398, 371] on div "Select Service Product Membership Package Voucher Prepaid Gift Card Select Styl…" at bounding box center [300, 471] width 496 height 219
click at [400, 382] on input "text" at bounding box center [401, 388] width 263 height 23
drag, startPoint x: 217, startPoint y: 45, endPoint x: 94, endPoint y: 25, distance: 125.3
click at [94, 34] on div "[PHONE_NUMBER]" at bounding box center [208, 48] width 282 height 28
click at [511, 394] on input "text" at bounding box center [401, 388] width 263 height 23
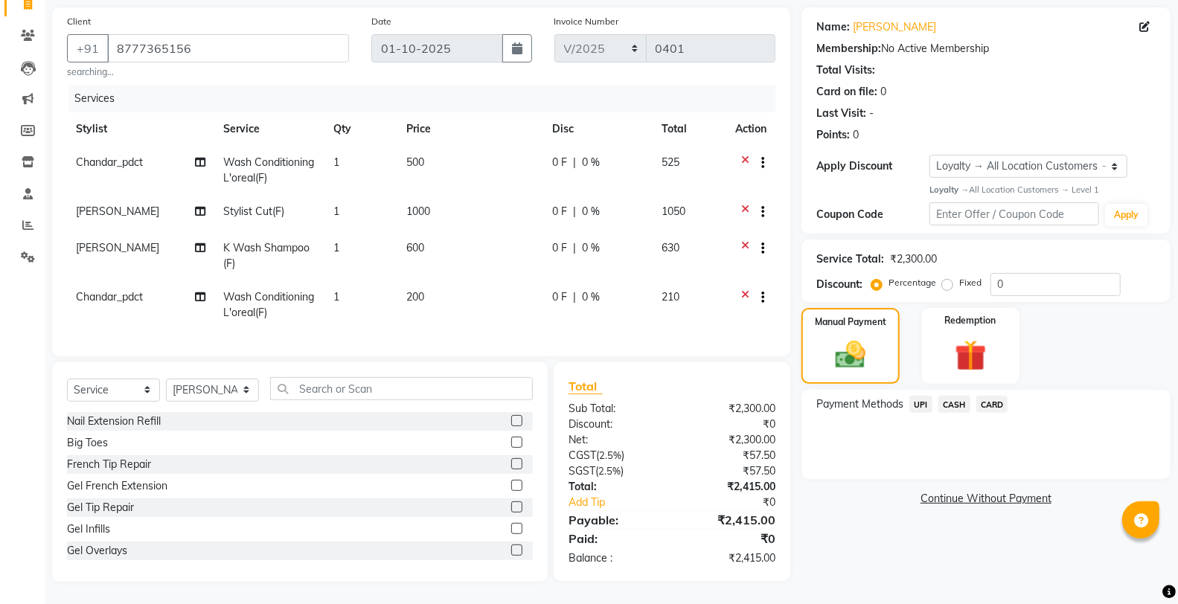
click at [513, 287] on td "200" at bounding box center [470, 304] width 146 height 49
select select "89616"
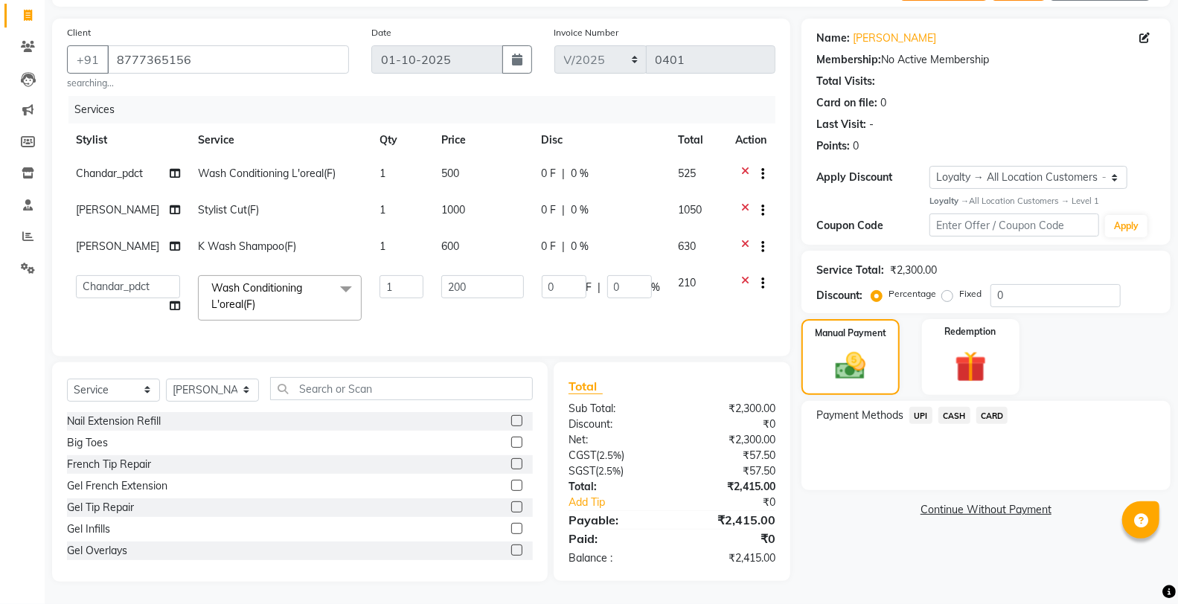
scroll to position [106, 0]
drag, startPoint x: 496, startPoint y: 279, endPoint x: 409, endPoint y: 278, distance: 87.1
click at [409, 278] on tr "Aafreen Chandar_pdct Counter_Sales Damini_Mgr [PERSON_NAME] Manager Manish_pdct…" at bounding box center [421, 297] width 708 height 63
type input "170"
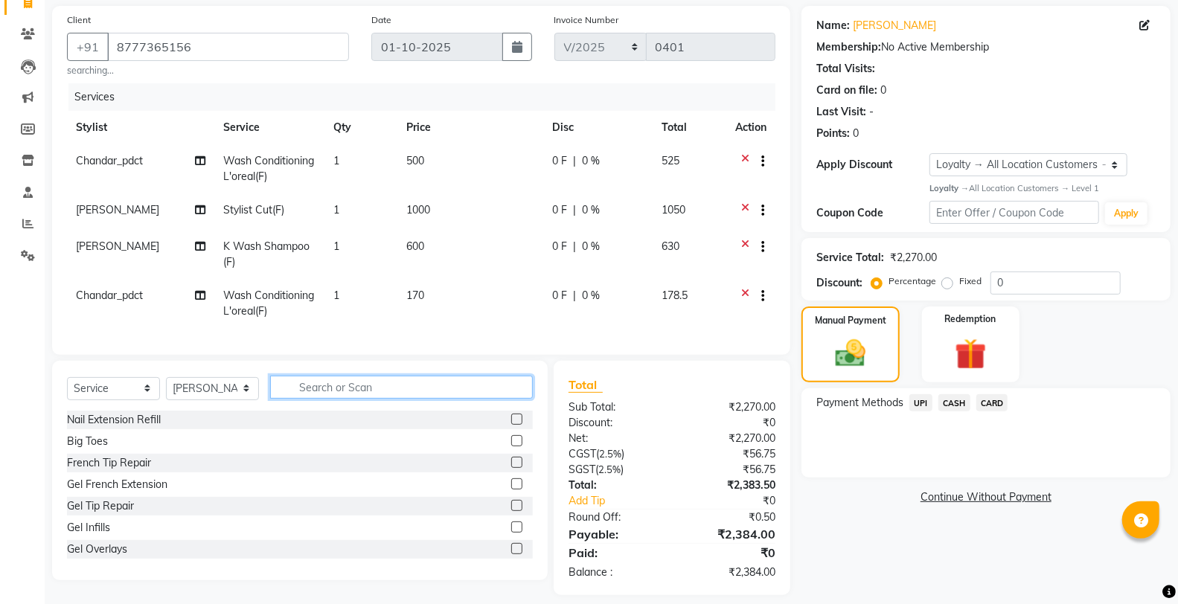
click at [455, 391] on input "text" at bounding box center [401, 387] width 263 height 23
click at [489, 293] on td "170" at bounding box center [470, 303] width 146 height 49
select select "89616"
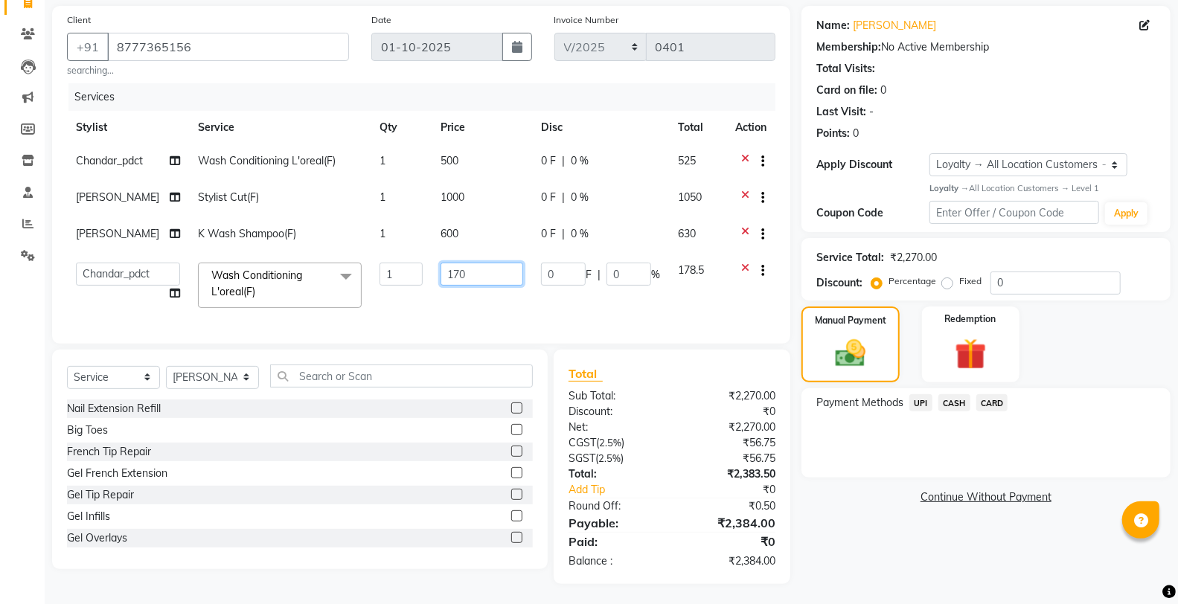
click at [485, 285] on td "170" at bounding box center [482, 285] width 100 height 63
click at [482, 276] on input "170" at bounding box center [481, 274] width 83 height 23
type input "180"
click at [463, 388] on input "text" at bounding box center [401, 376] width 263 height 23
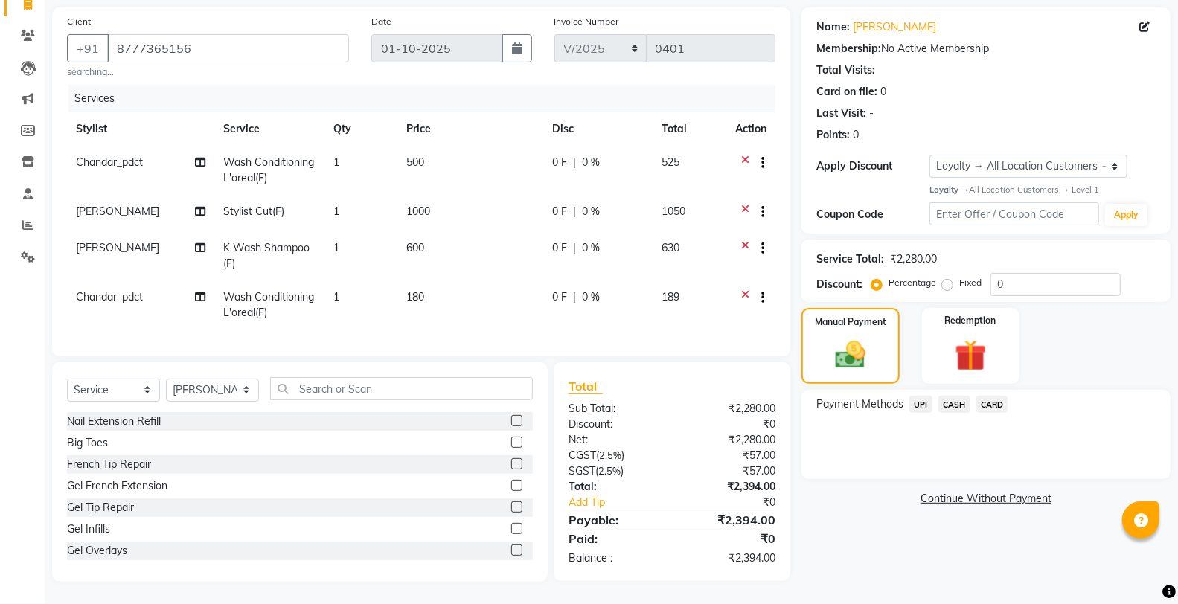
click at [481, 281] on td "180" at bounding box center [470, 304] width 146 height 49
select select "89616"
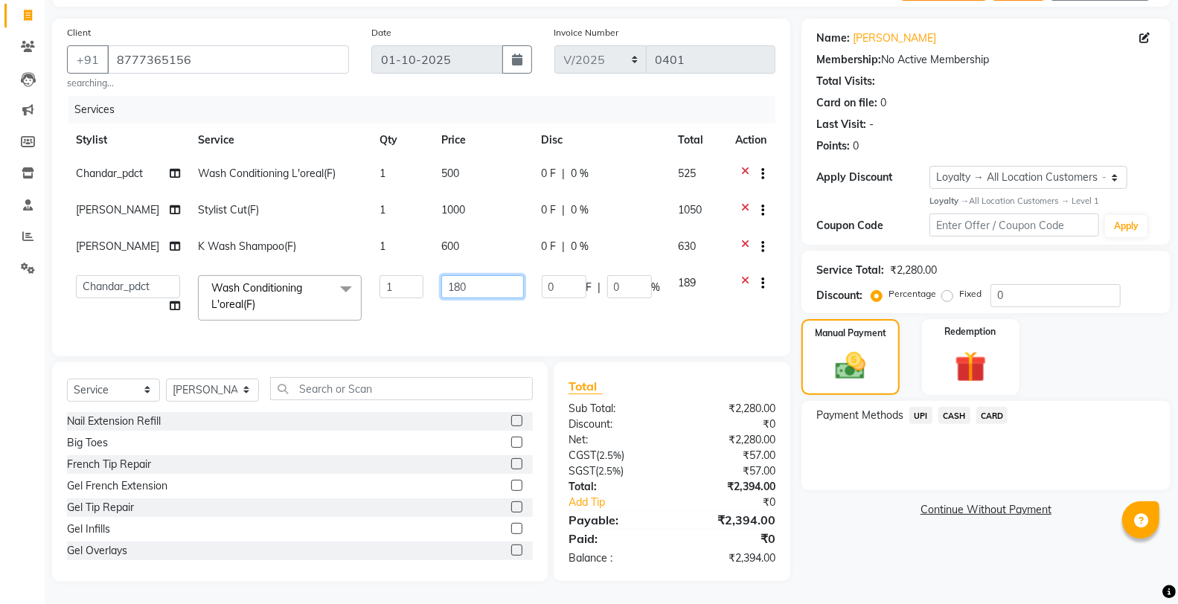
click at [481, 281] on input "180" at bounding box center [482, 286] width 83 height 23
type input "185"
click at [490, 395] on input "text" at bounding box center [401, 388] width 263 height 23
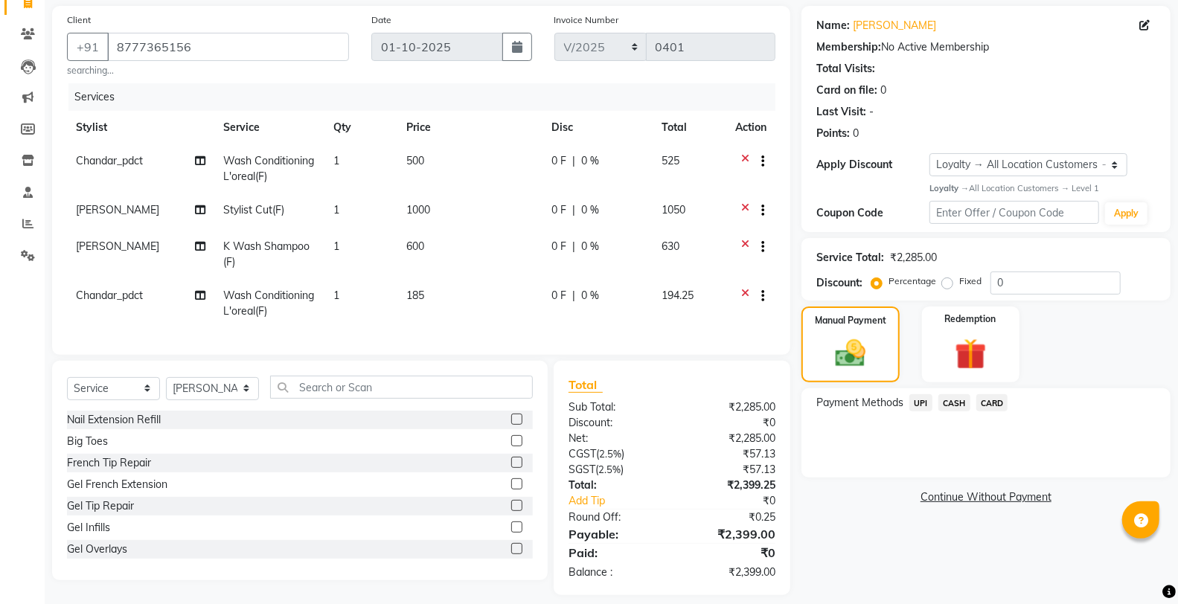
click at [493, 283] on td "185" at bounding box center [470, 303] width 146 height 49
select select "89616"
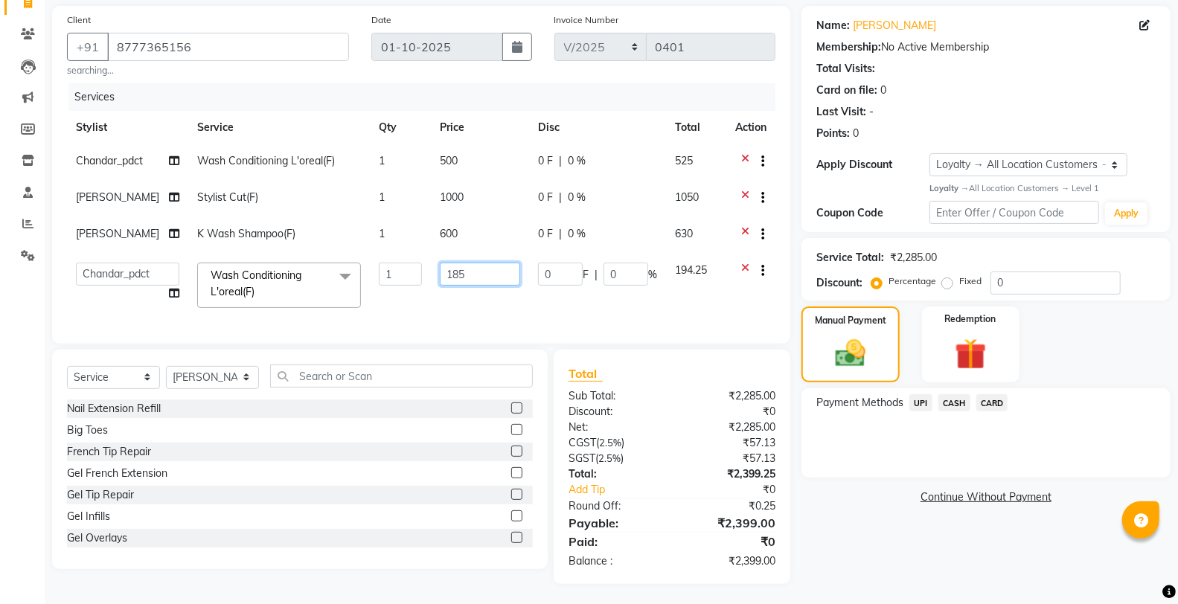
click at [493, 283] on input "185" at bounding box center [480, 274] width 80 height 23
type input "186"
click at [916, 400] on span "UPI" at bounding box center [920, 402] width 23 height 17
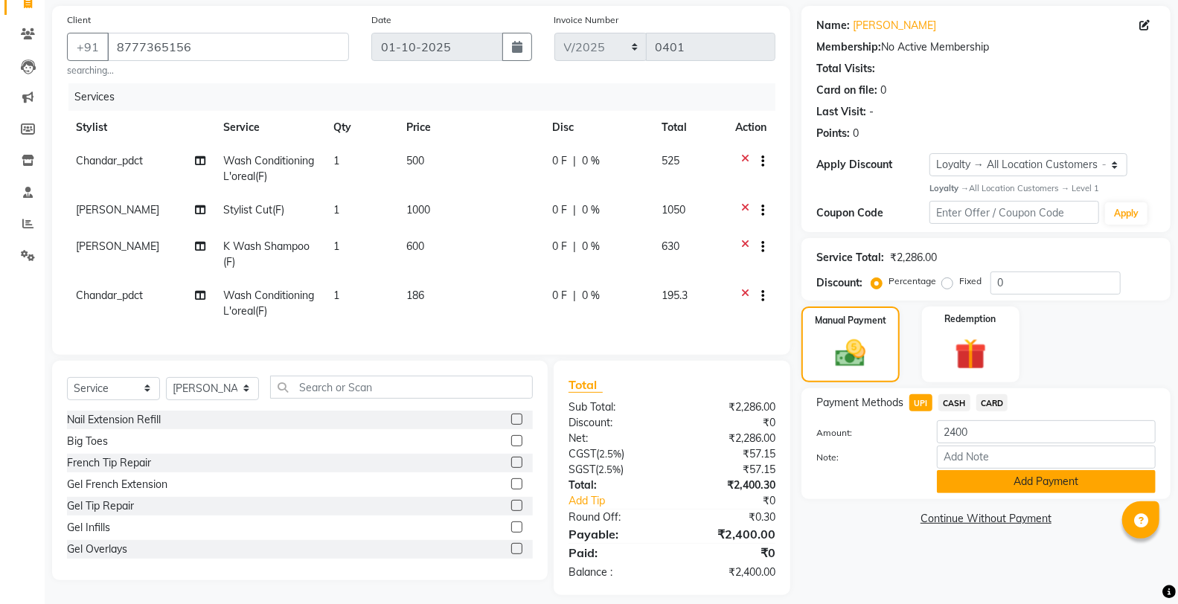
click at [983, 470] on button "Add Payment" at bounding box center [1046, 481] width 219 height 23
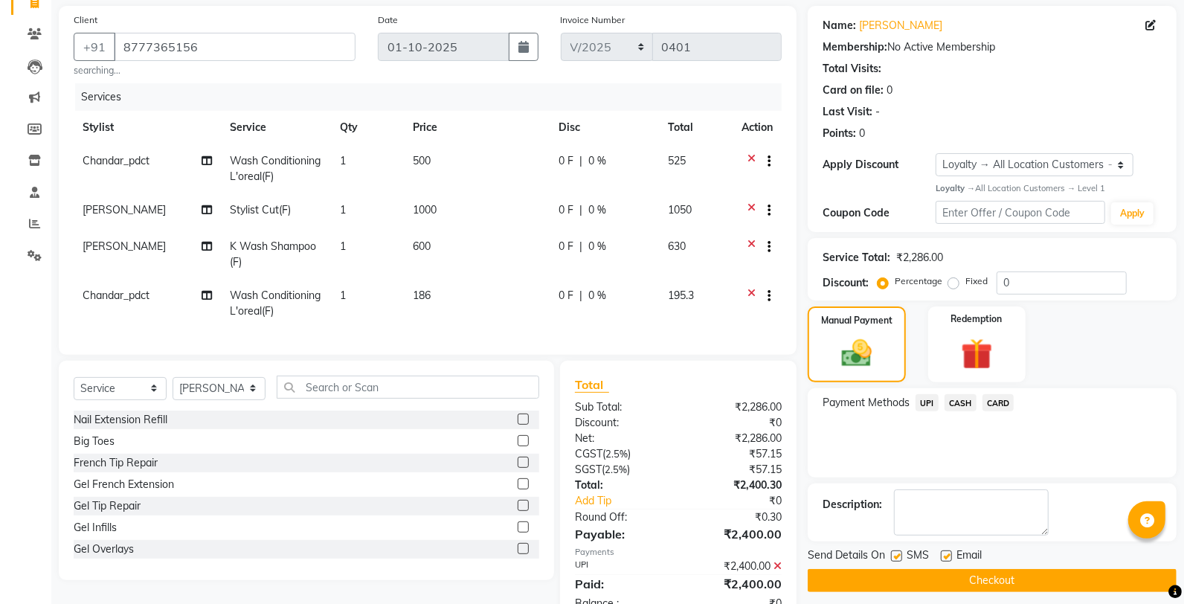
scroll to position [236, 0]
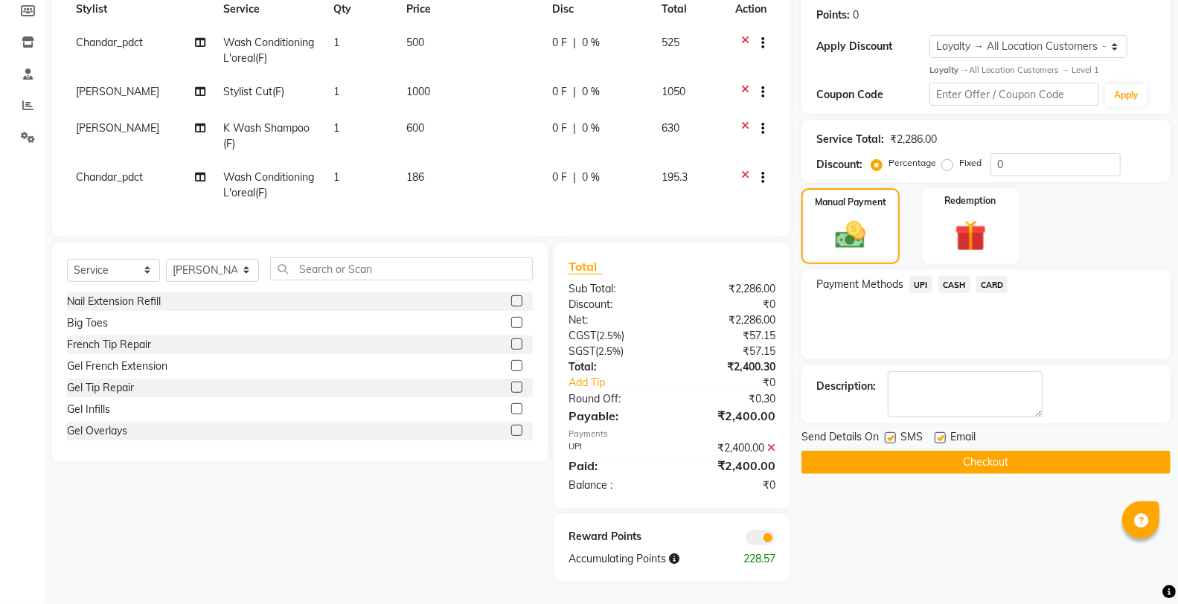
click at [749, 534] on span at bounding box center [761, 537] width 30 height 15
click at [775, 540] on input "checkbox" at bounding box center [775, 540] width 0 height 0
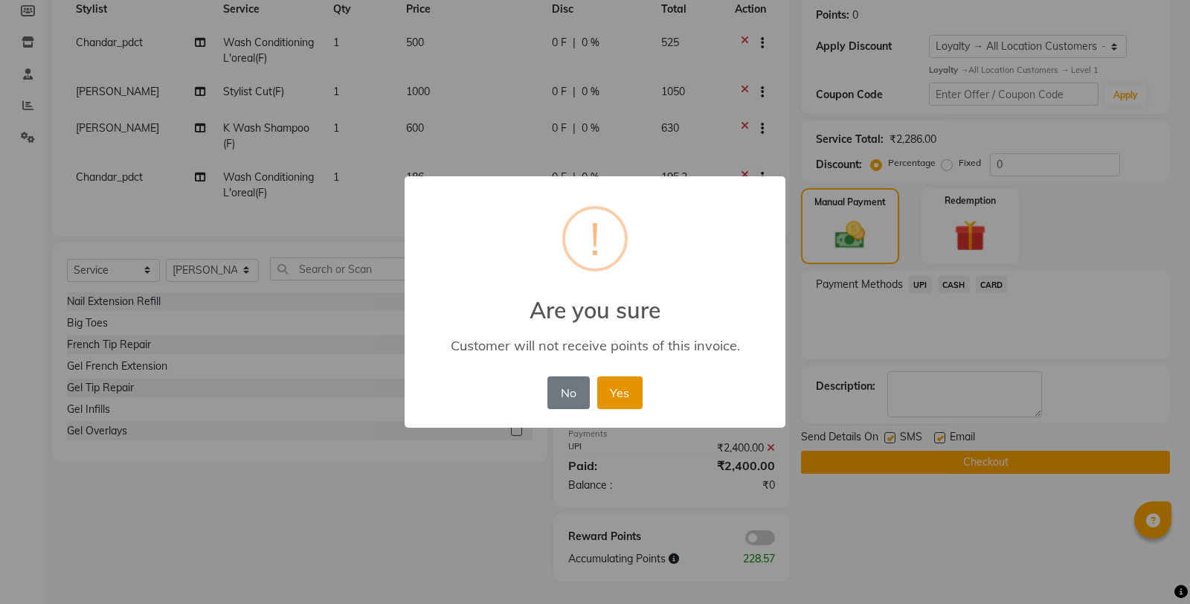
click at [630, 400] on button "Yes" at bounding box center [619, 392] width 45 height 33
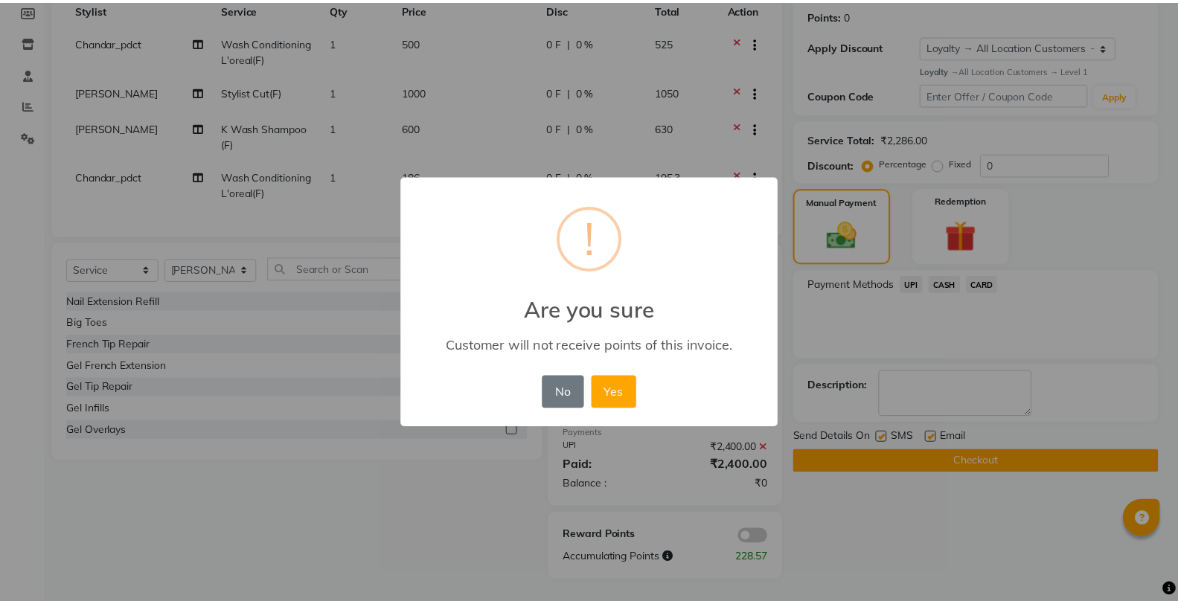
scroll to position [214, 0]
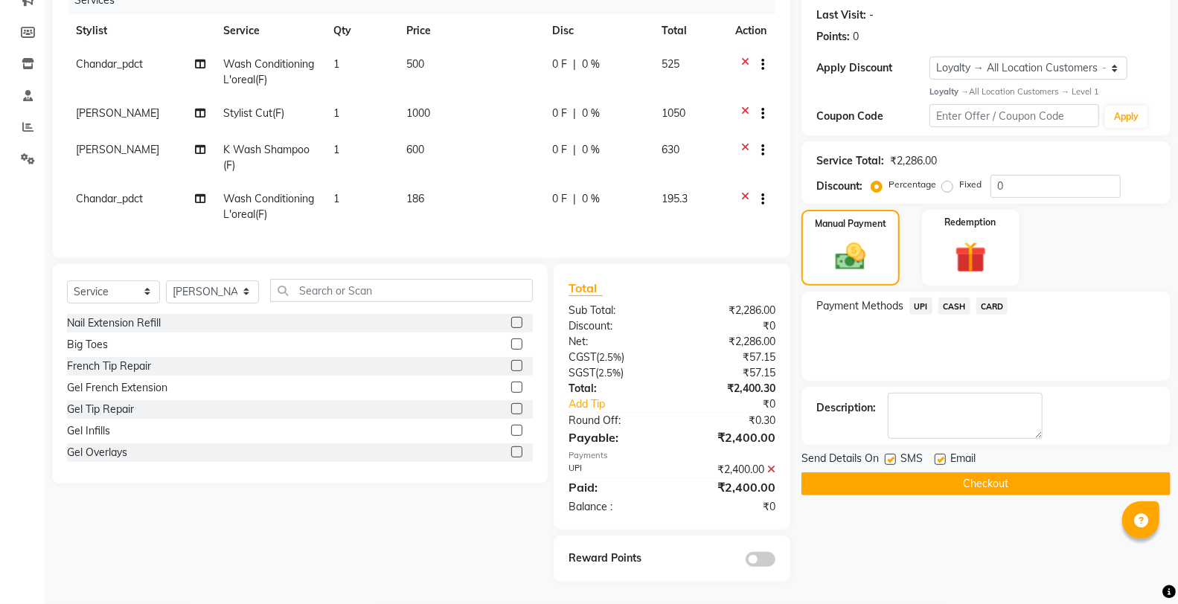
click at [882, 451] on div "Send Details On SMS Email" at bounding box center [985, 460] width 369 height 19
click at [890, 454] on label at bounding box center [890, 459] width 11 height 11
click at [890, 455] on input "checkbox" at bounding box center [890, 460] width 10 height 10
checkbox input "false"
click at [880, 472] on button "Checkout" at bounding box center [985, 483] width 369 height 23
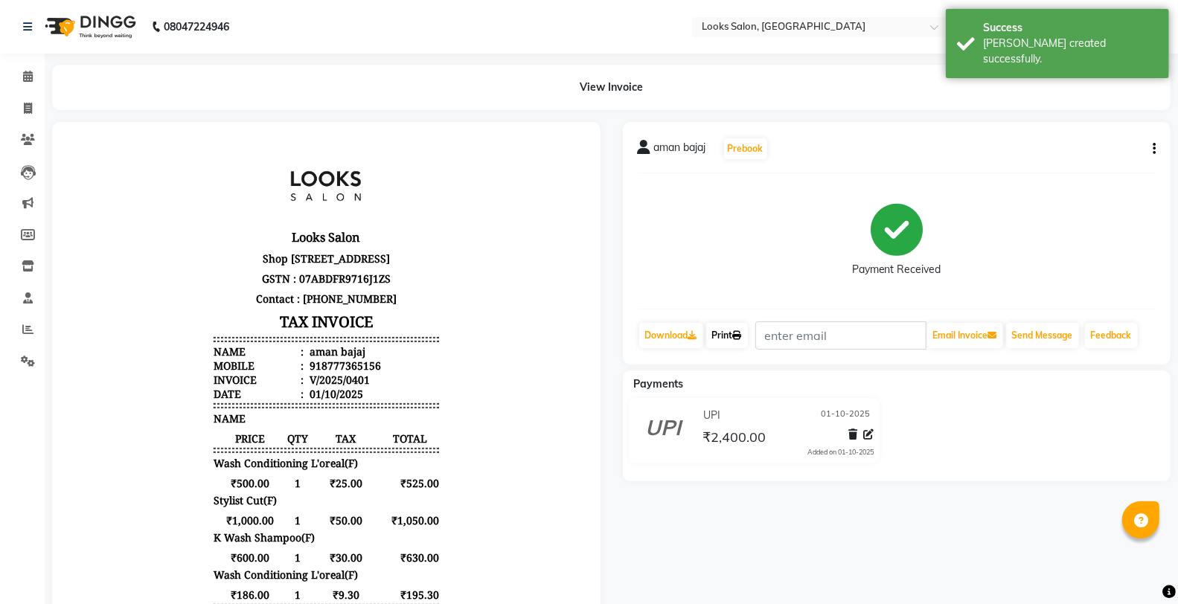
click at [738, 337] on icon at bounding box center [737, 335] width 9 height 9
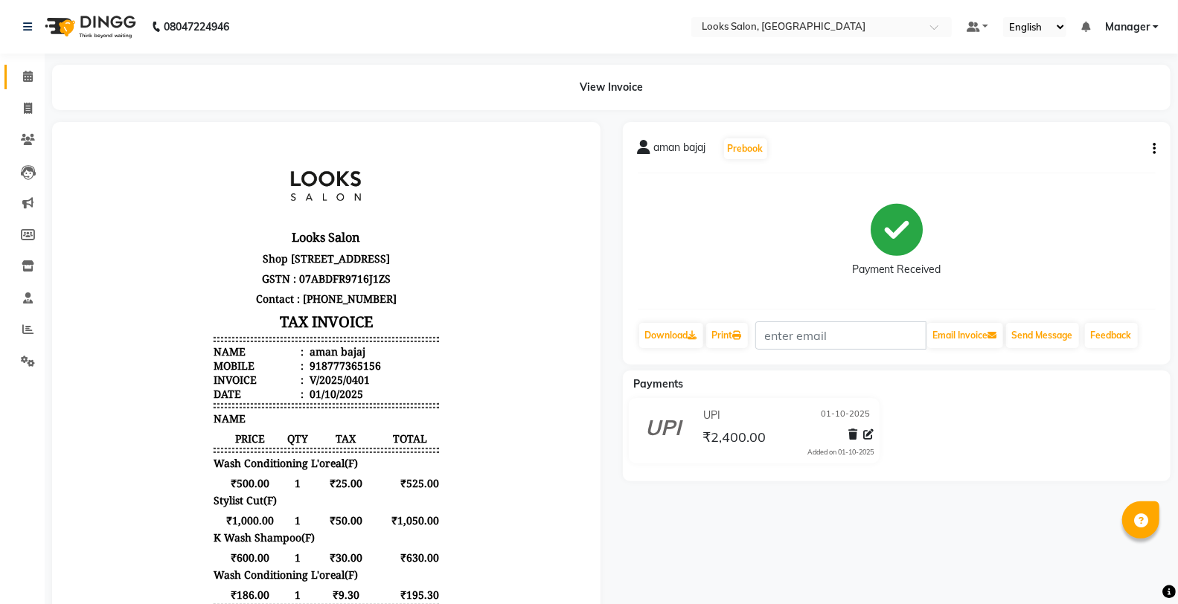
click at [22, 67] on link "Calendar" at bounding box center [22, 77] width 36 height 25
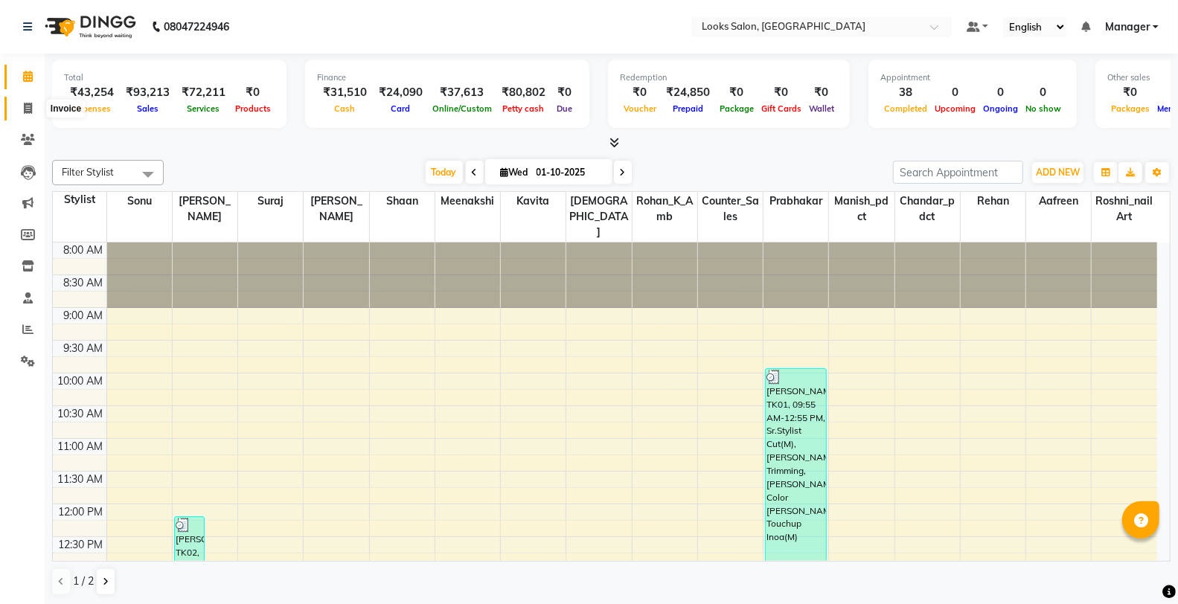
click at [31, 108] on icon at bounding box center [28, 108] width 8 height 11
select select "service"
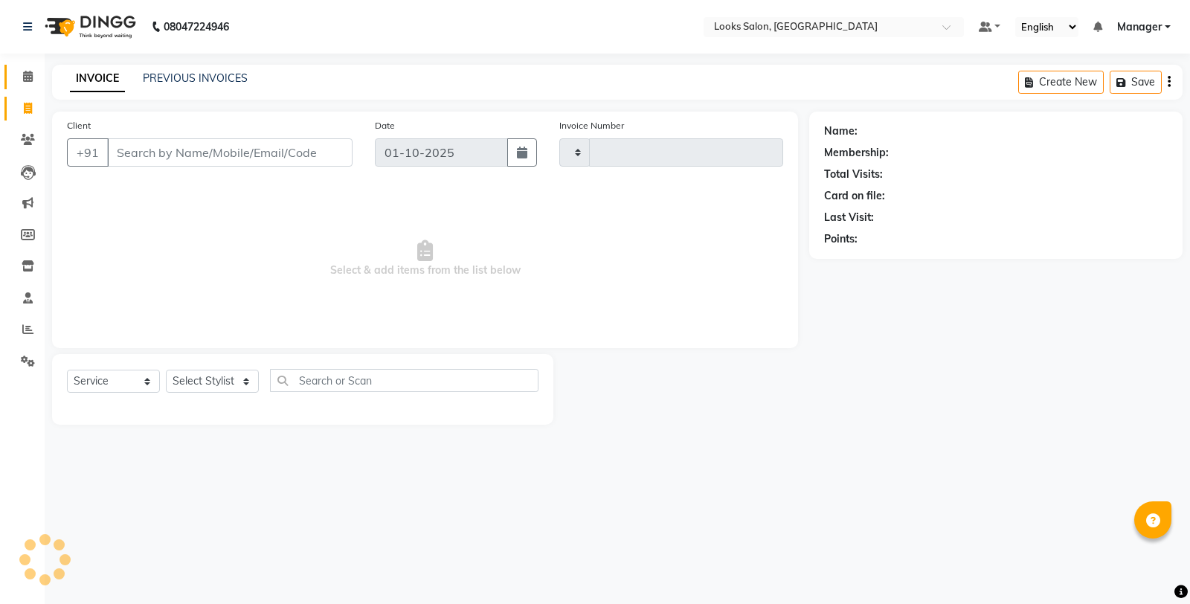
type input "0402"
select select "8126"
click at [32, 79] on span at bounding box center [28, 76] width 26 height 17
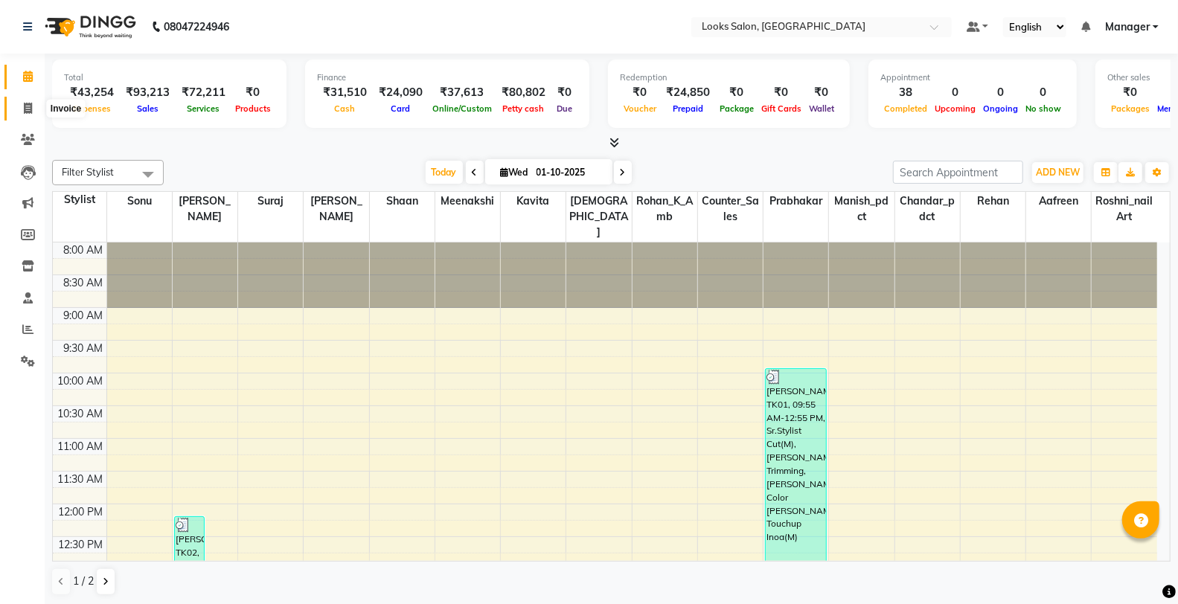
click at [24, 104] on icon at bounding box center [28, 108] width 8 height 11
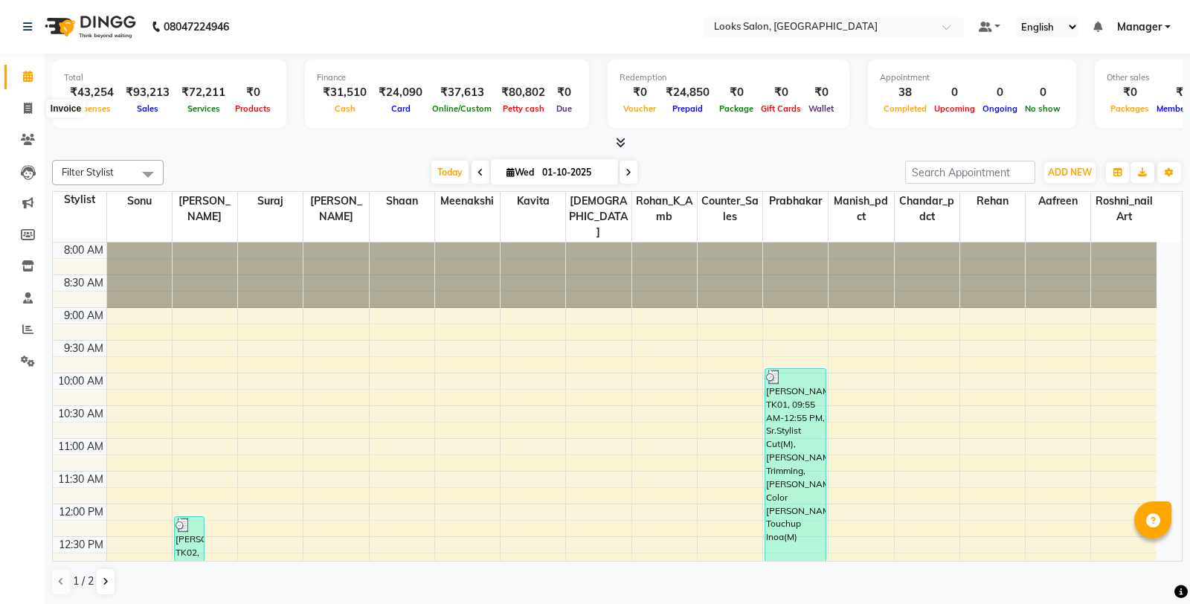
select select "service"
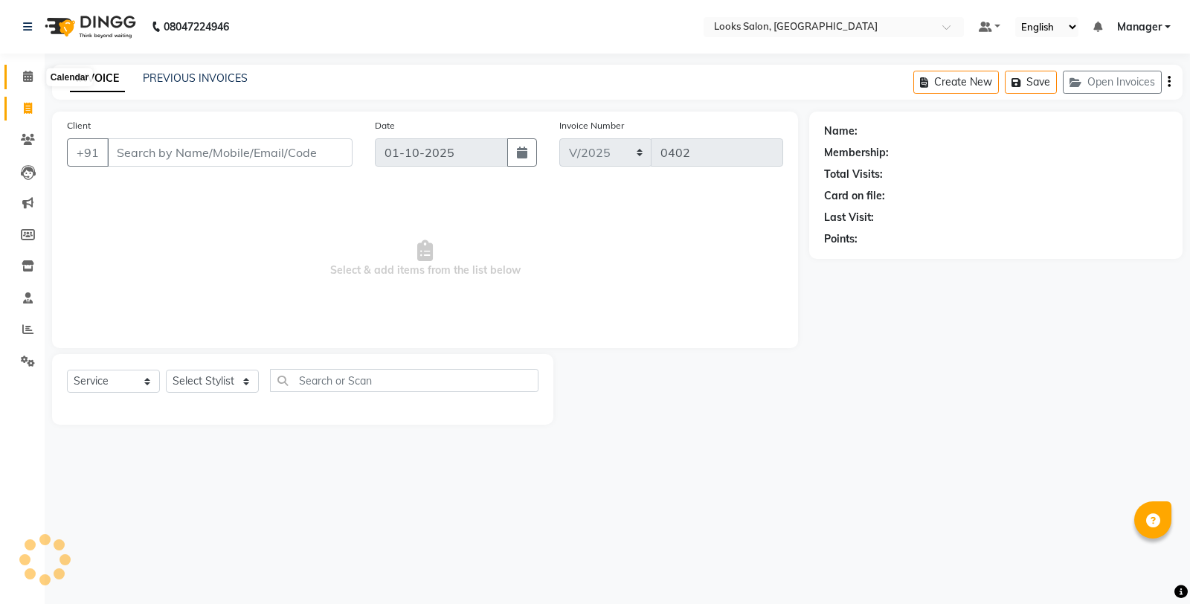
click at [22, 84] on span at bounding box center [28, 76] width 26 height 17
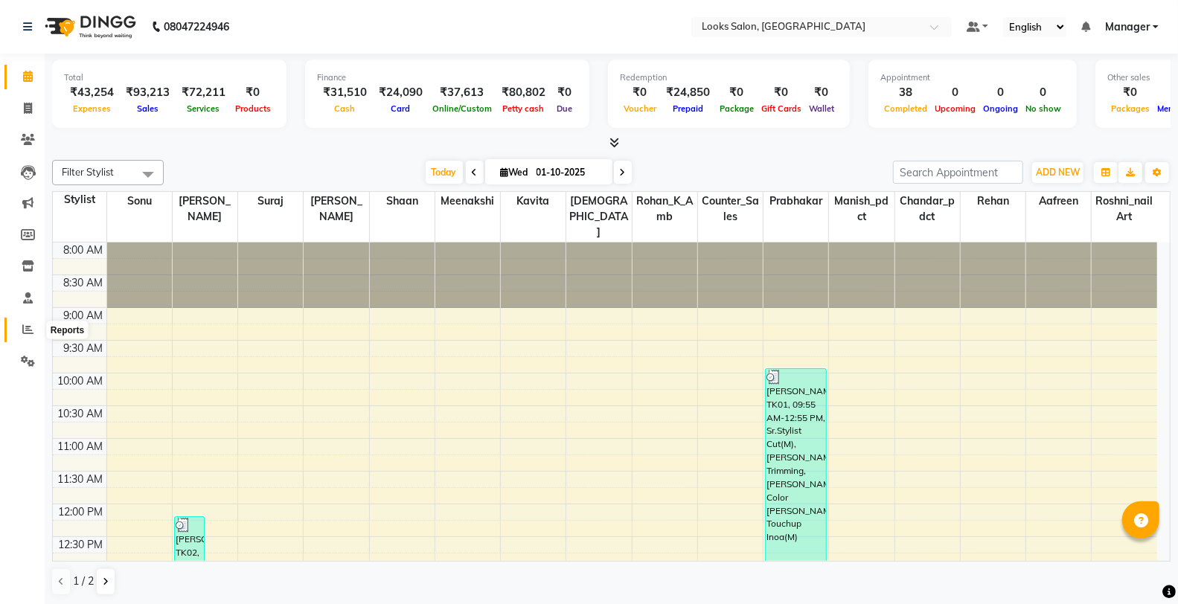
drag, startPoint x: 17, startPoint y: 330, endPoint x: 34, endPoint y: 324, distance: 18.1
click at [17, 330] on span at bounding box center [28, 329] width 26 height 17
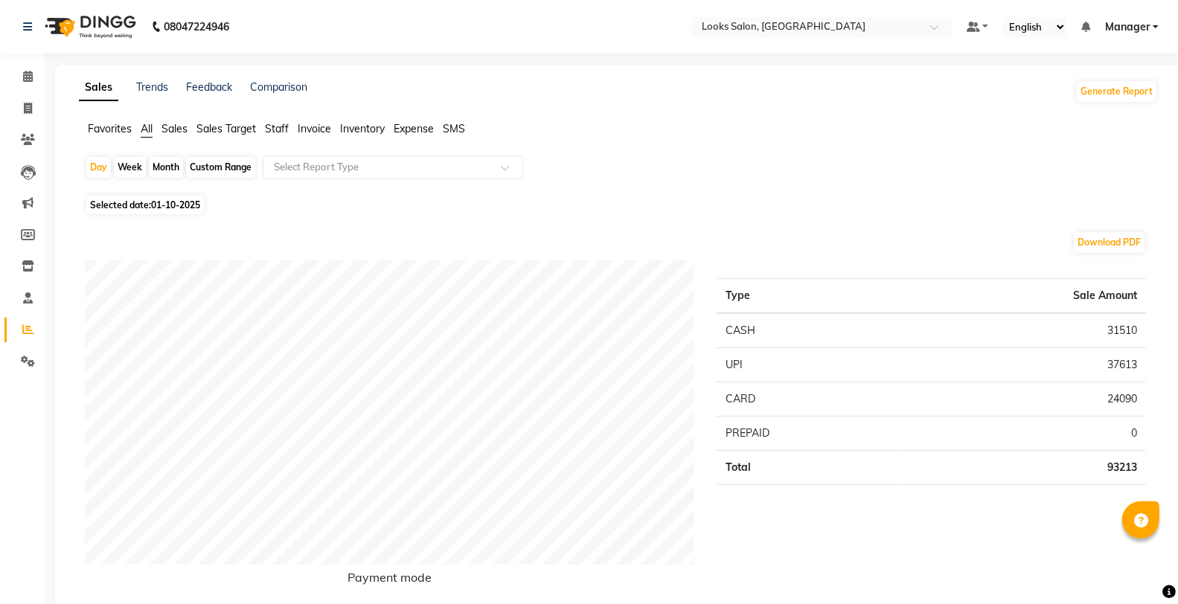
click at [288, 124] on span "Staff" at bounding box center [277, 128] width 24 height 13
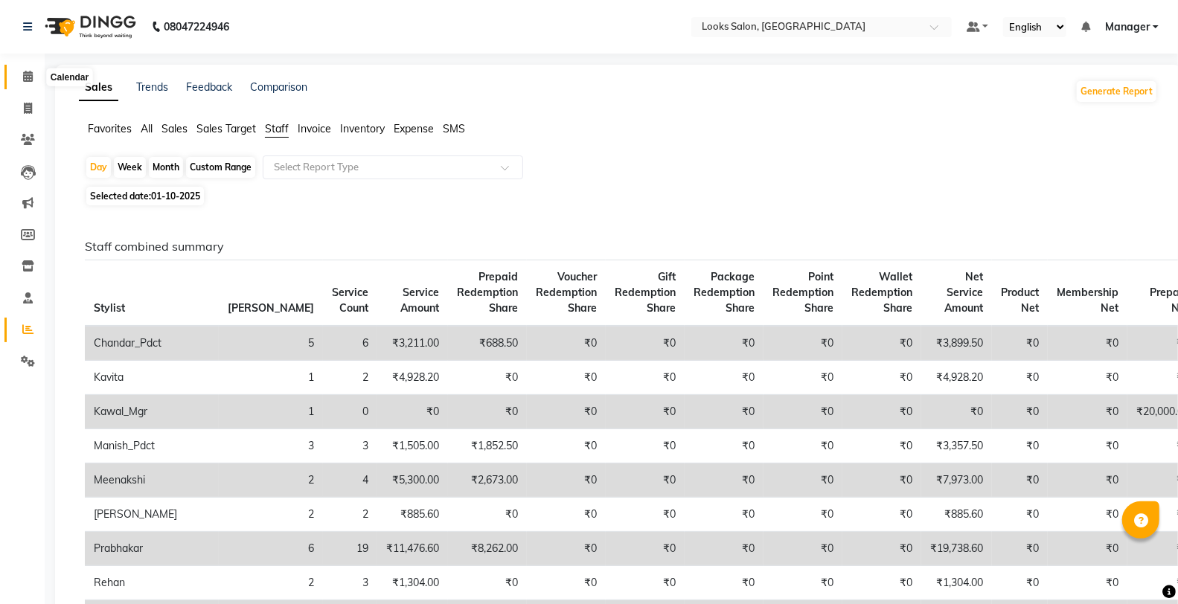
click at [24, 72] on icon at bounding box center [28, 76] width 10 height 11
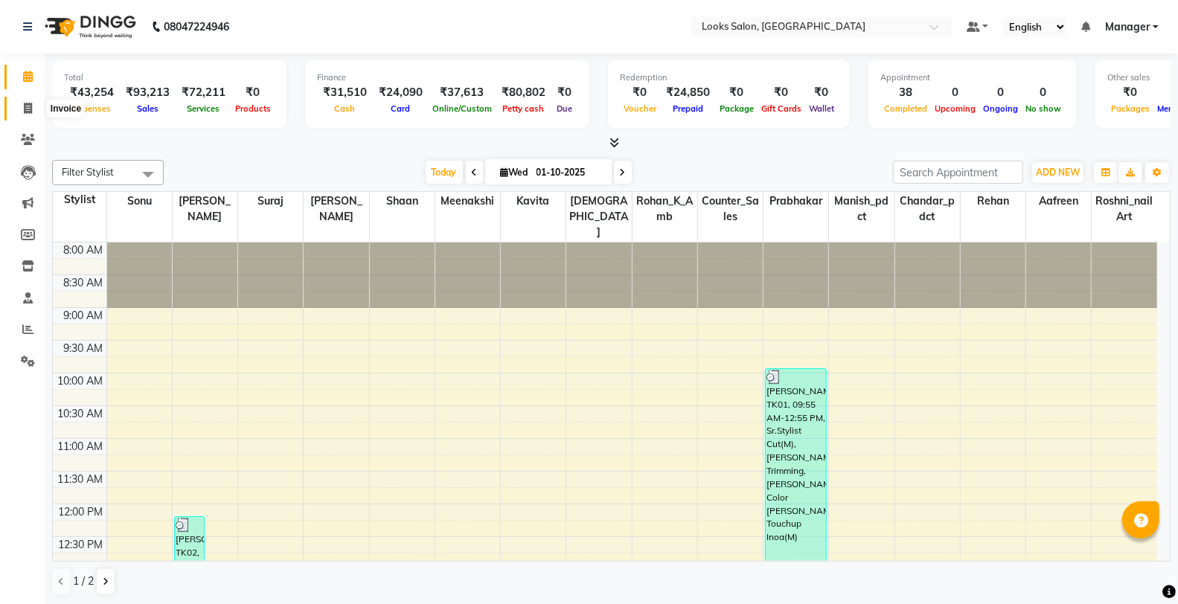
click at [24, 110] on icon at bounding box center [28, 108] width 8 height 11
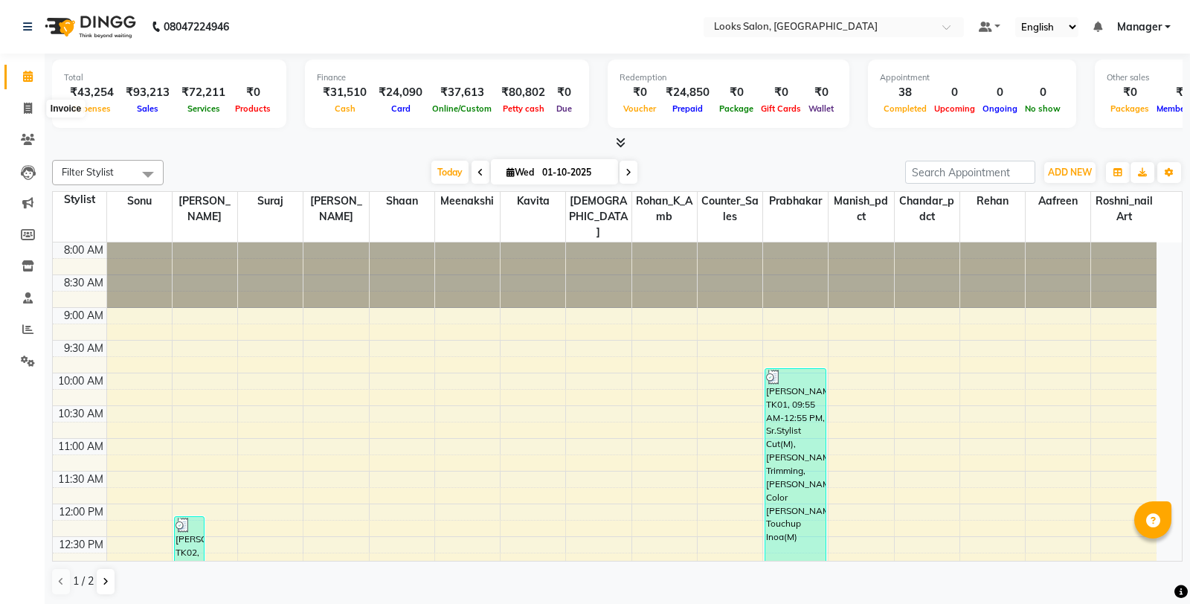
select select "service"
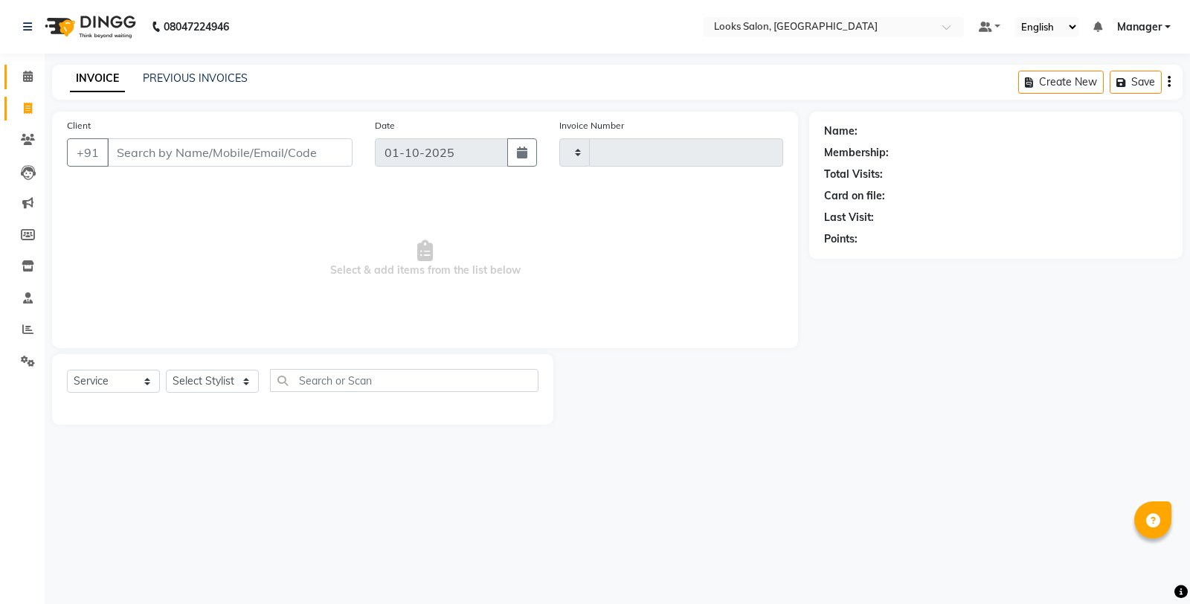
type input "0402"
select select "8126"
click at [30, 80] on icon at bounding box center [28, 76] width 10 height 11
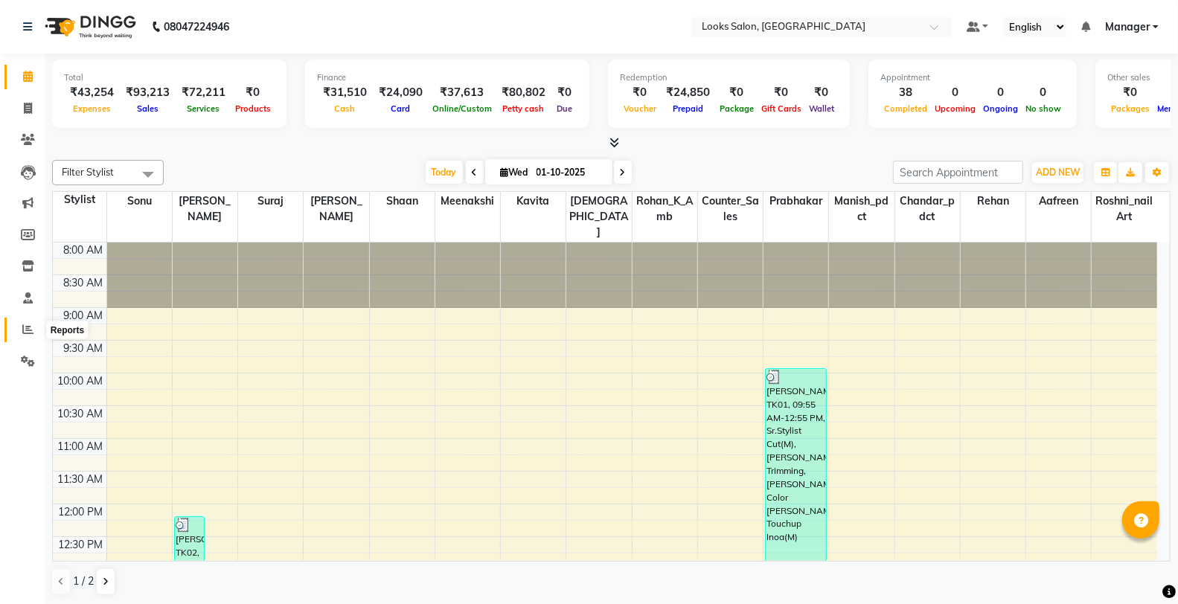
click at [22, 329] on icon at bounding box center [27, 329] width 11 height 11
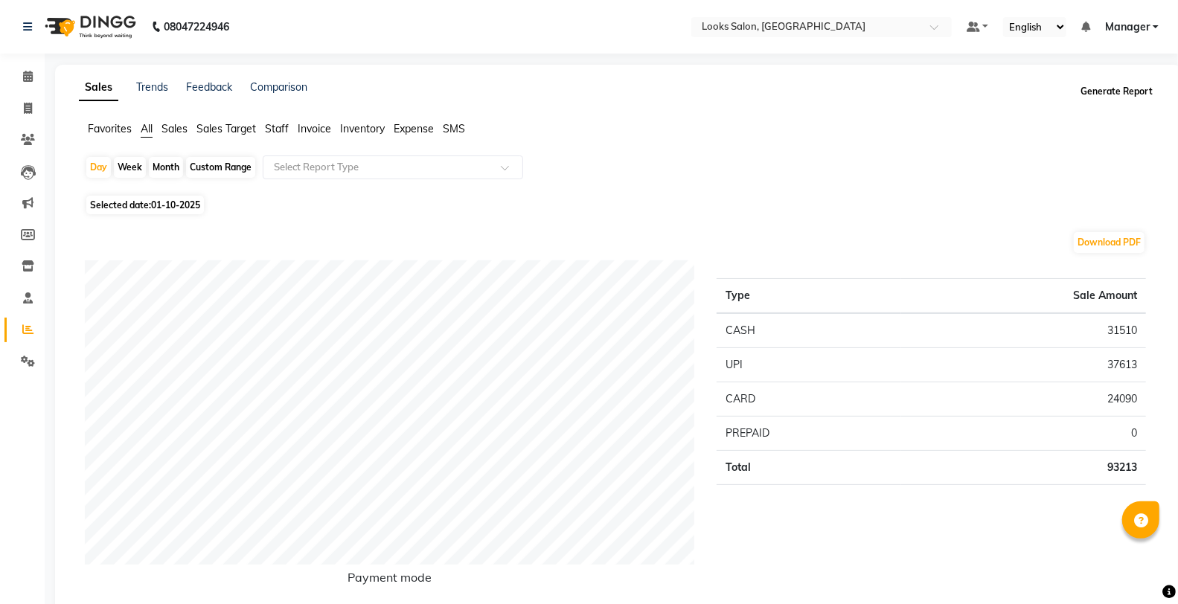
click at [1127, 91] on button "Generate Report" at bounding box center [1117, 91] width 80 height 21
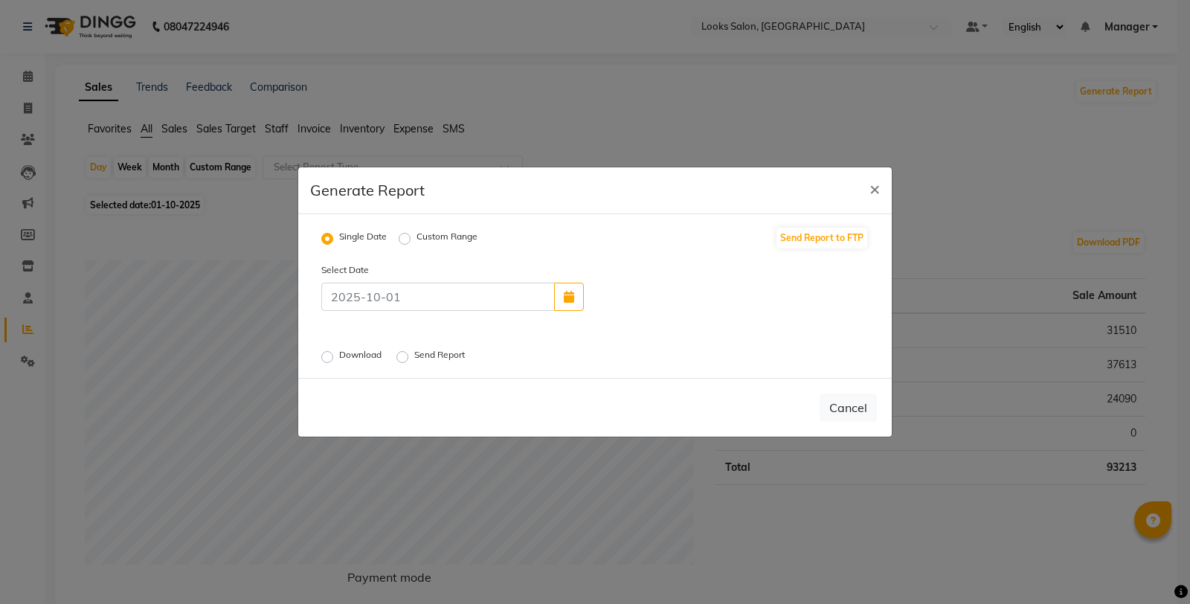
click at [414, 359] on label "Send Report" at bounding box center [441, 357] width 54 height 18
click at [407, 359] on input "Send Report" at bounding box center [405, 357] width 10 height 10
click at [853, 411] on button "Send" at bounding box center [854, 407] width 46 height 27
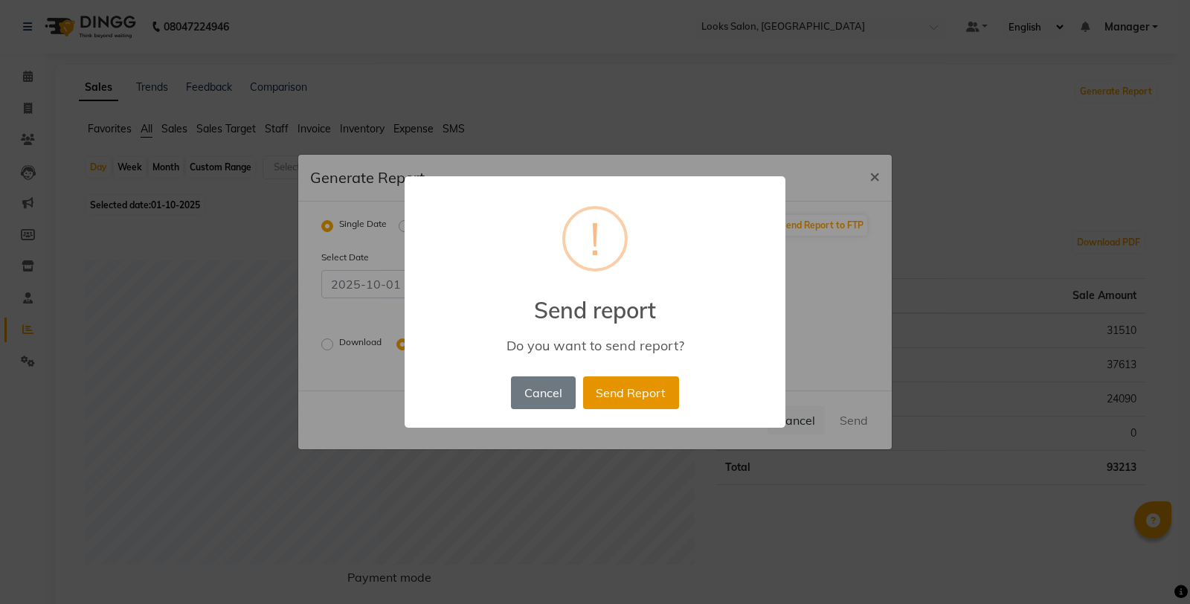
click at [630, 376] on button "Send Report" at bounding box center [631, 392] width 96 height 33
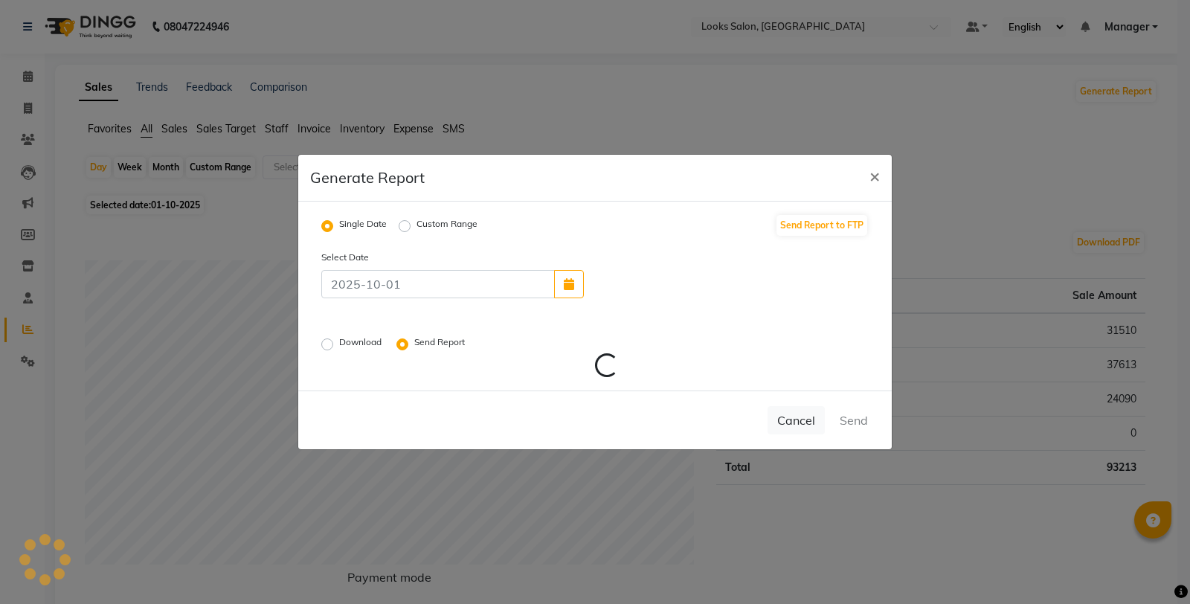
radio input "false"
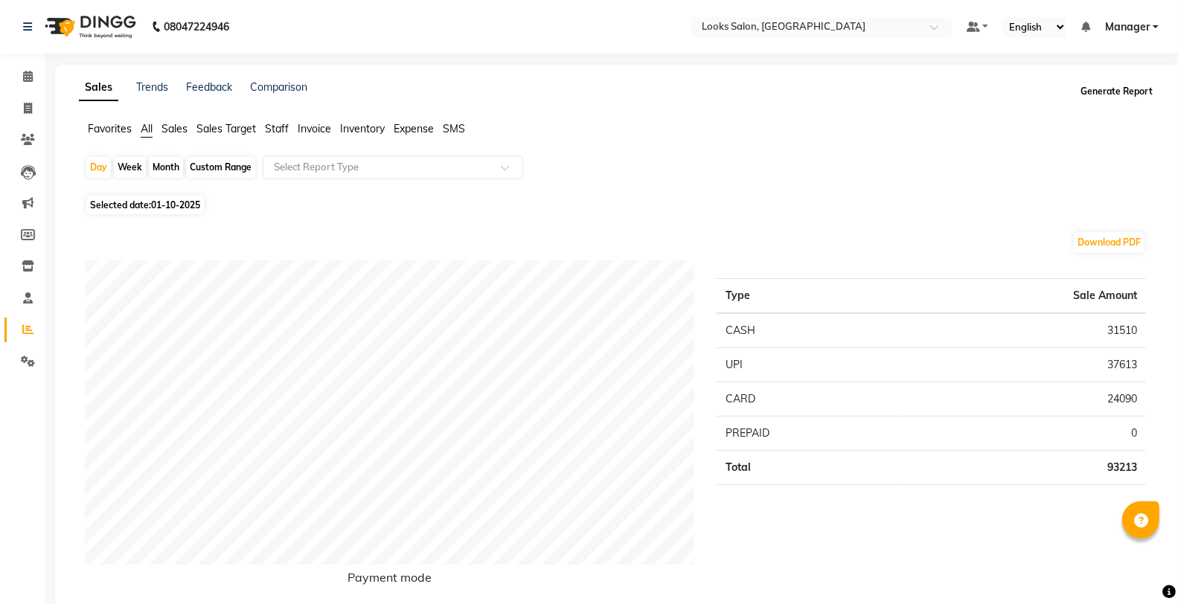
click at [1110, 94] on button "Generate Report" at bounding box center [1117, 91] width 80 height 21
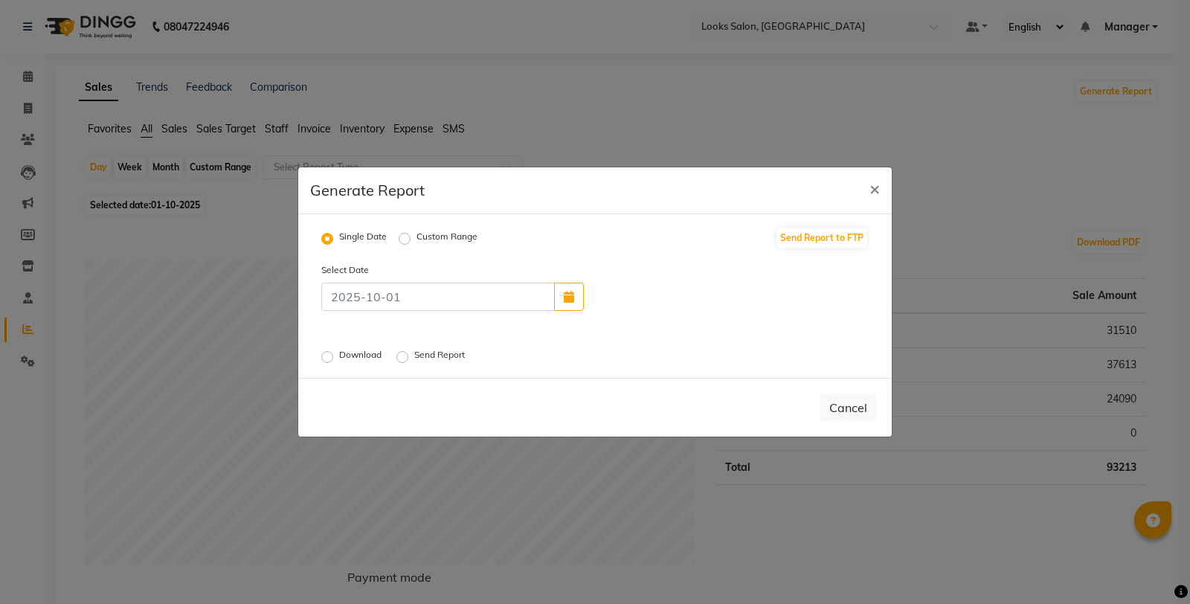
click at [339, 358] on label "Download" at bounding box center [361, 357] width 45 height 18
click at [327, 358] on input "Download" at bounding box center [329, 357] width 10 height 10
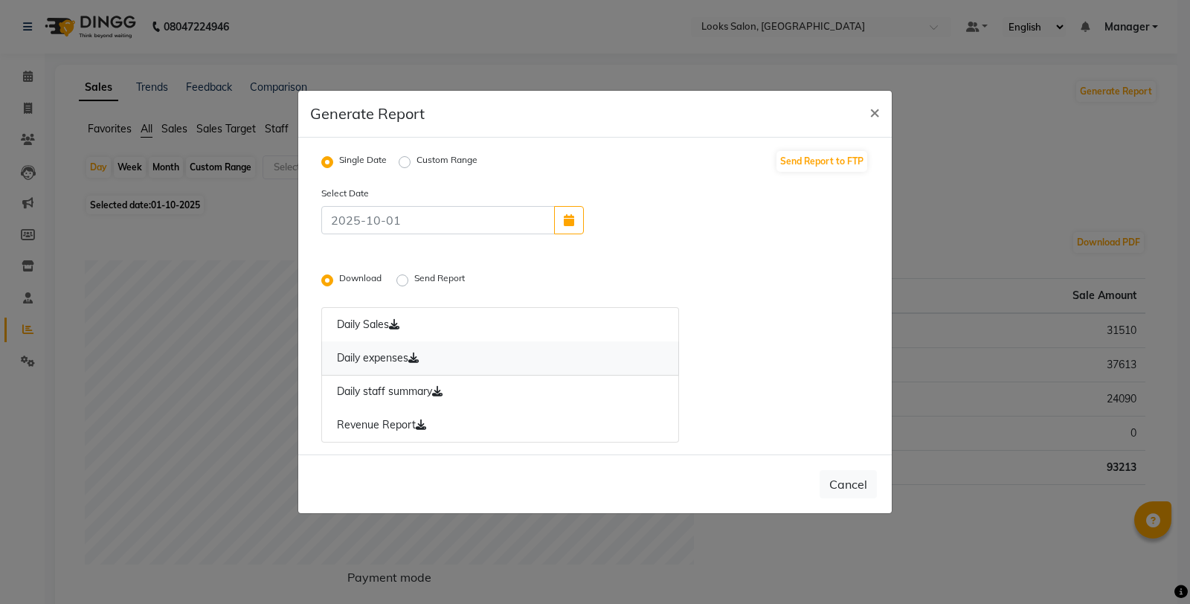
click at [417, 356] on icon at bounding box center [413, 358] width 10 height 10
click at [445, 382] on link "Daily staff summary" at bounding box center [500, 392] width 358 height 34
click at [880, 109] on button "×" at bounding box center [875, 112] width 34 height 42
radio input "false"
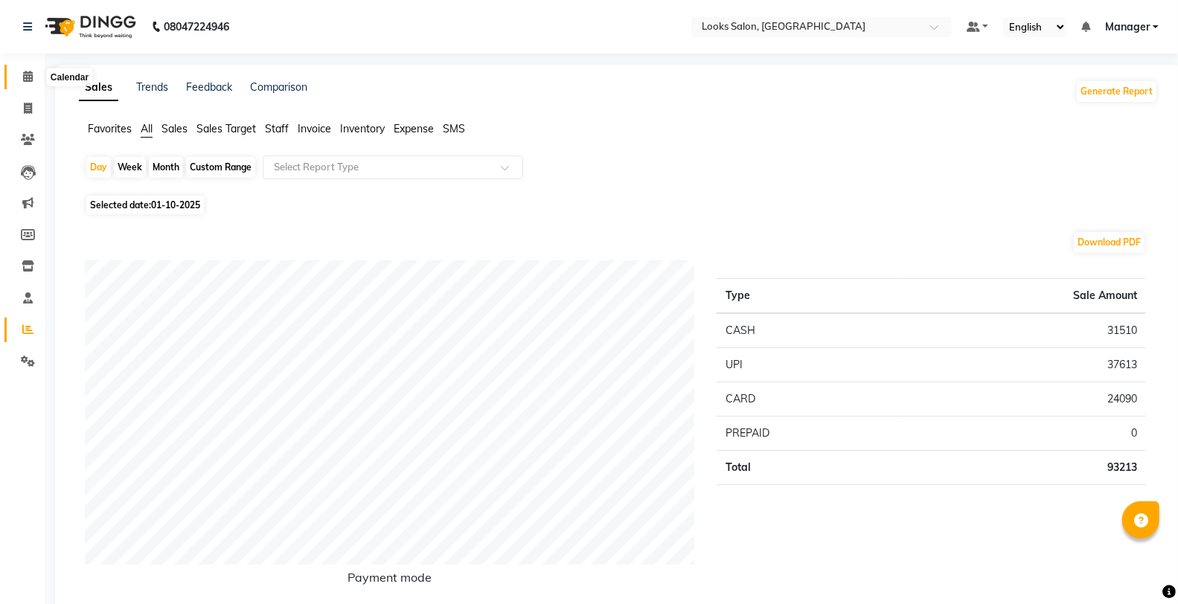
click at [28, 76] on icon at bounding box center [28, 76] width 10 height 11
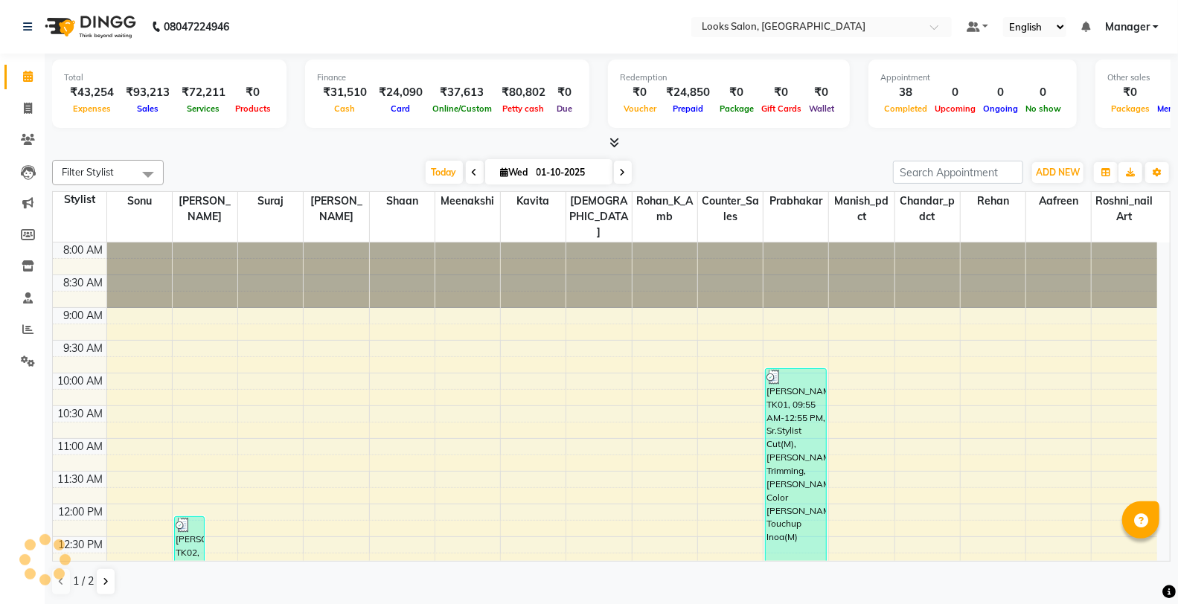
scroll to position [492, 0]
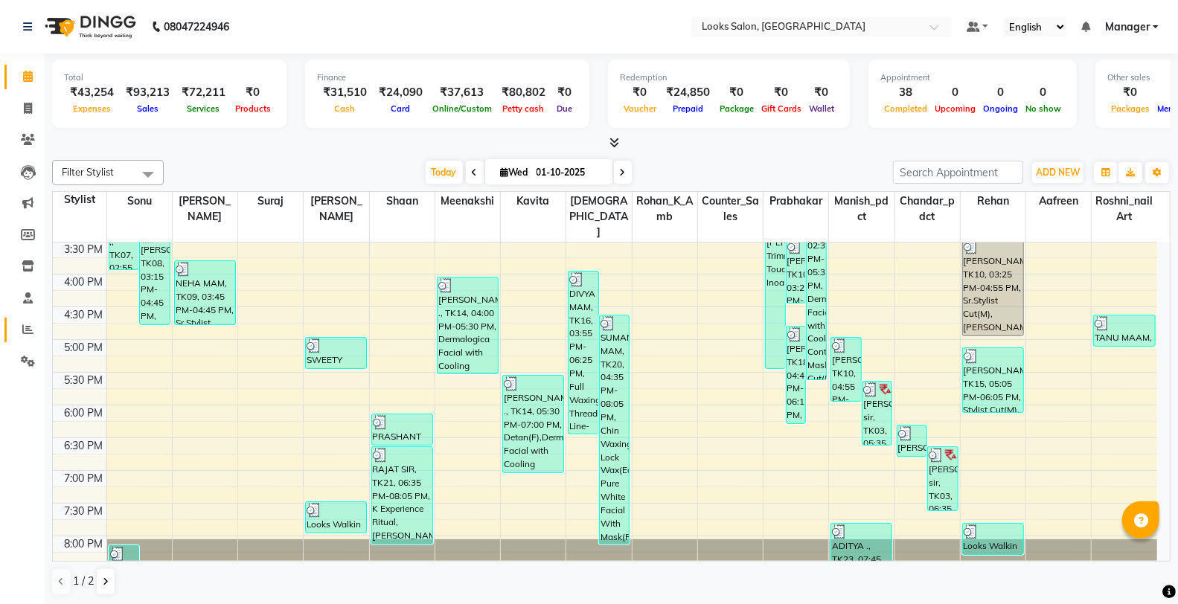
drag, startPoint x: 26, startPoint y: 318, endPoint x: 38, endPoint y: 318, distance: 11.9
click at [26, 318] on link "Reports" at bounding box center [22, 330] width 36 height 25
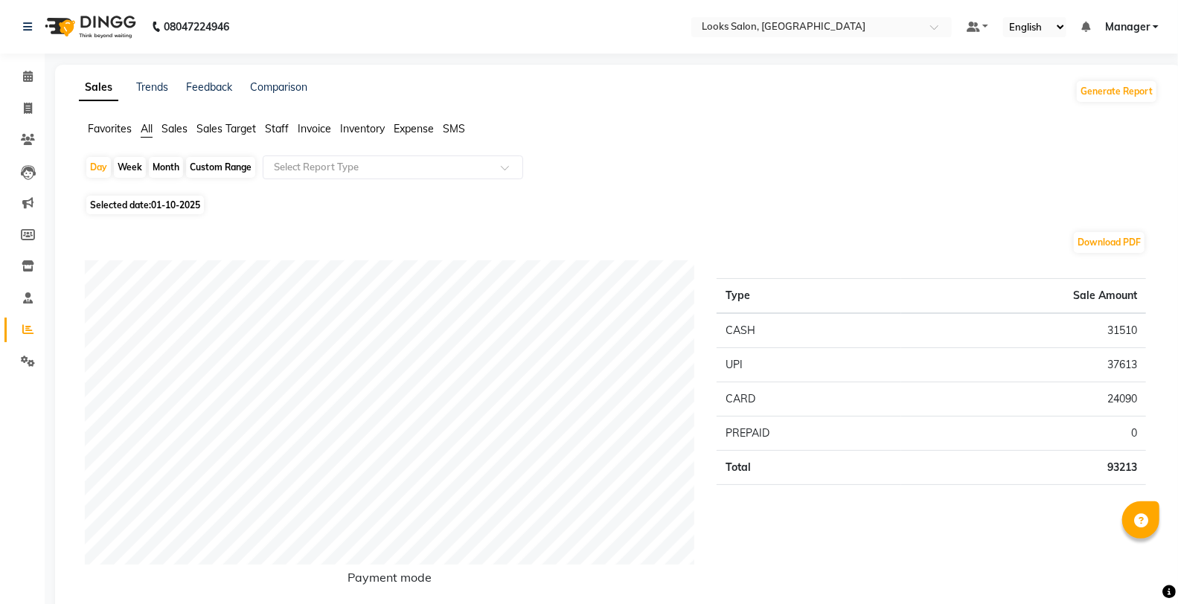
click at [268, 124] on span "Staff" at bounding box center [277, 128] width 24 height 13
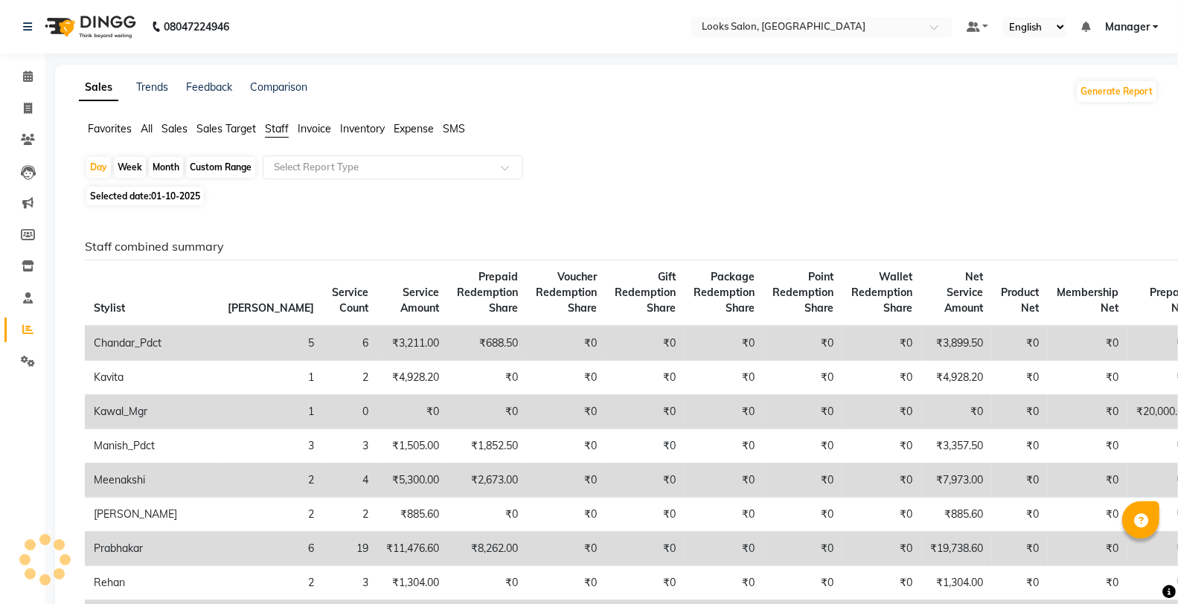
scroll to position [330, 0]
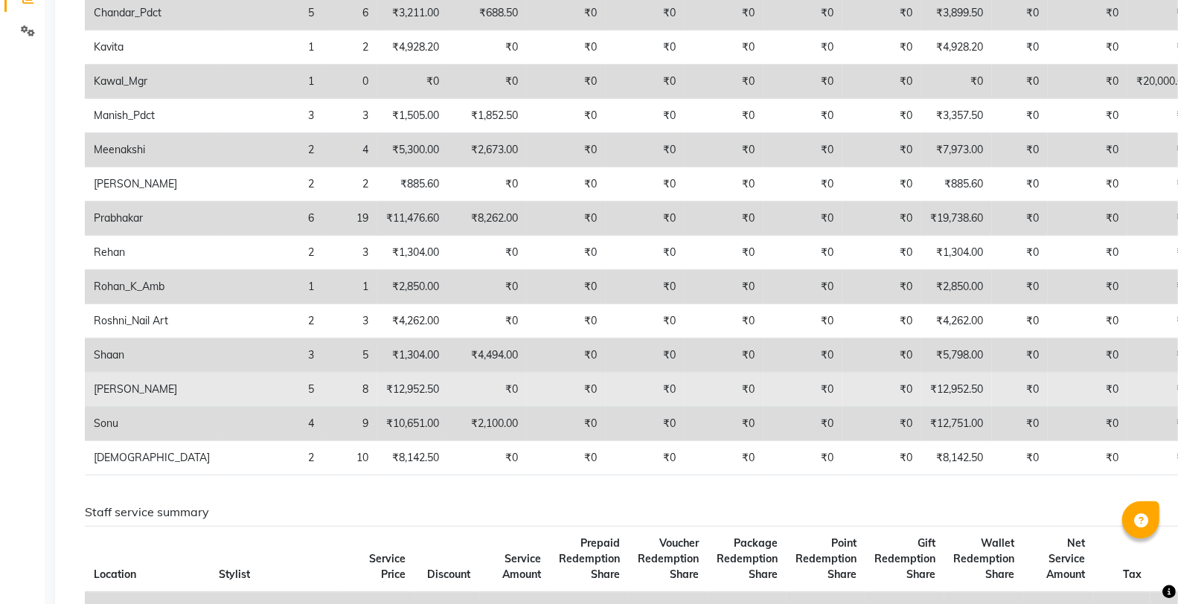
click at [921, 407] on td "₹12,952.50" at bounding box center [956, 390] width 71 height 34
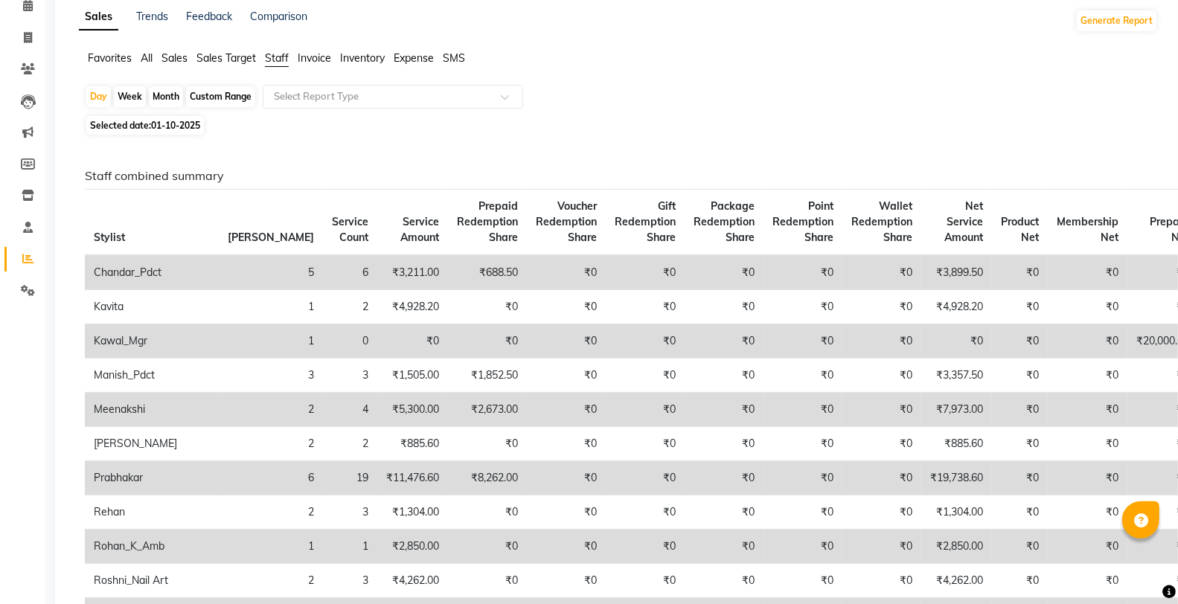
scroll to position [0, 0]
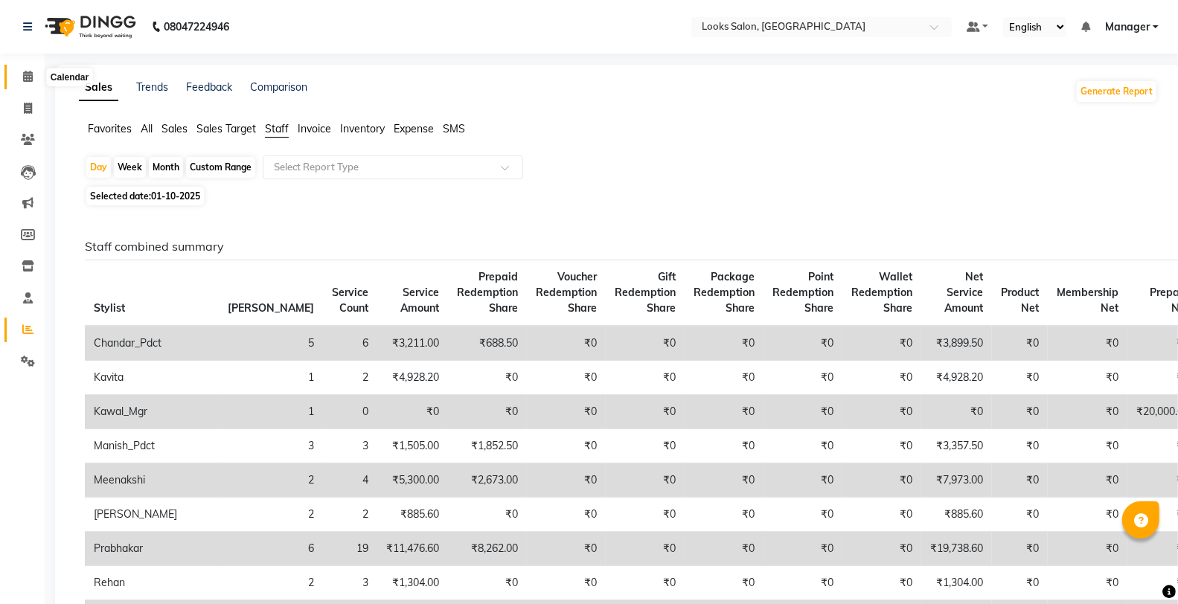
click at [18, 70] on span at bounding box center [28, 76] width 26 height 17
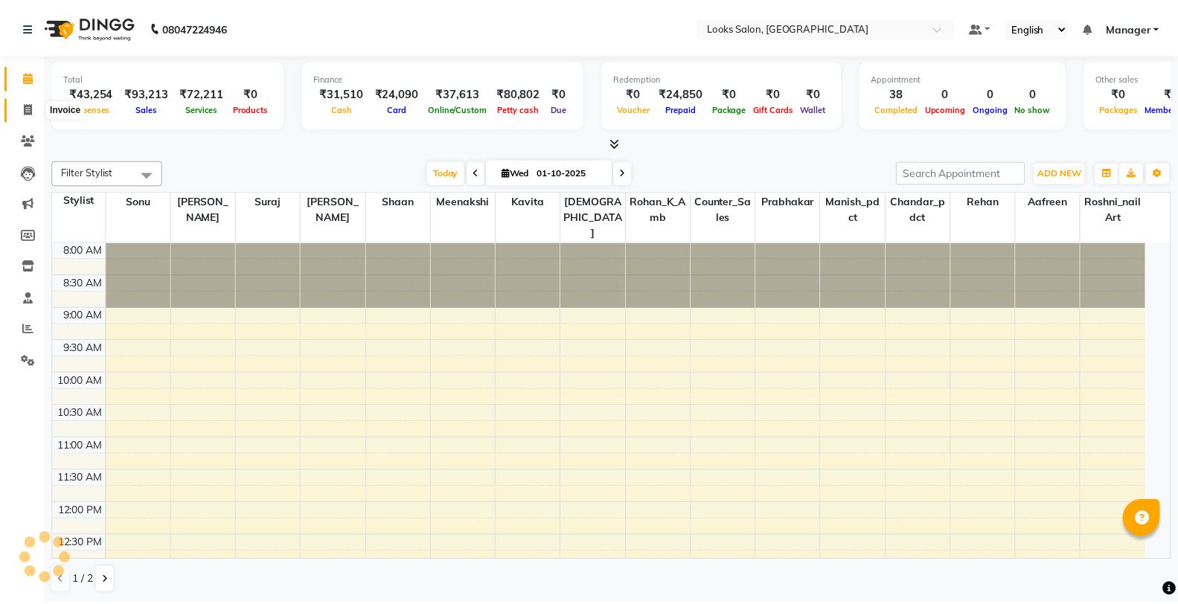
scroll to position [492, 0]
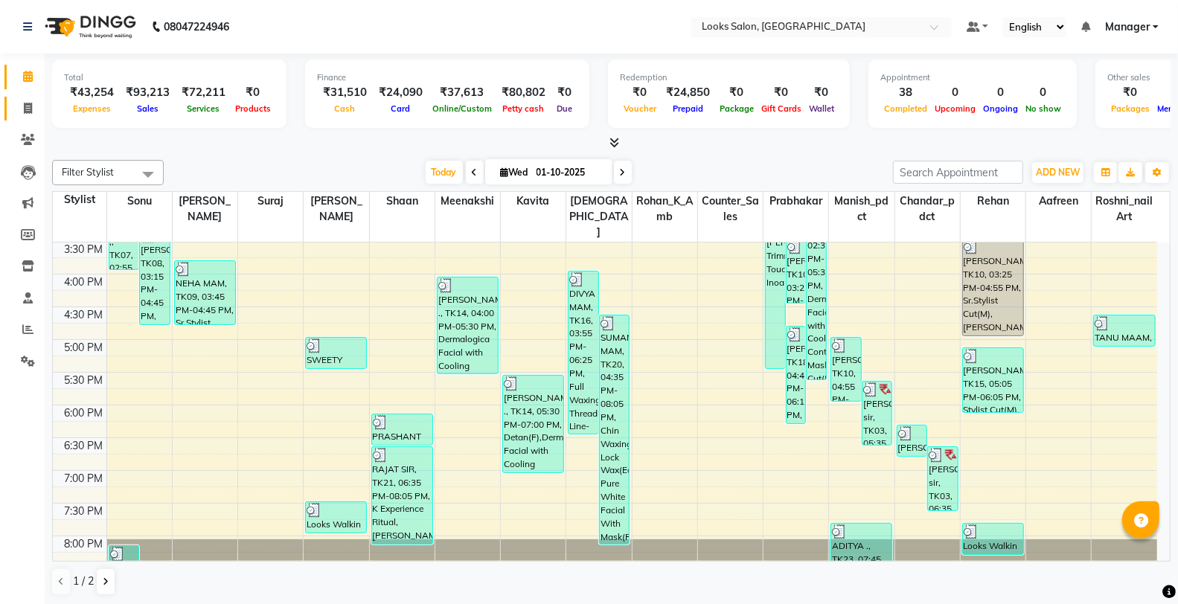
click at [32, 97] on link "Invoice" at bounding box center [22, 109] width 36 height 25
select select "service"
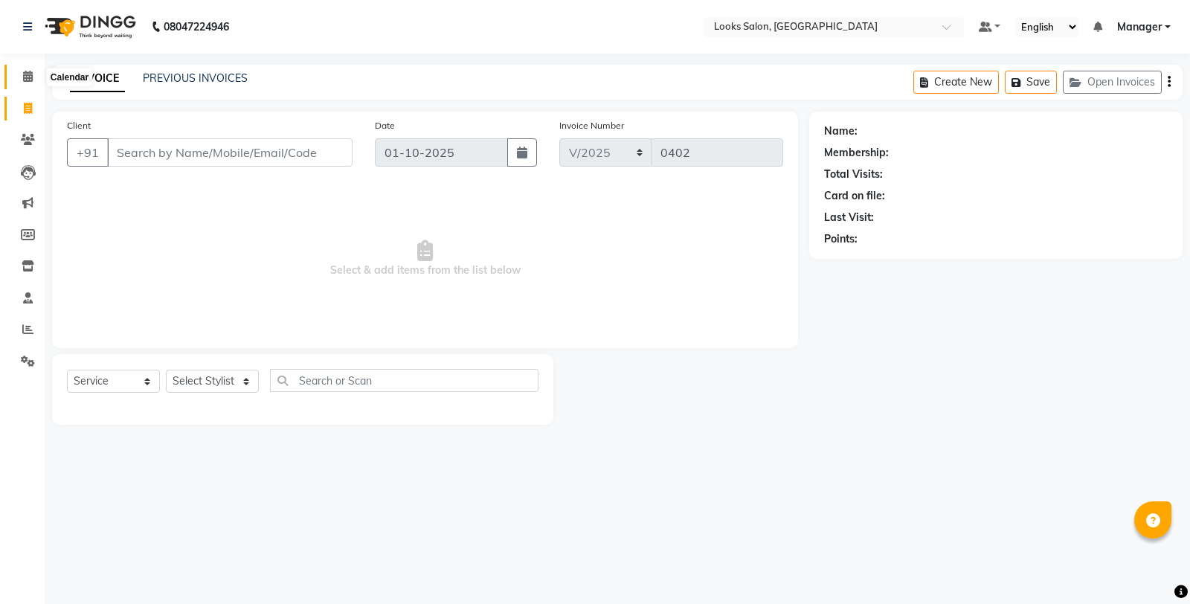
click at [30, 68] on span at bounding box center [28, 76] width 26 height 17
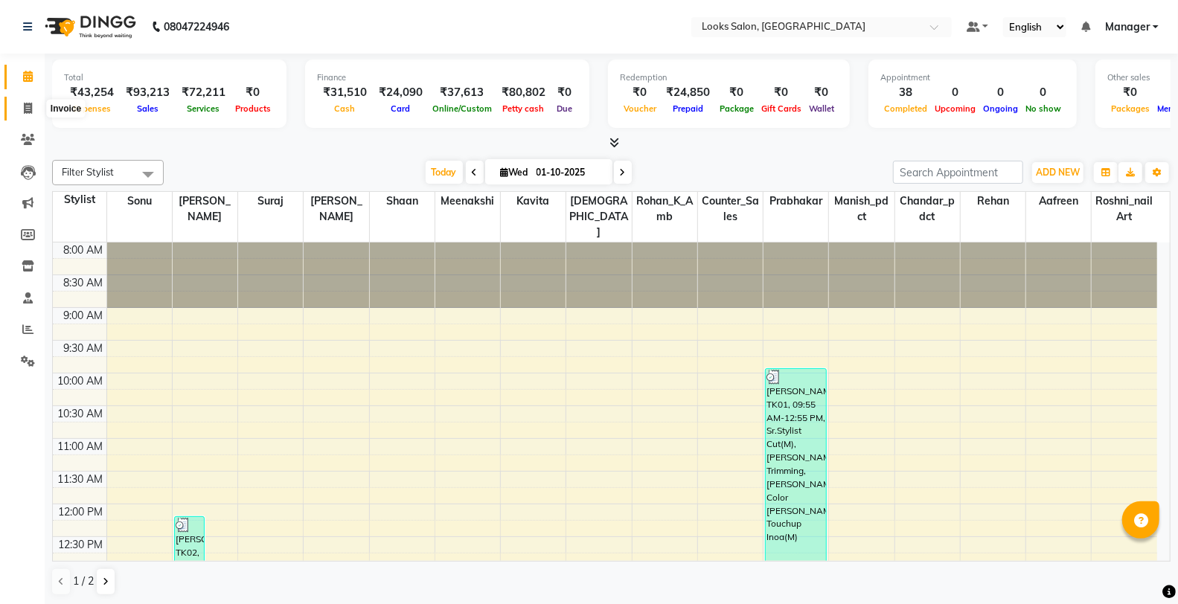
click at [17, 106] on span at bounding box center [28, 108] width 26 height 17
select select "service"
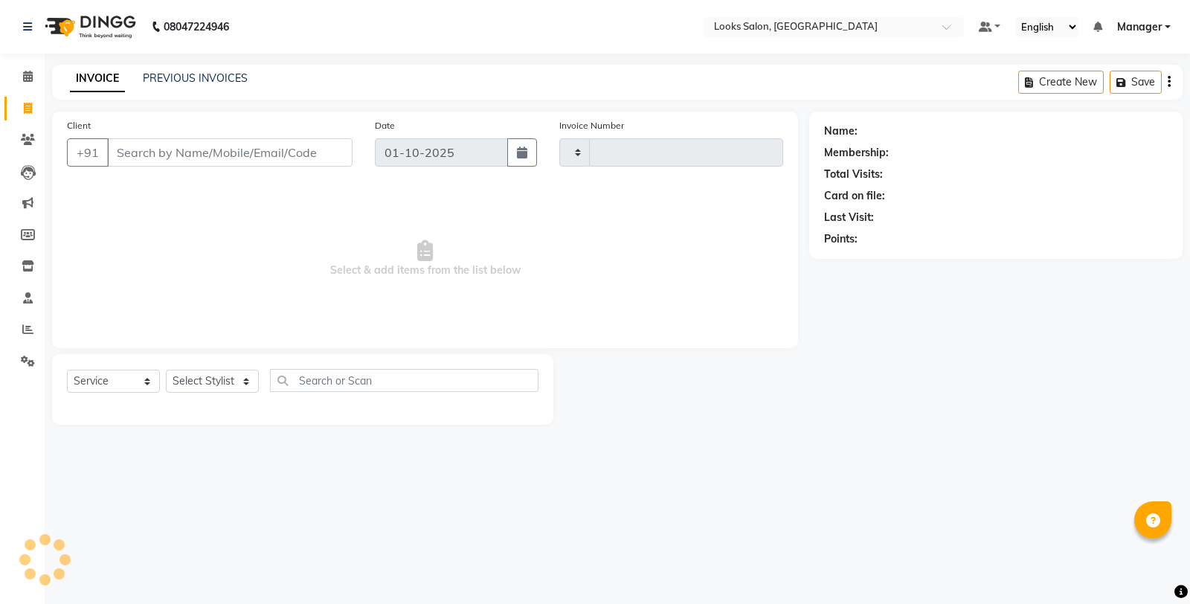
type input "0402"
select select "8126"
click at [157, 80] on link "PREVIOUS INVOICES" at bounding box center [195, 77] width 105 height 13
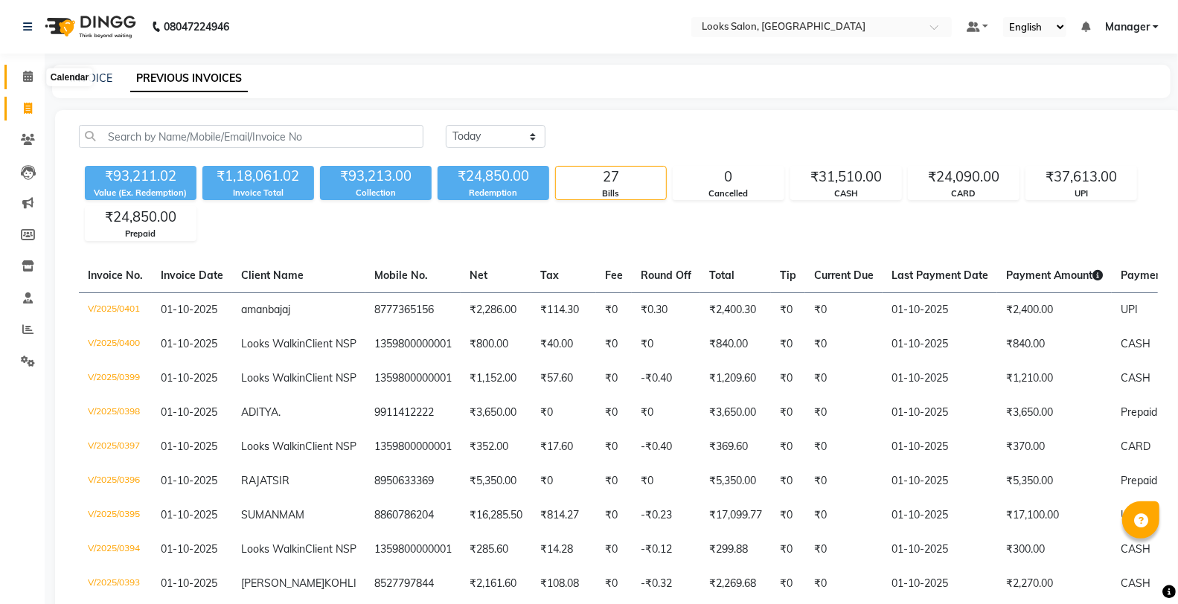
drag, startPoint x: 18, startPoint y: 76, endPoint x: 57, endPoint y: 88, distance: 40.5
click at [18, 76] on span at bounding box center [28, 76] width 26 height 17
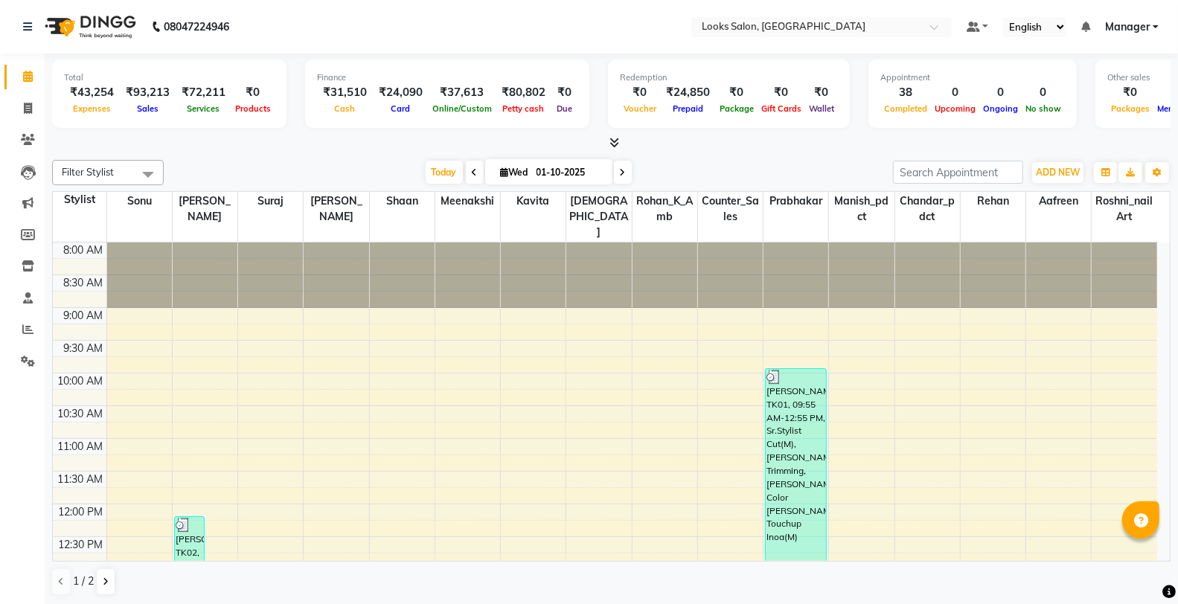
click at [373, 95] on div "₹24,090" at bounding box center [401, 92] width 56 height 17
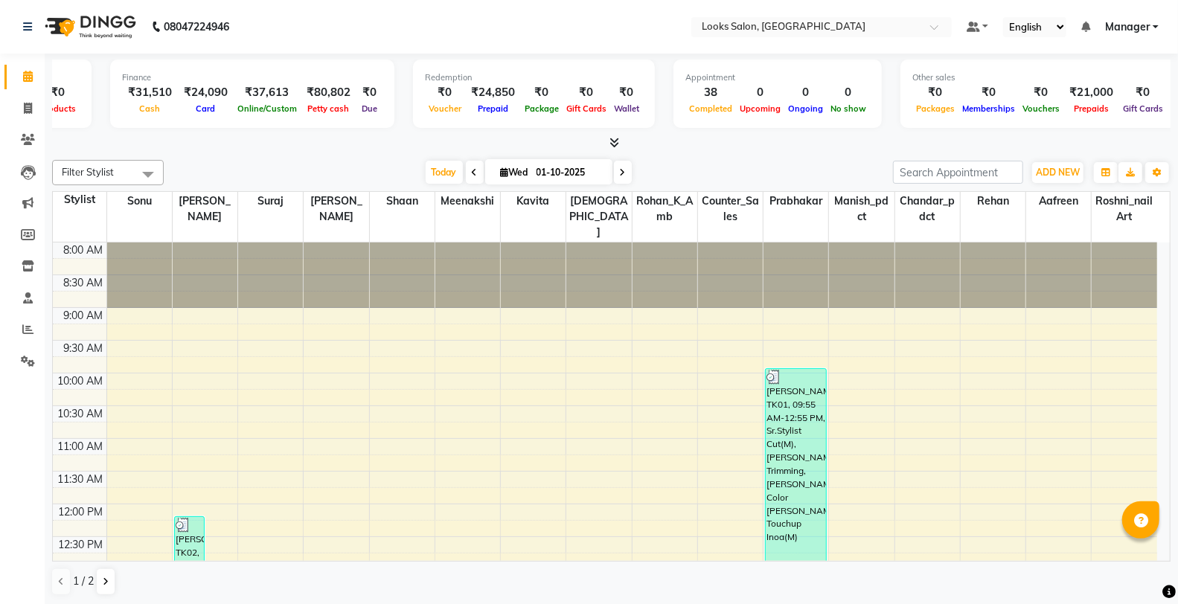
scroll to position [0, 197]
click at [54, 85] on div "₹0" at bounding box center [55, 92] width 43 height 17
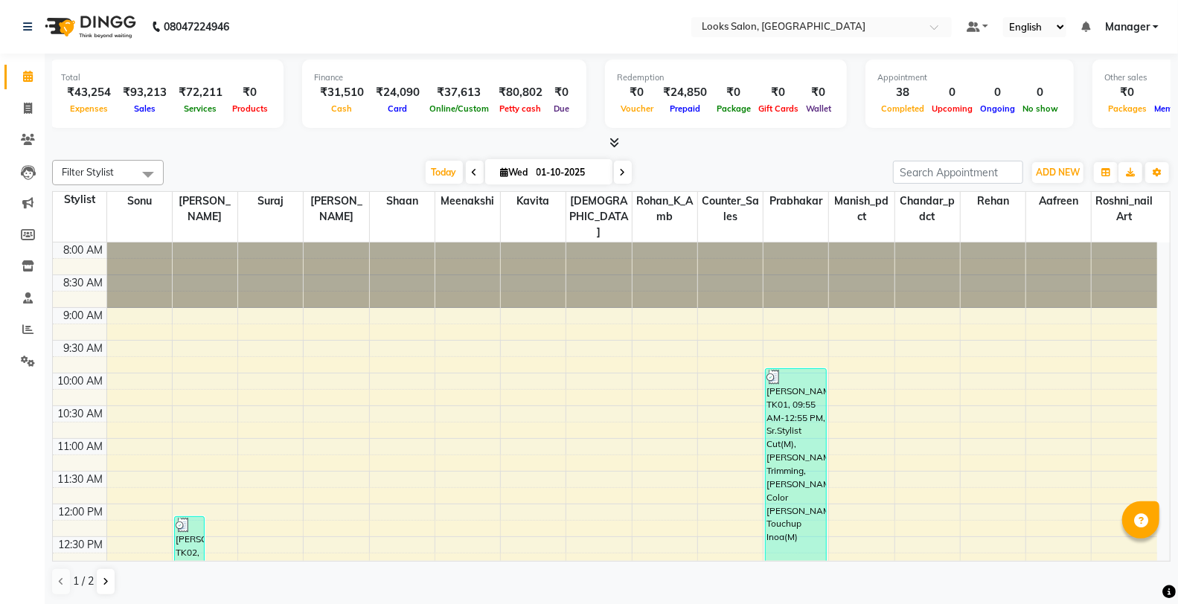
scroll to position [0, 0]
click at [24, 335] on icon at bounding box center [27, 329] width 11 height 11
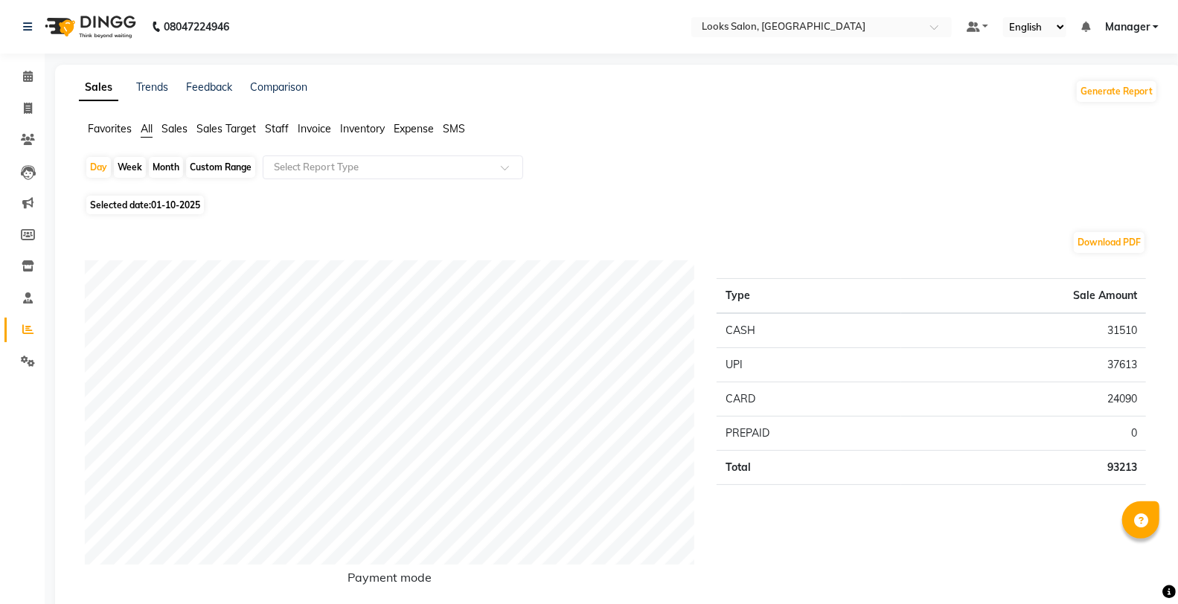
click at [278, 132] on span "Staff" at bounding box center [277, 128] width 24 height 13
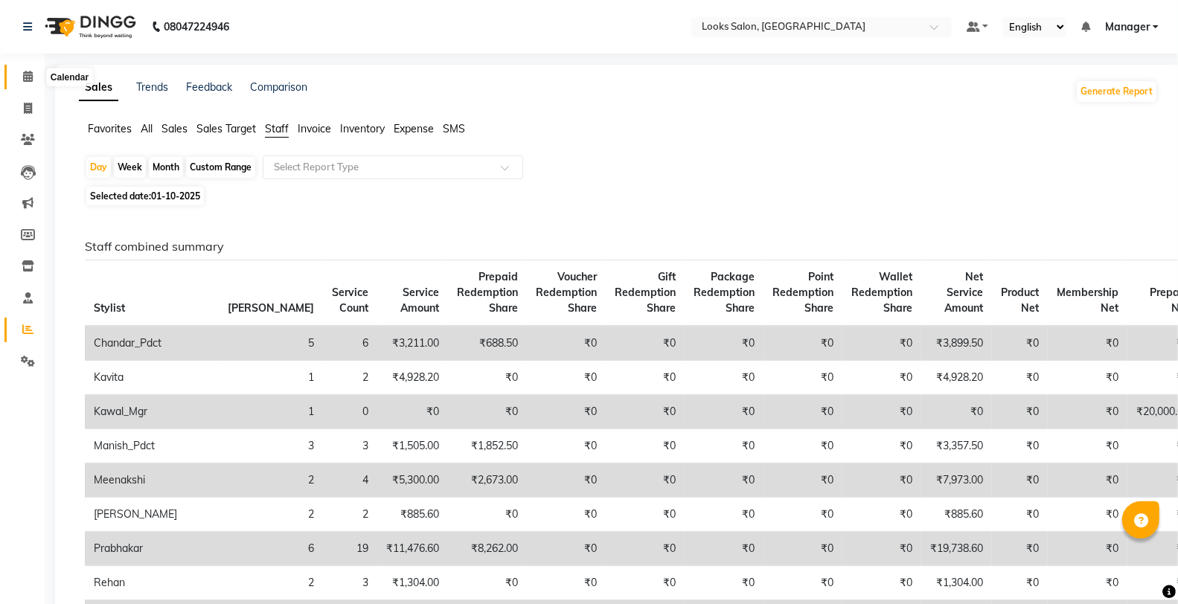
click at [24, 84] on span at bounding box center [28, 76] width 26 height 17
